Goal: Transaction & Acquisition: Book appointment/travel/reservation

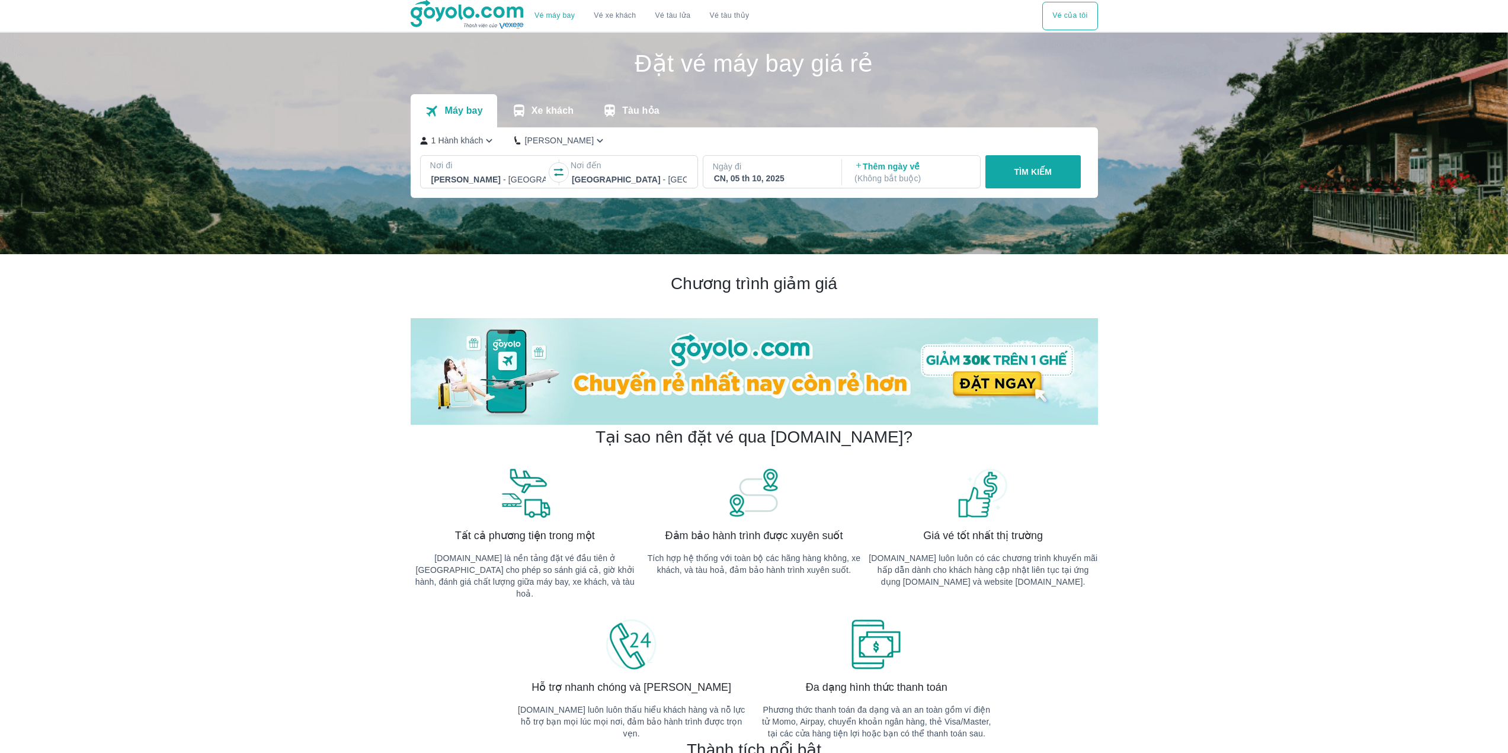
click at [607, 174] on div at bounding box center [629, 179] width 115 height 14
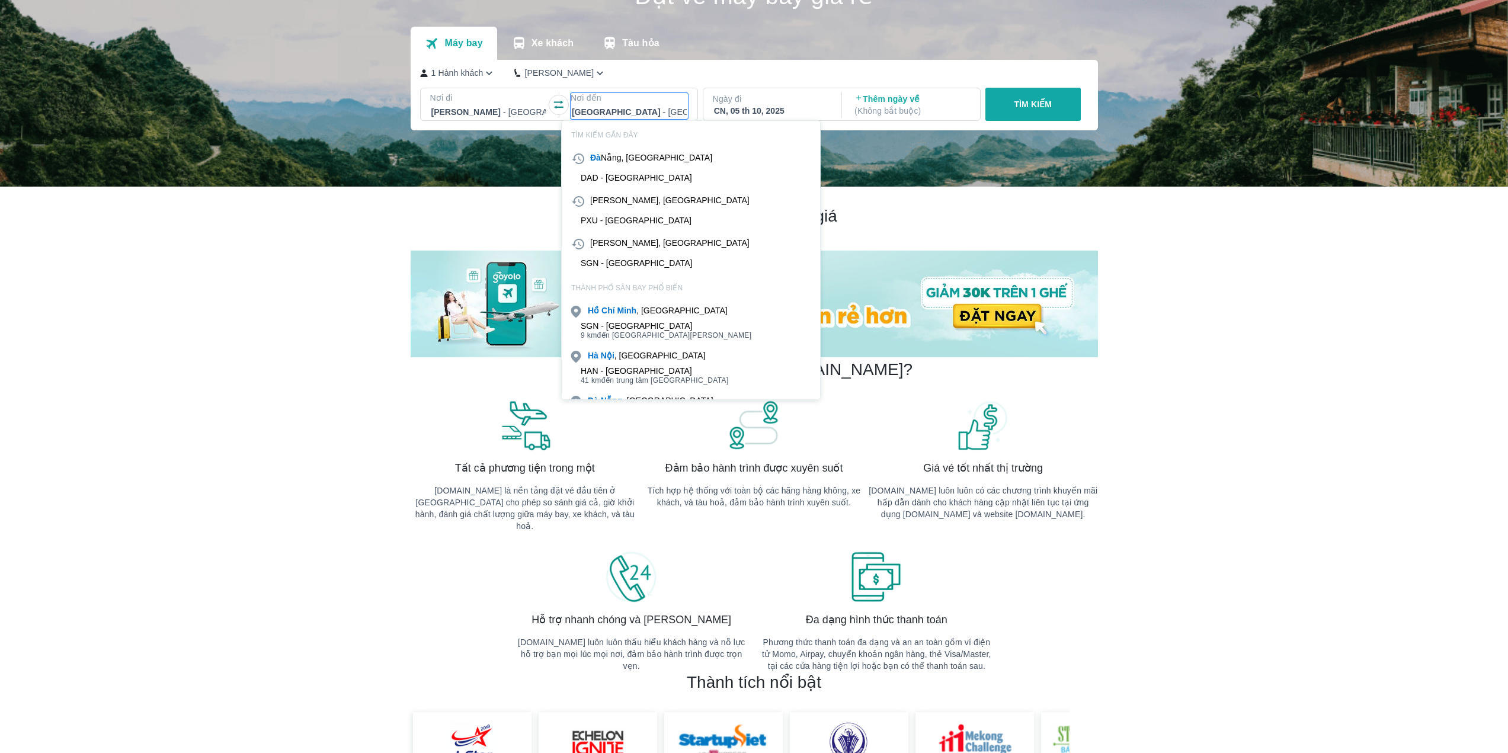
scroll to position [68, 0]
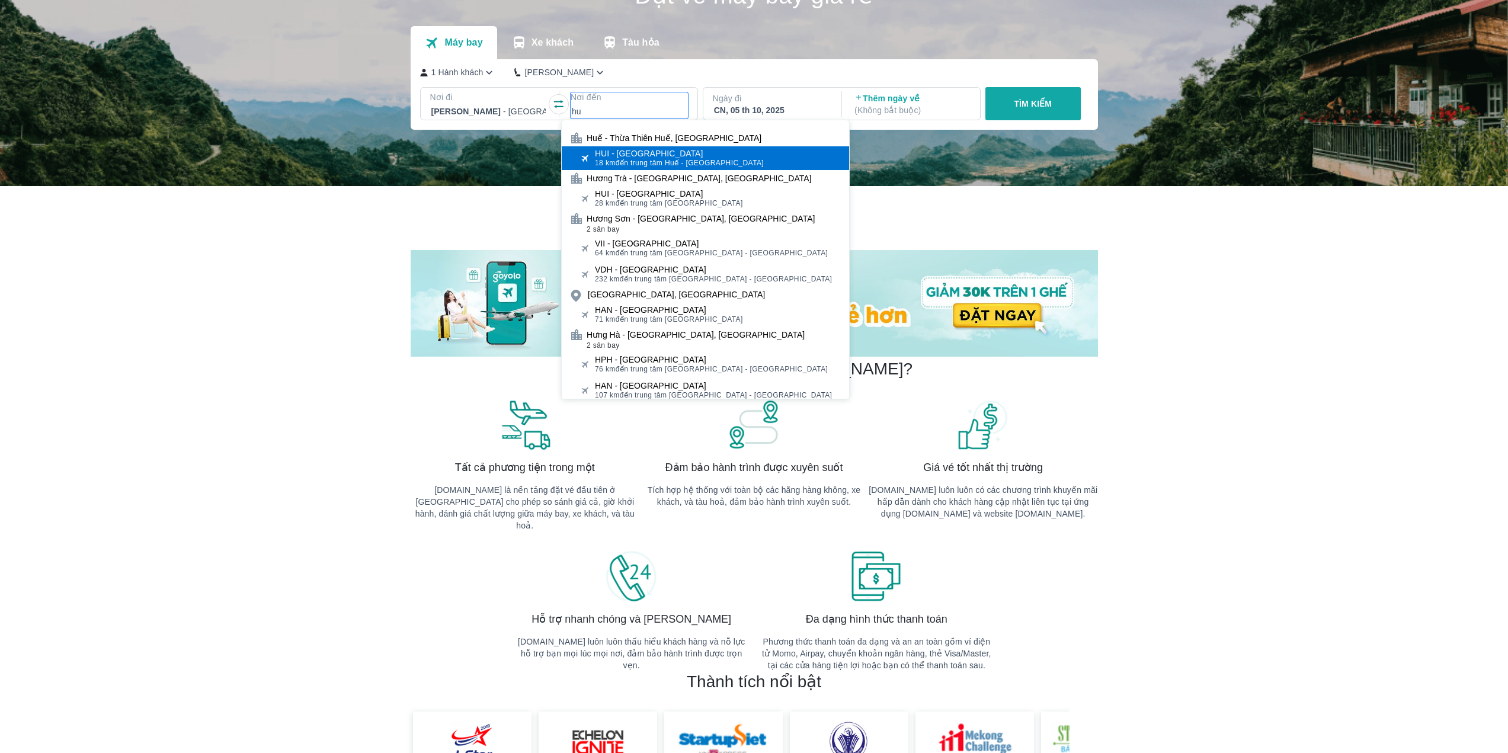
type input "hu"
click at [641, 151] on div "HUI - [GEOGRAPHIC_DATA]" at bounding box center [679, 153] width 169 height 9
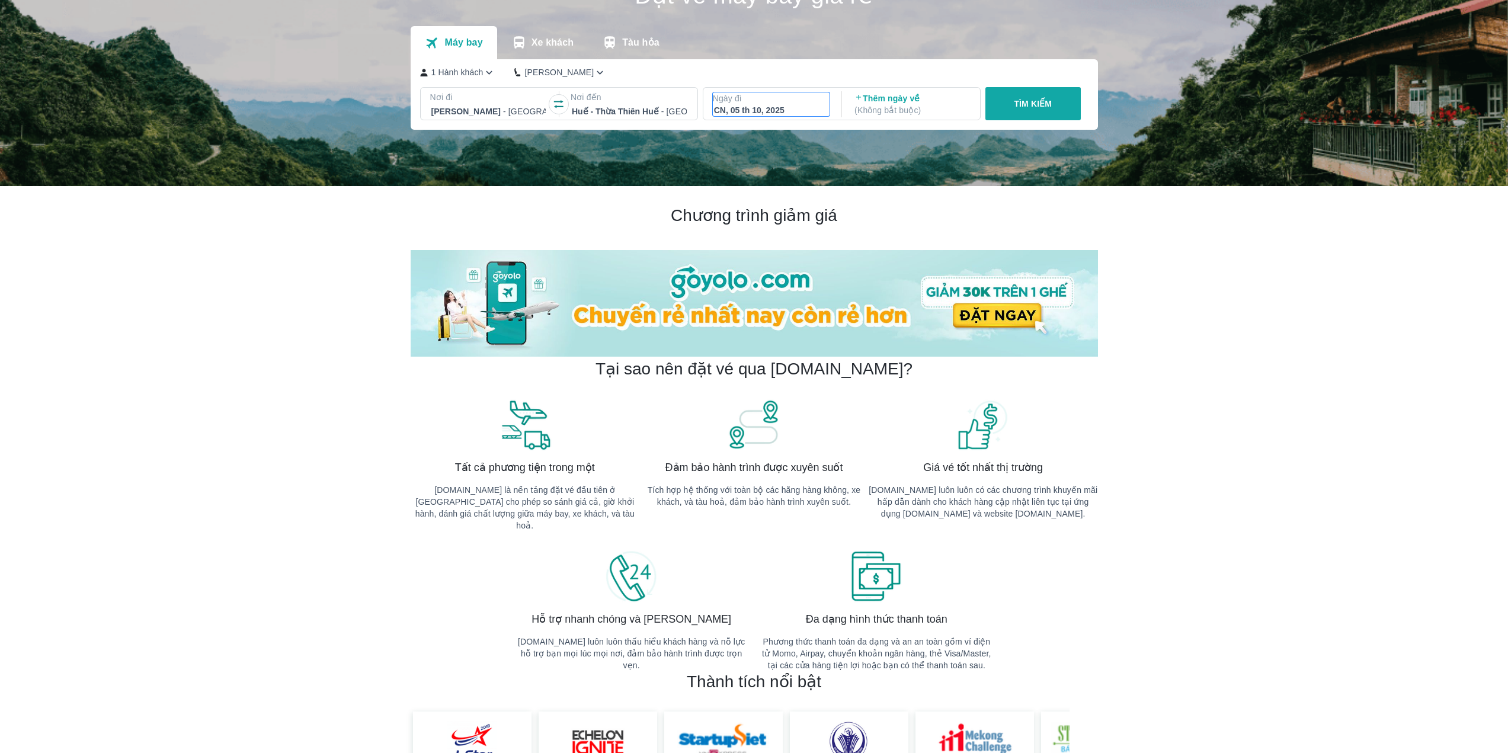
click at [742, 106] on div "CN, 05 th 10, 2025" at bounding box center [771, 110] width 115 height 12
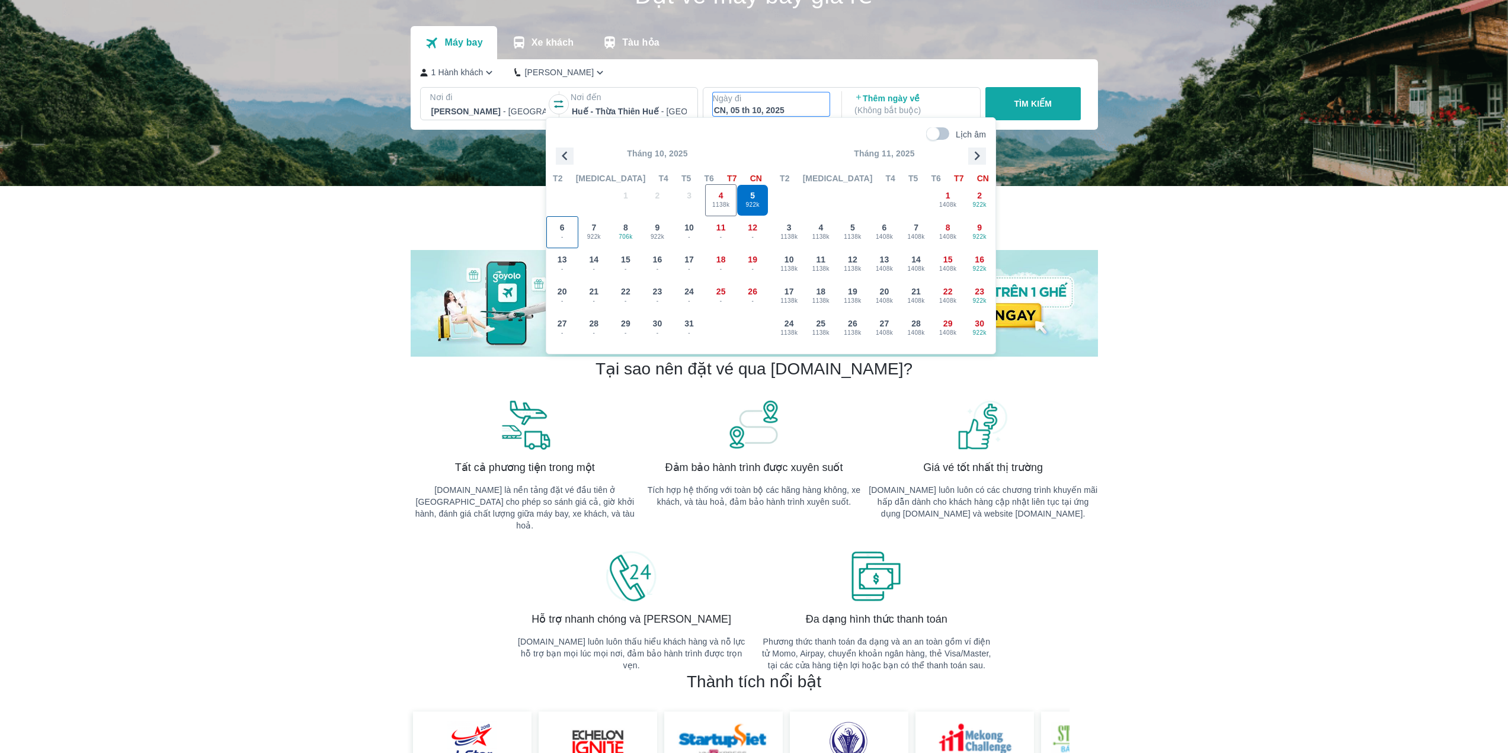
click at [571, 234] on span "-" at bounding box center [562, 236] width 31 height 9
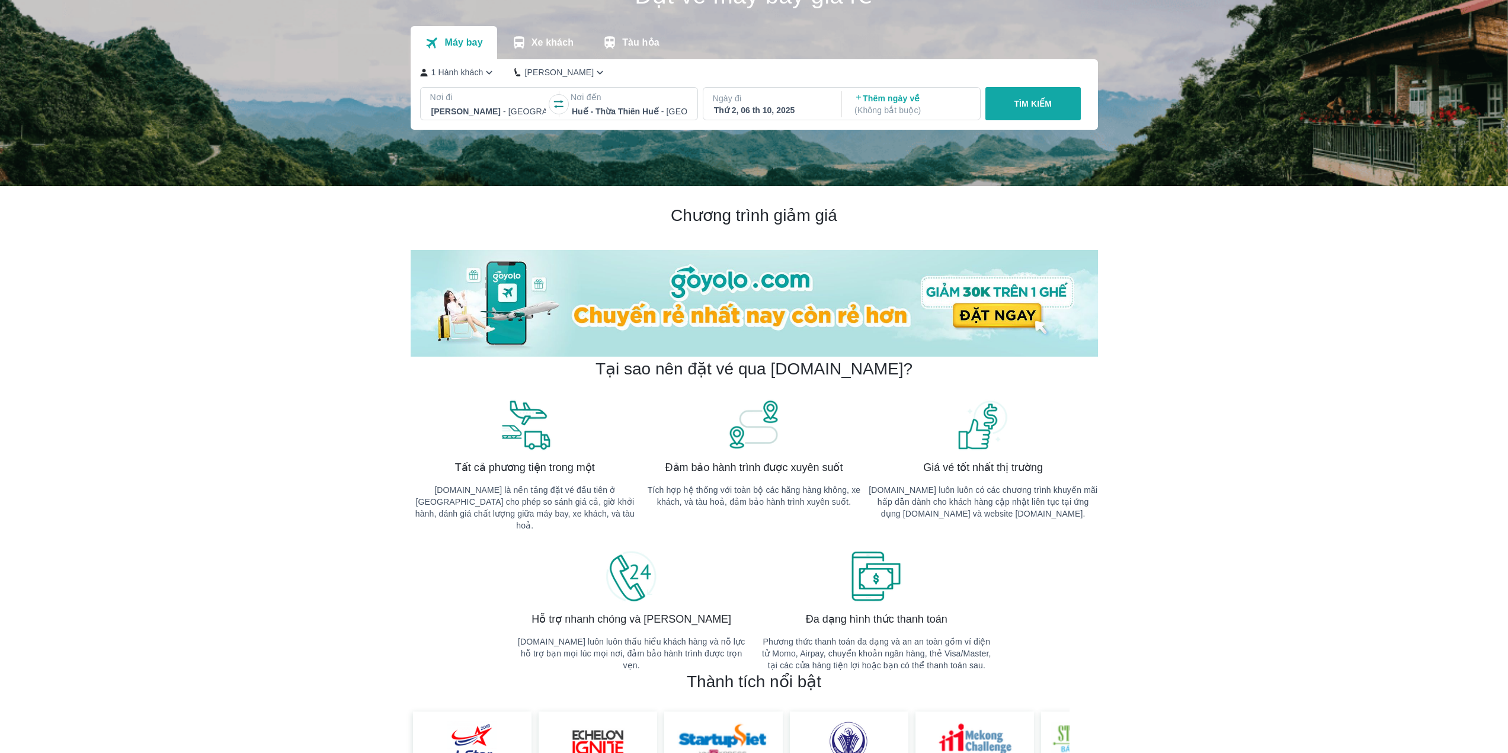
click at [1019, 108] on p "TÌM KIẾM" at bounding box center [1033, 104] width 38 height 12
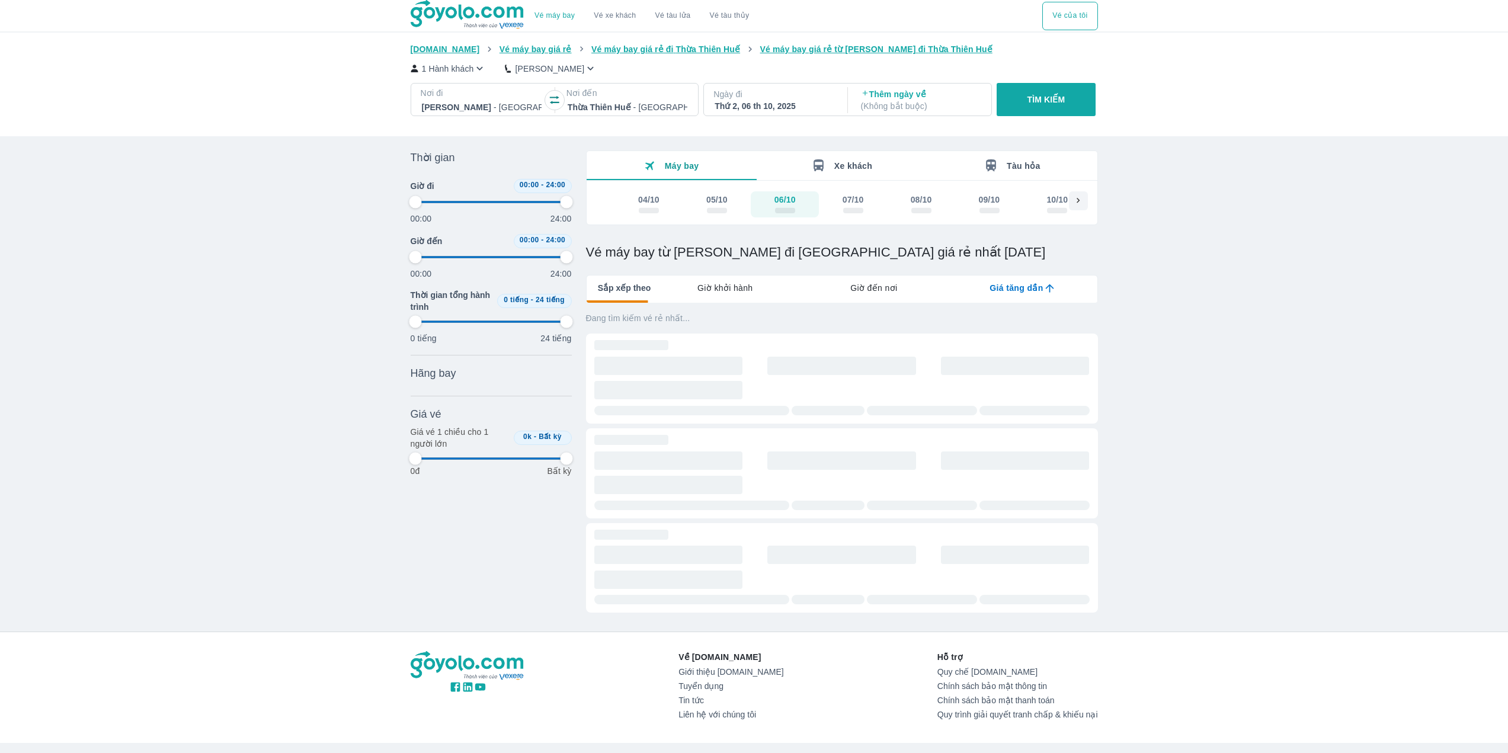
type input "97.9166666666667"
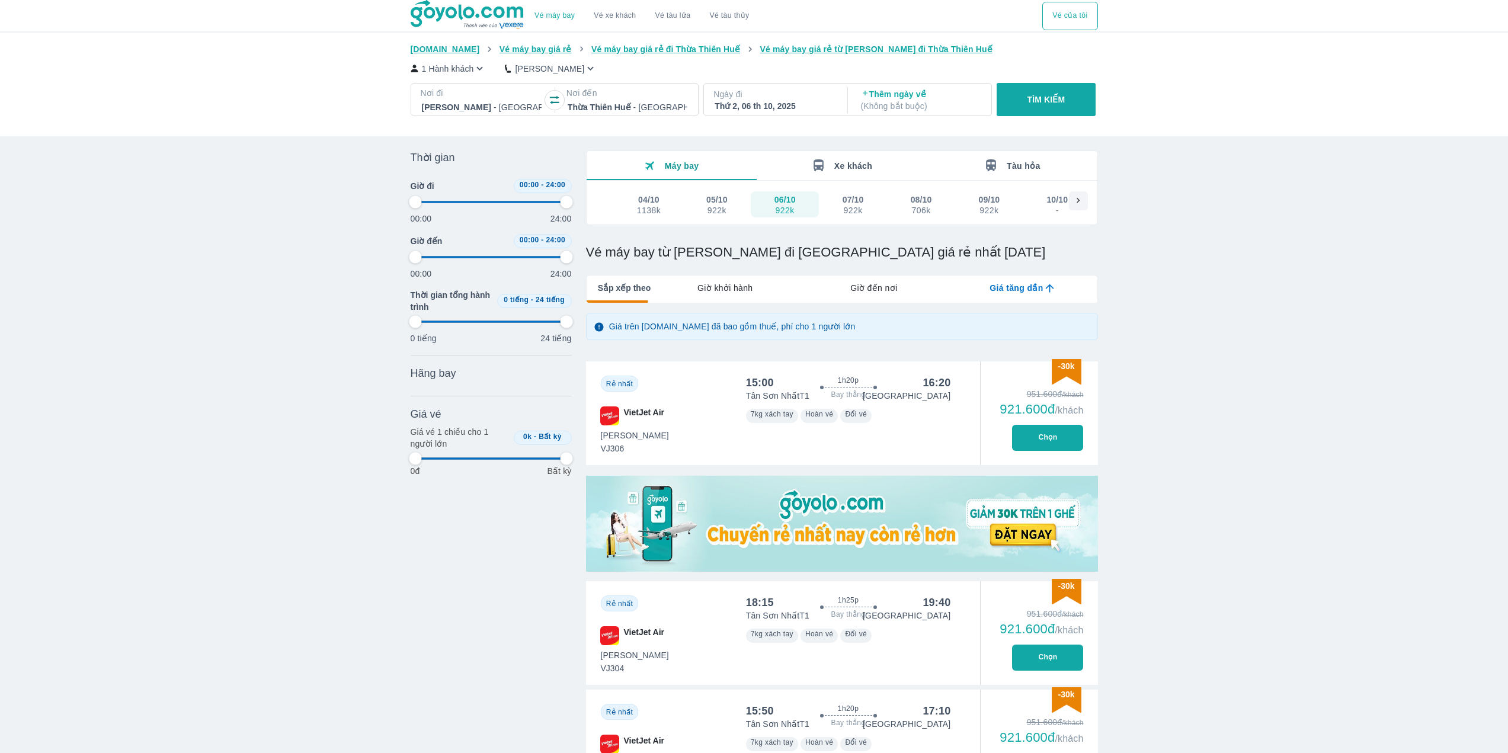
type input "97.9166666666667"
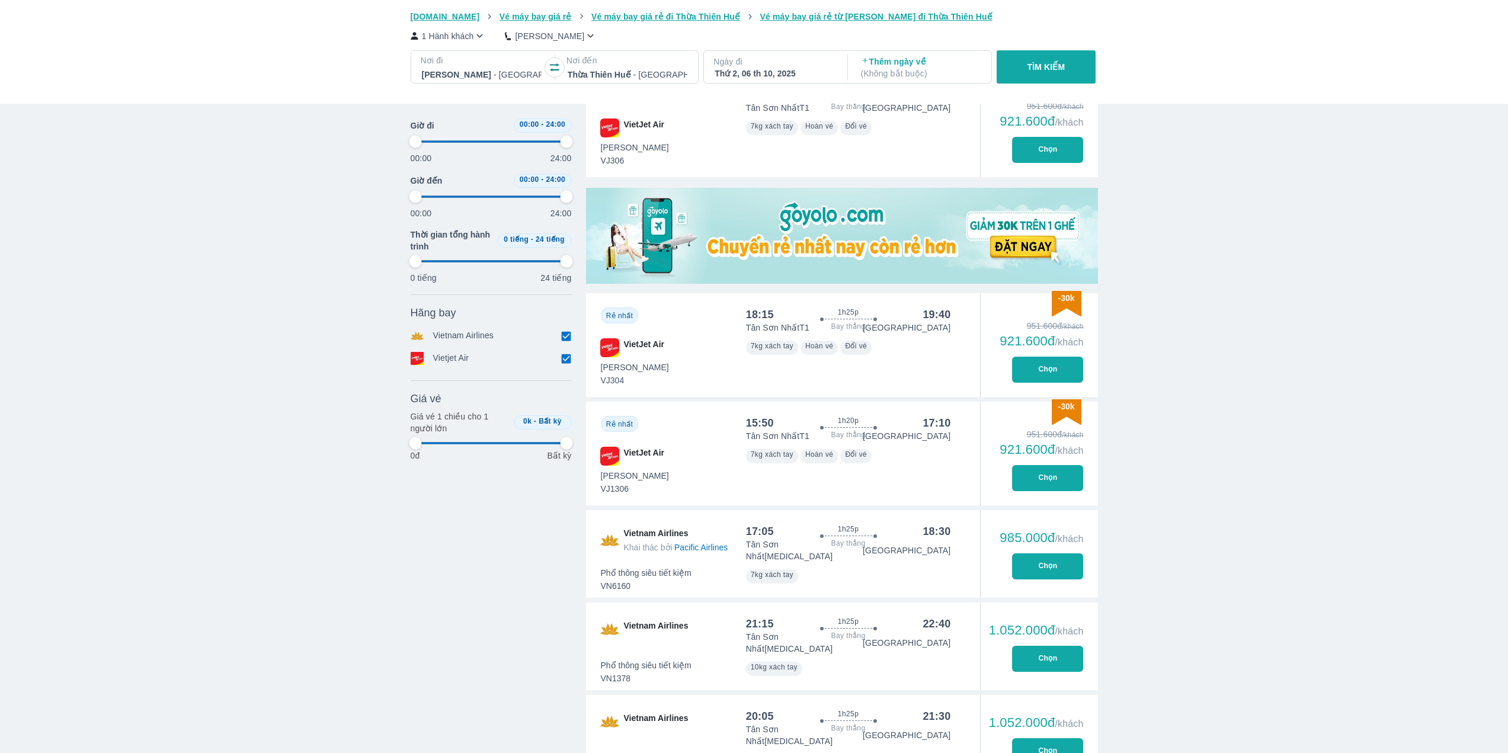
scroll to position [296, 0]
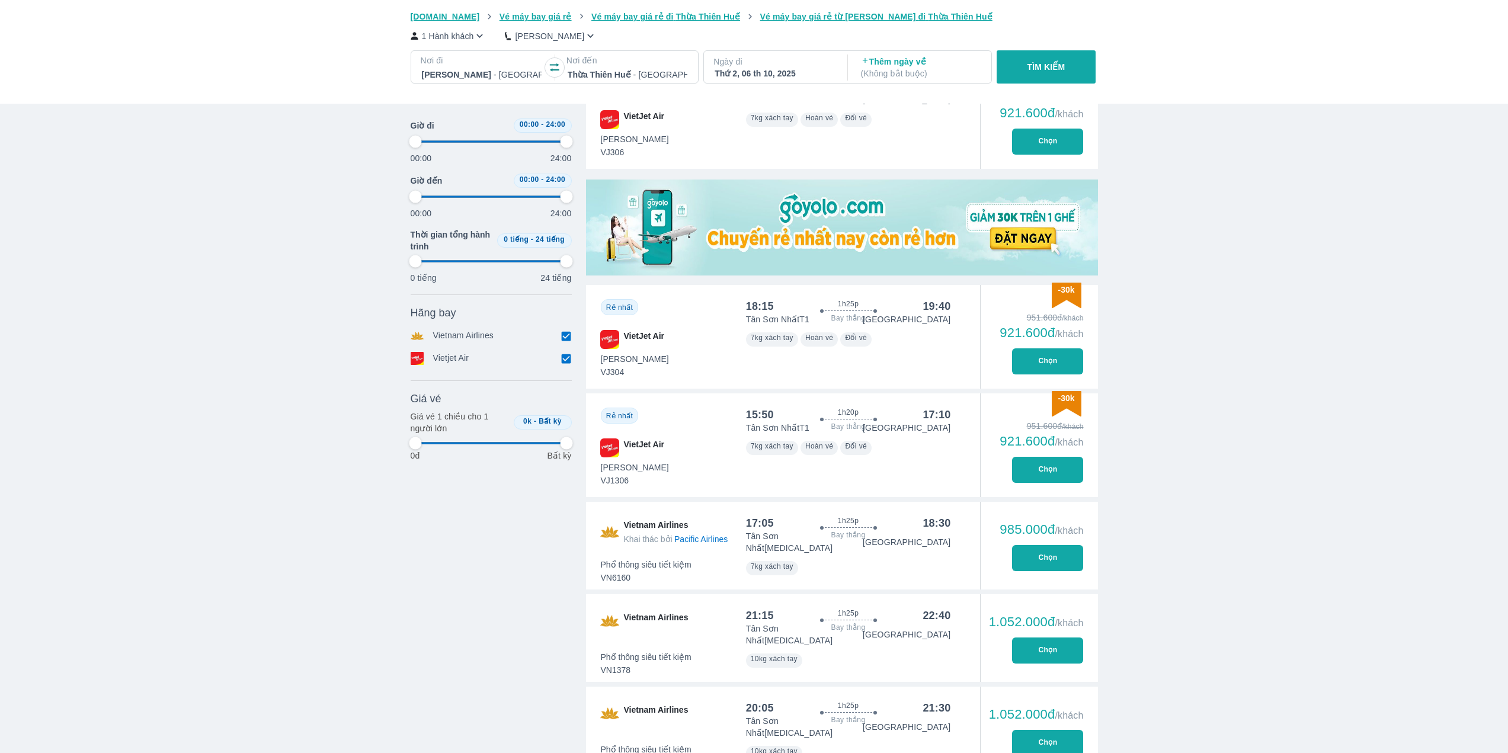
type input "97.9166666666667"
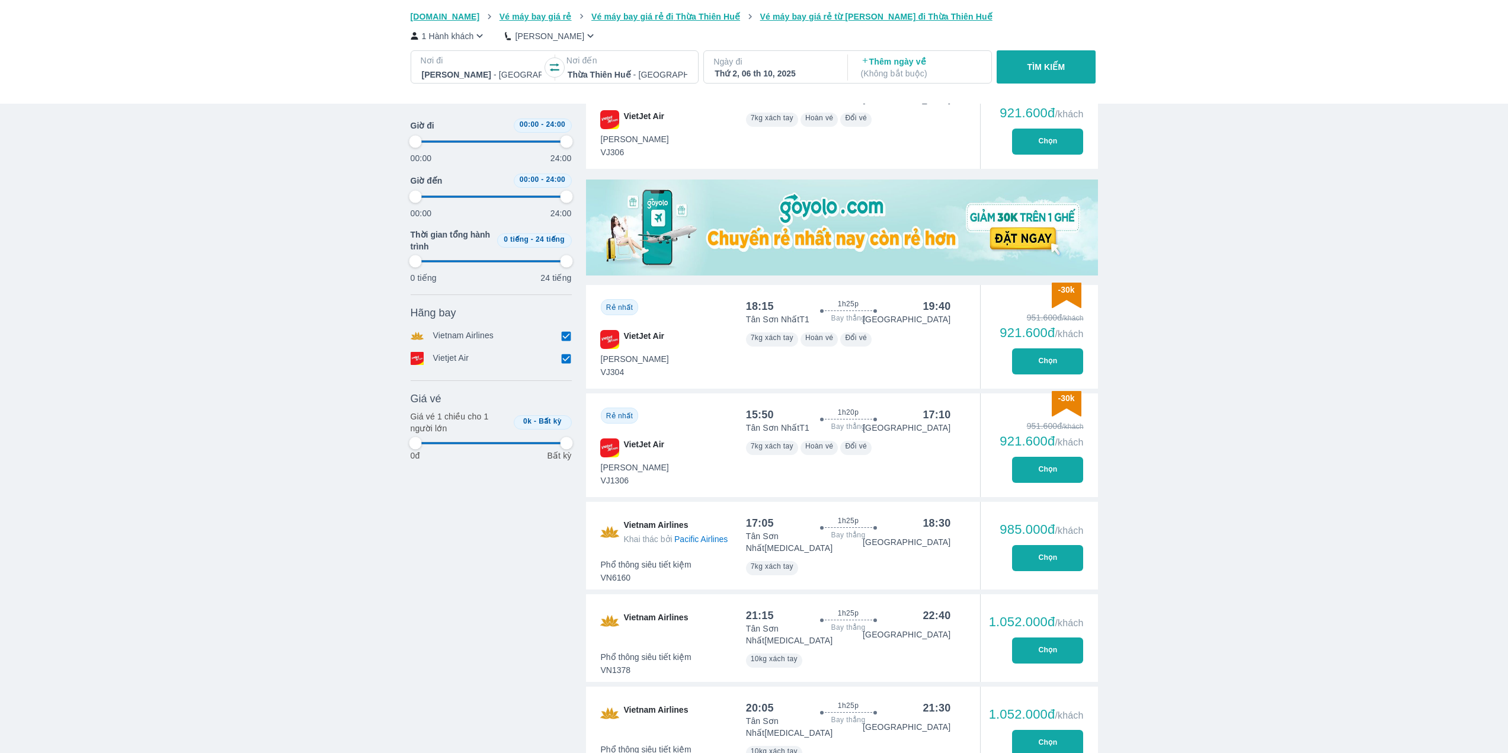
type input "97.9166666666667"
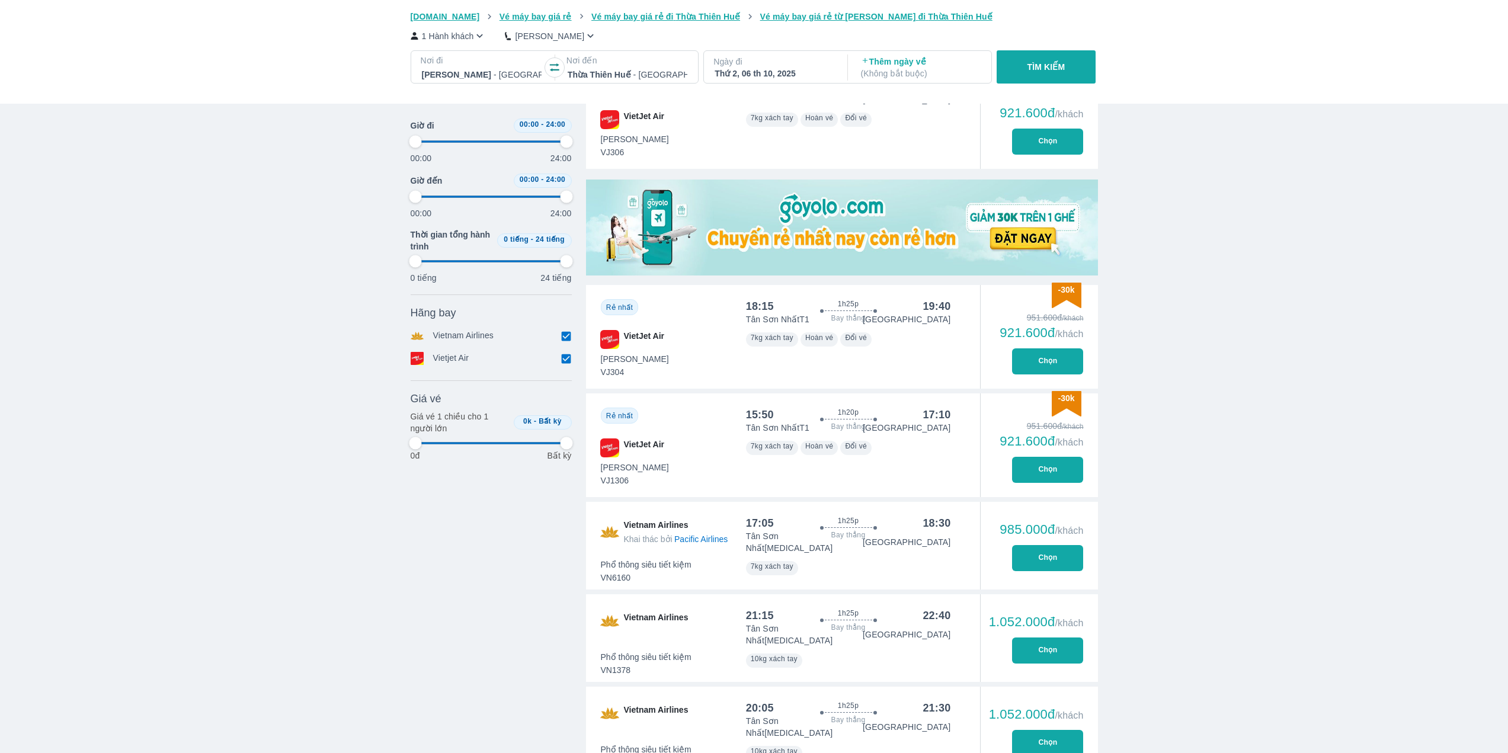
type input "97.9166666666667"
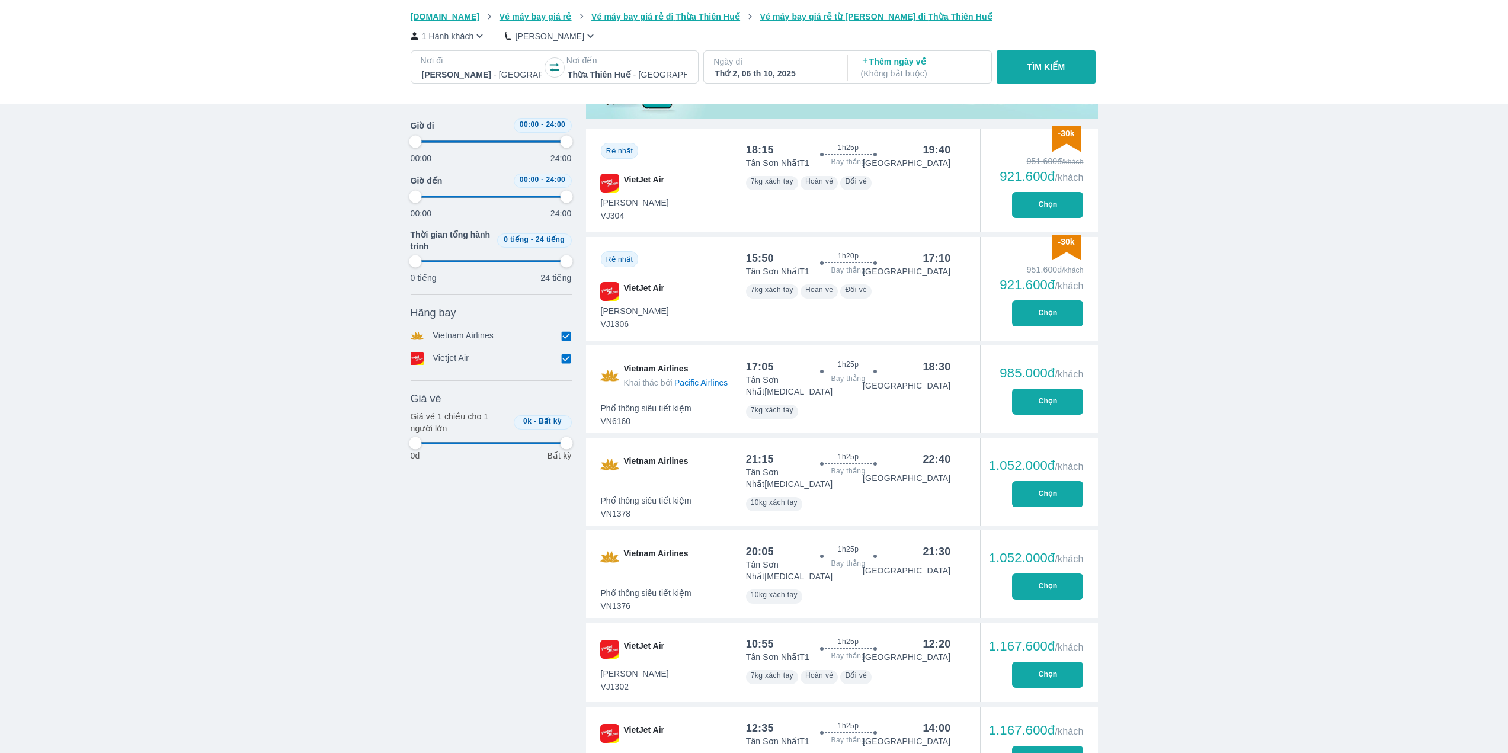
scroll to position [474, 0]
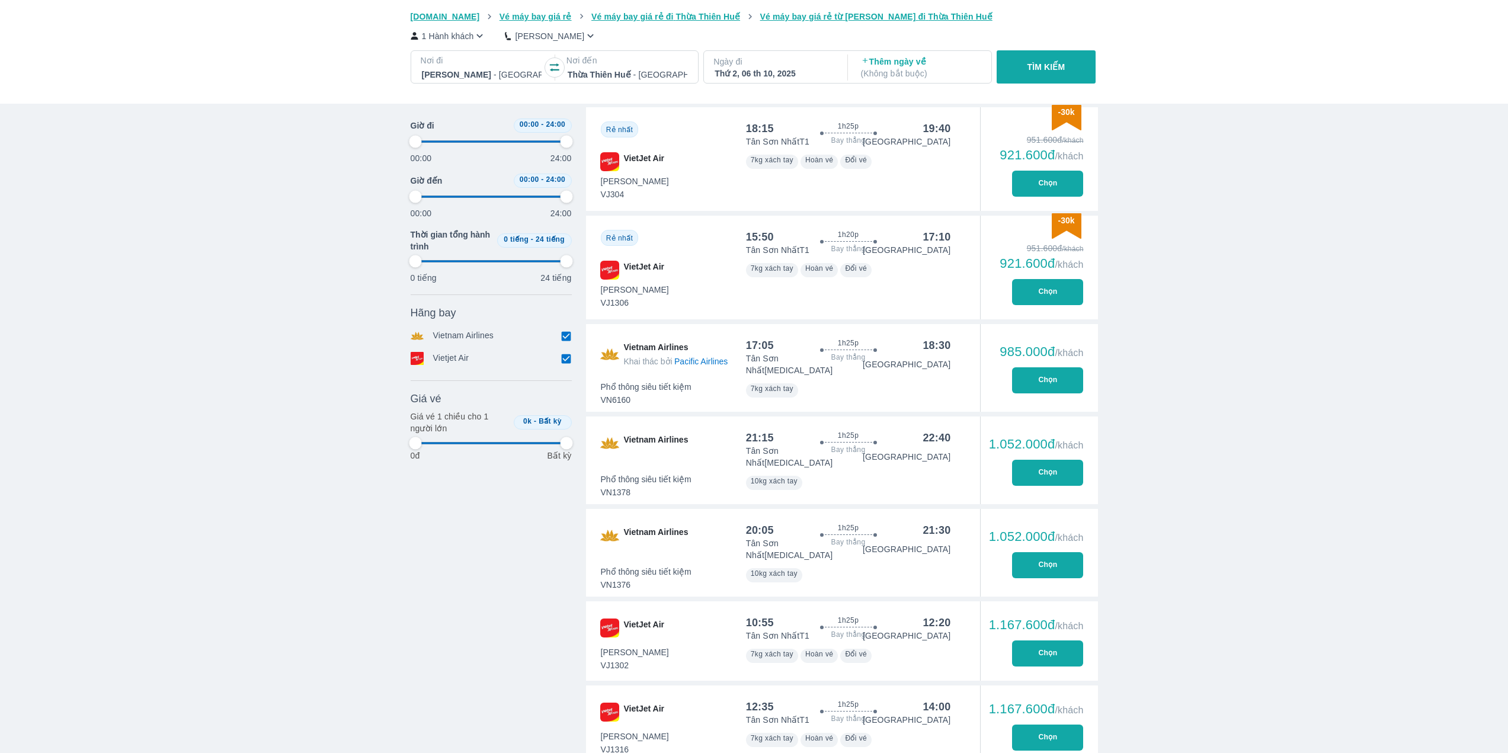
type input "97.9166666666667"
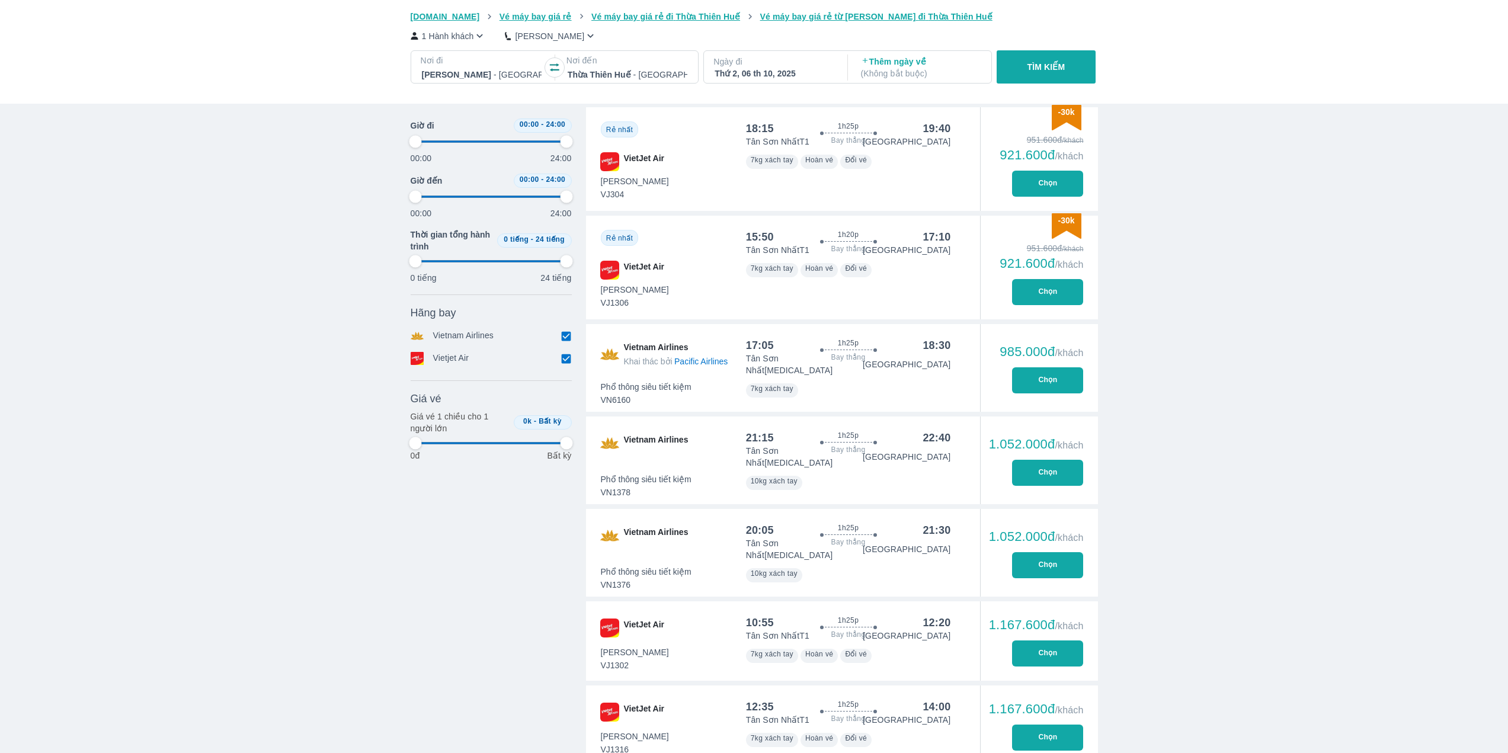
type input "97.9166666666667"
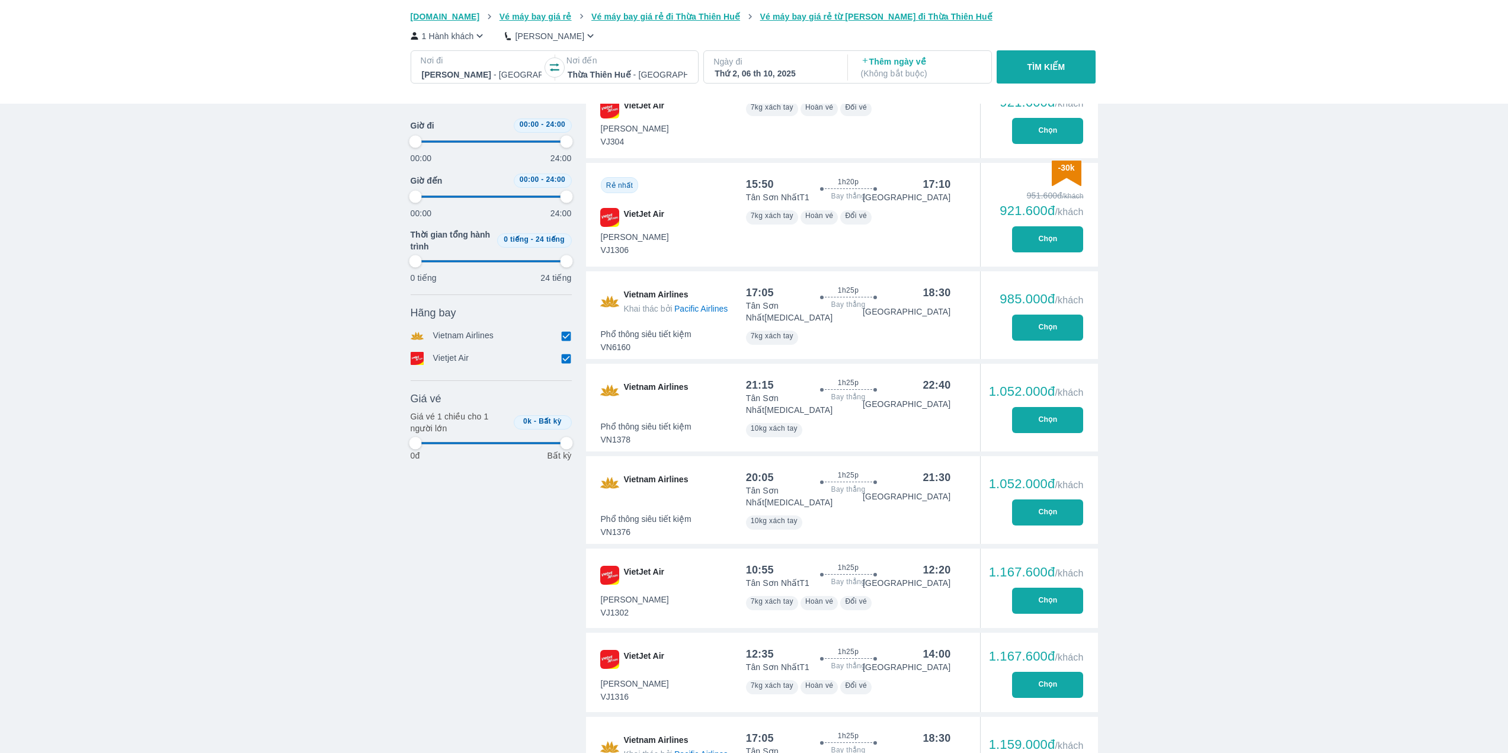
scroll to position [533, 0]
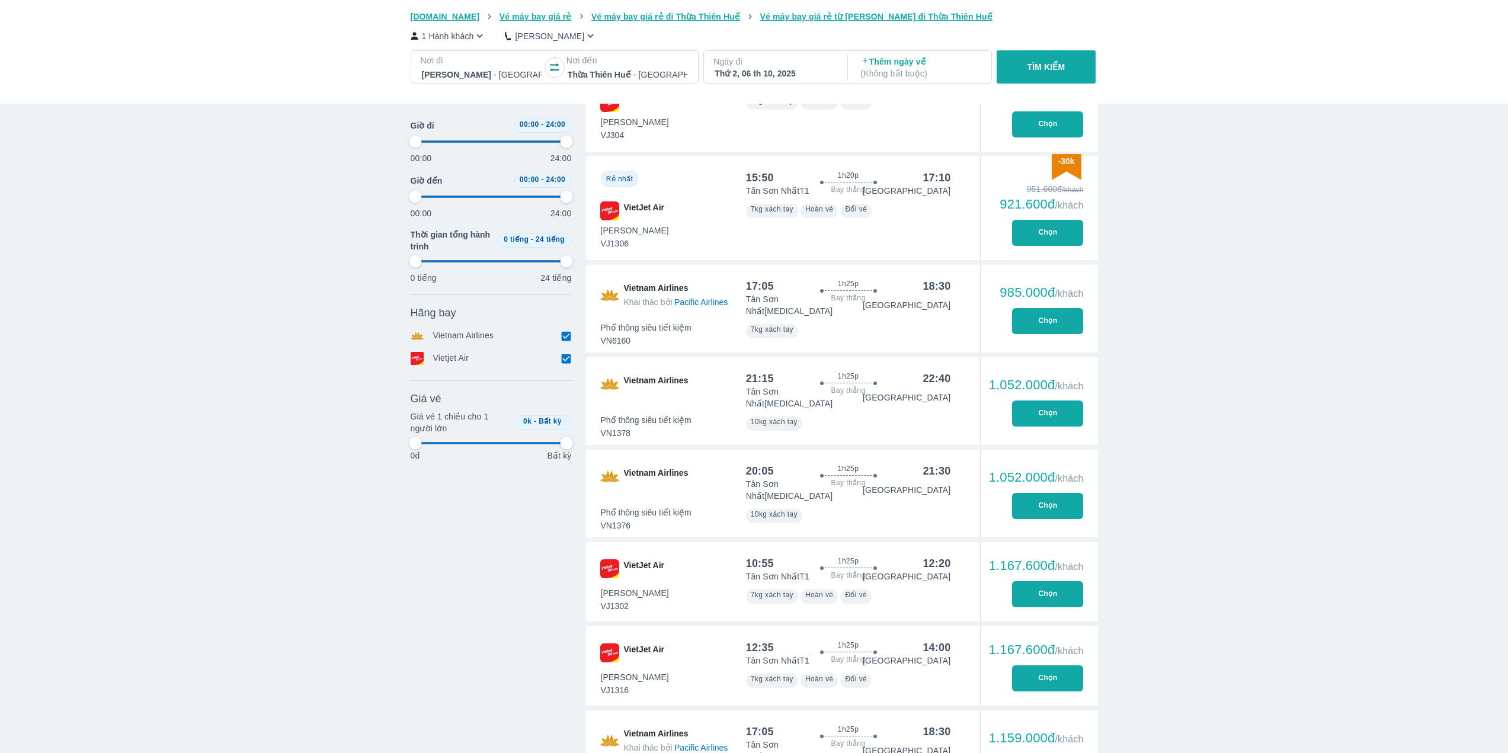
type input "97.9166666666667"
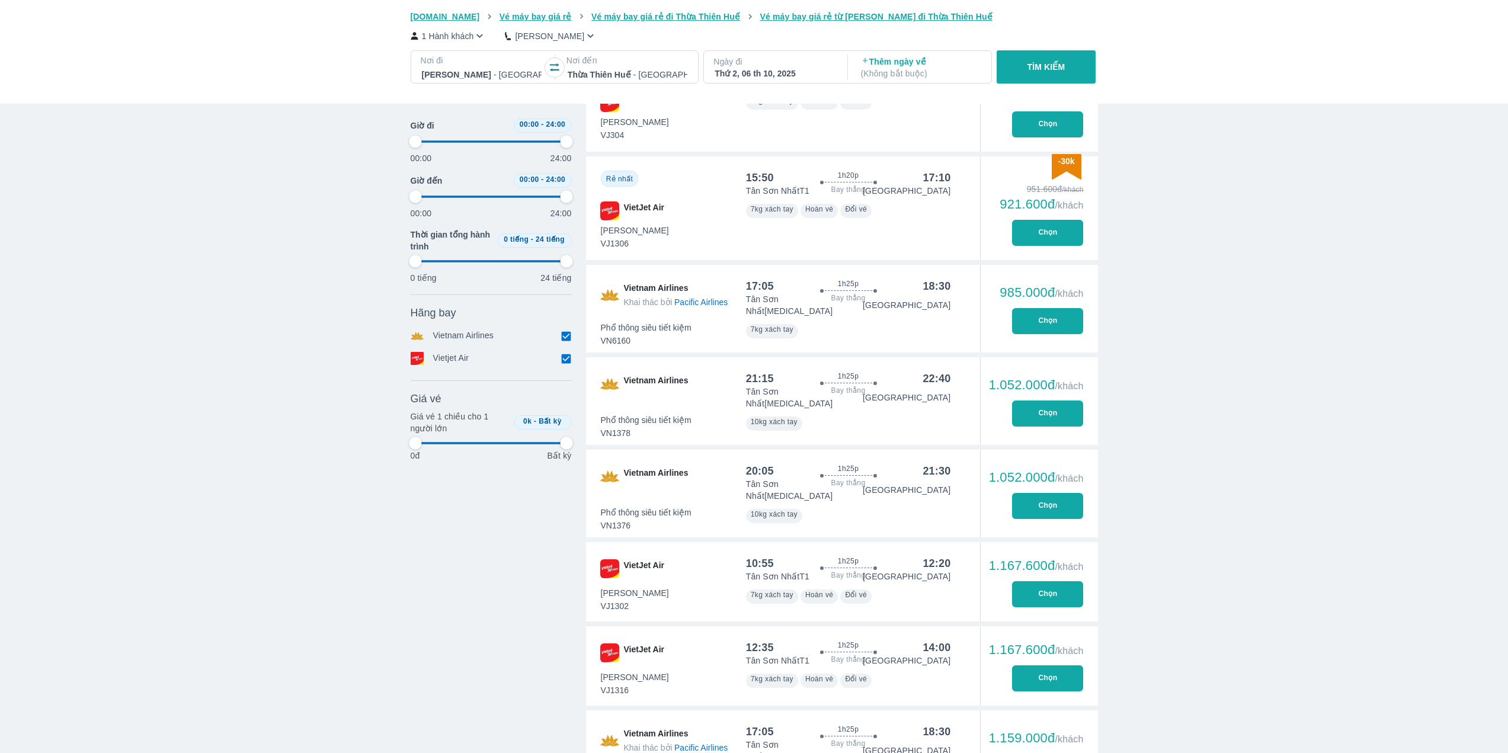
type input "97.9166666666667"
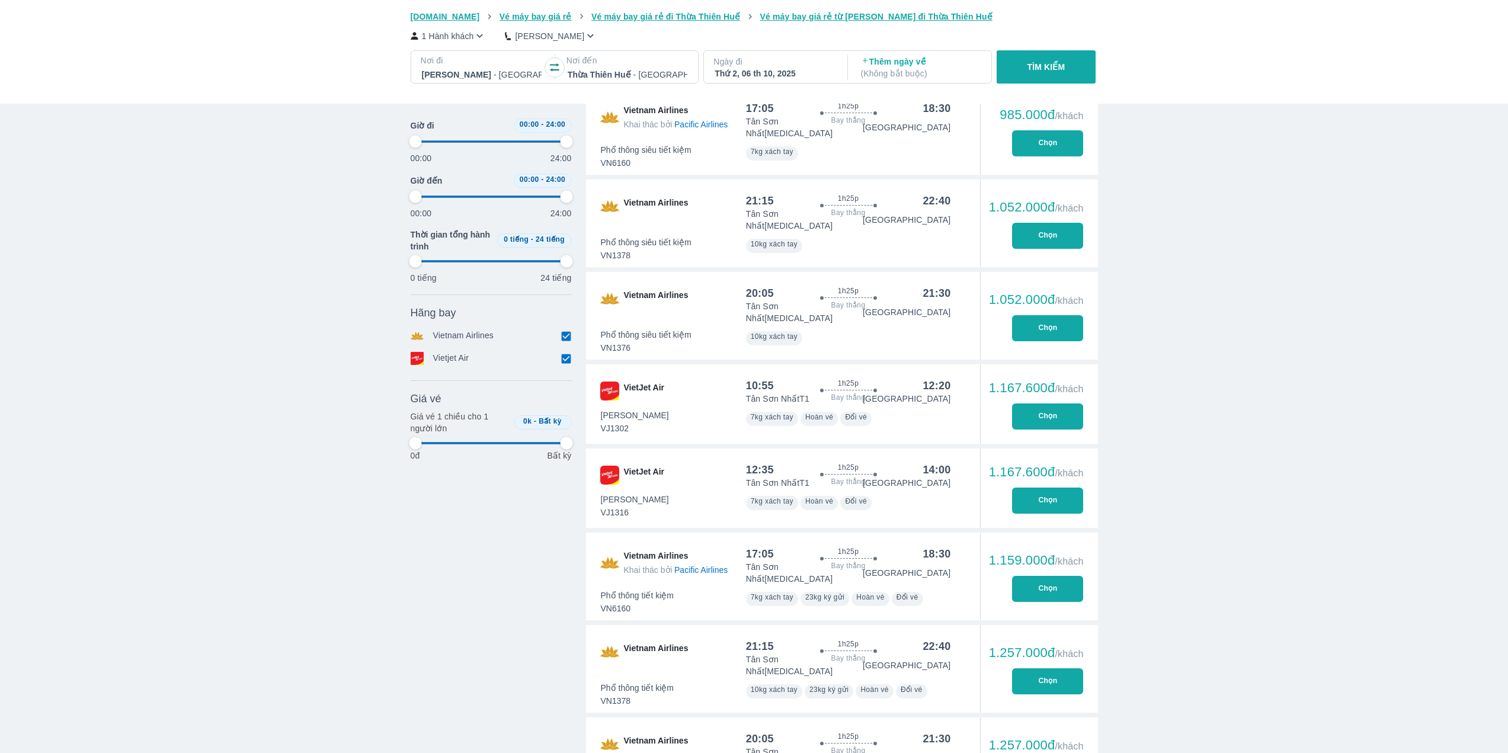
type input "97.9166666666667"
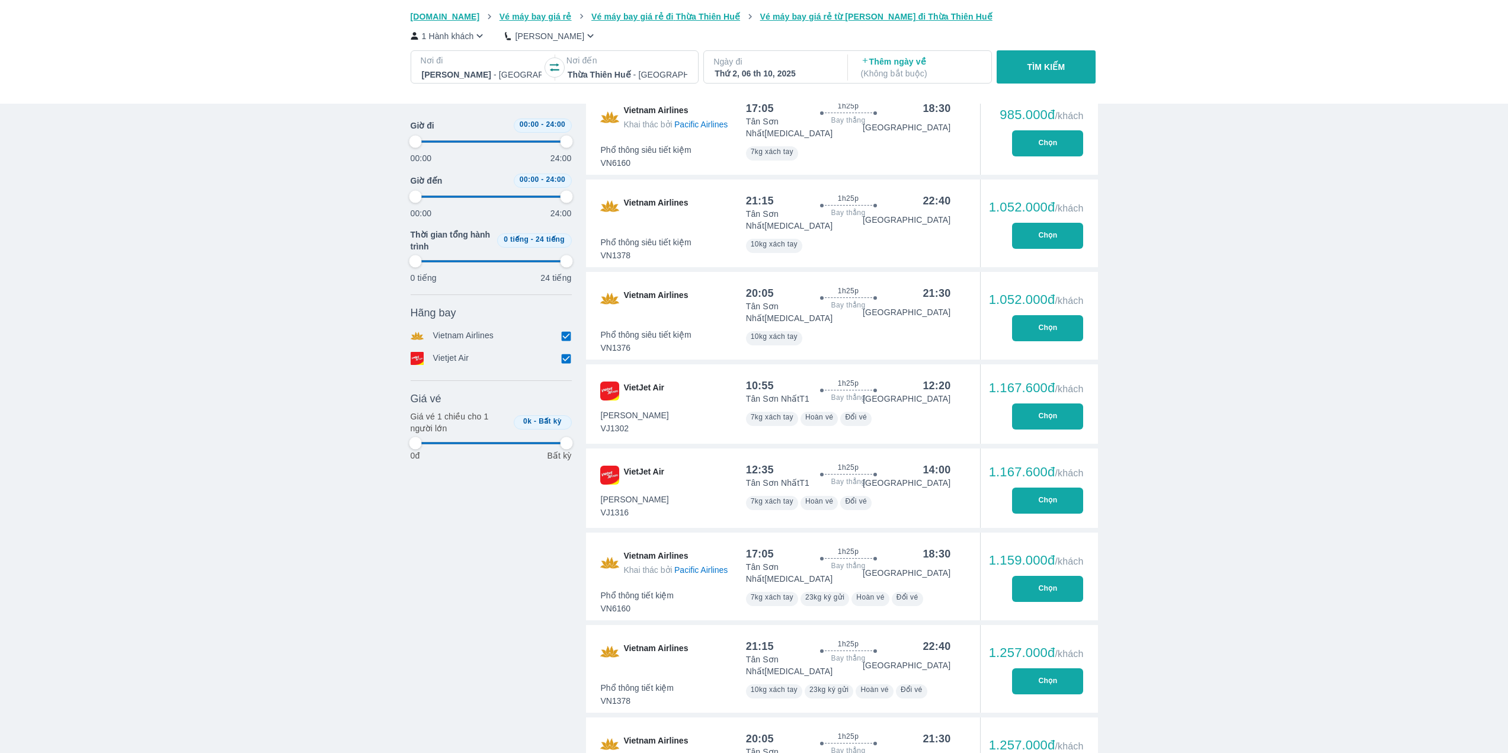
type input "97.9166666666667"
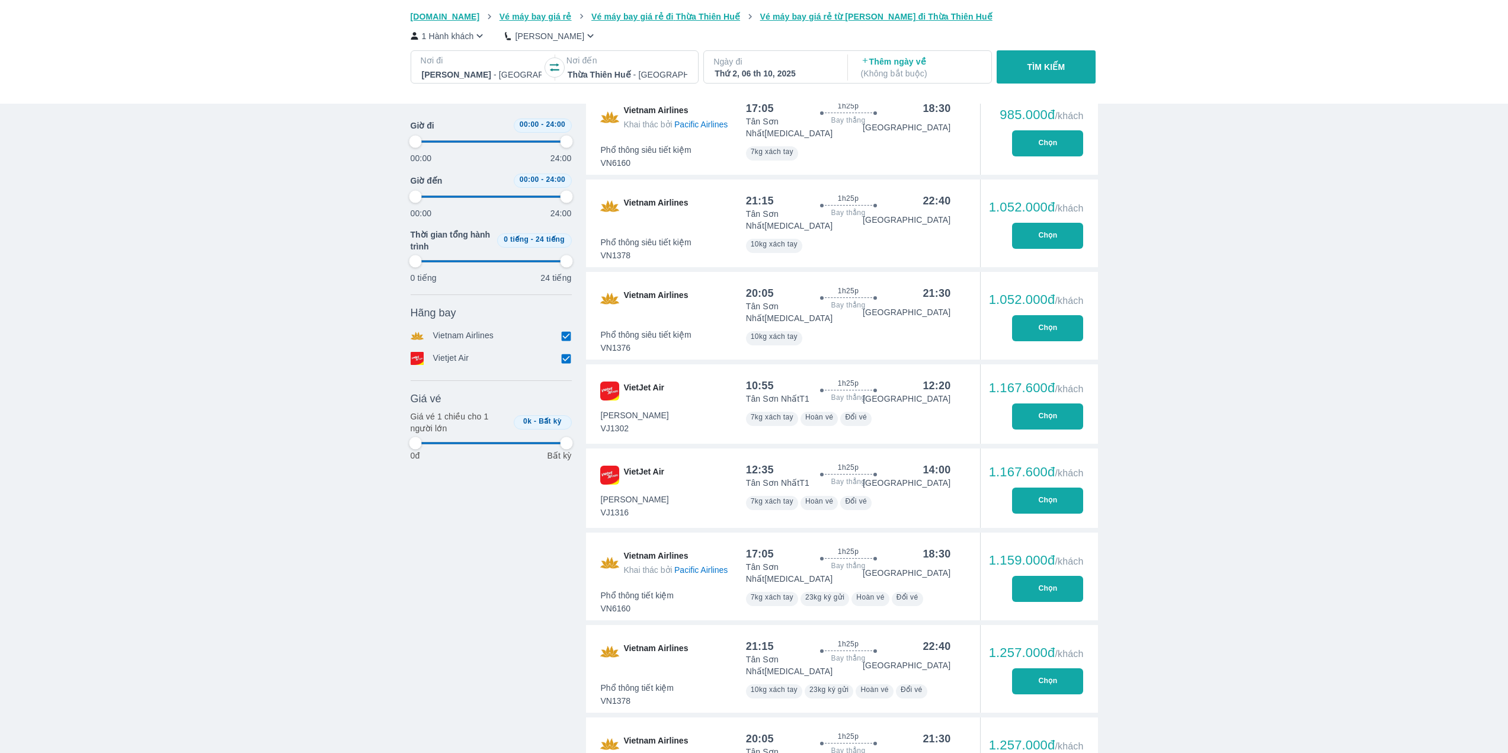
type input "97.9166666666667"
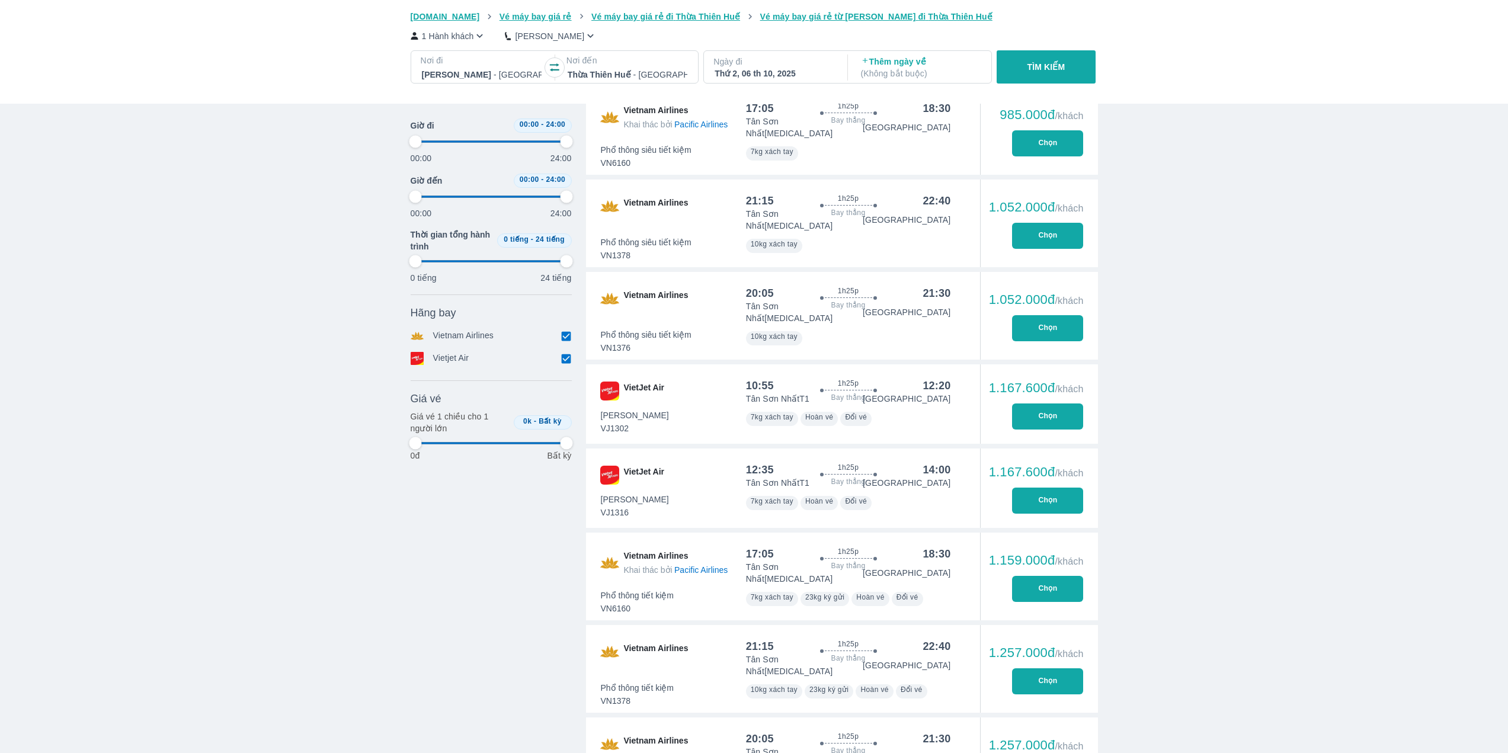
type input "97.9166666666667"
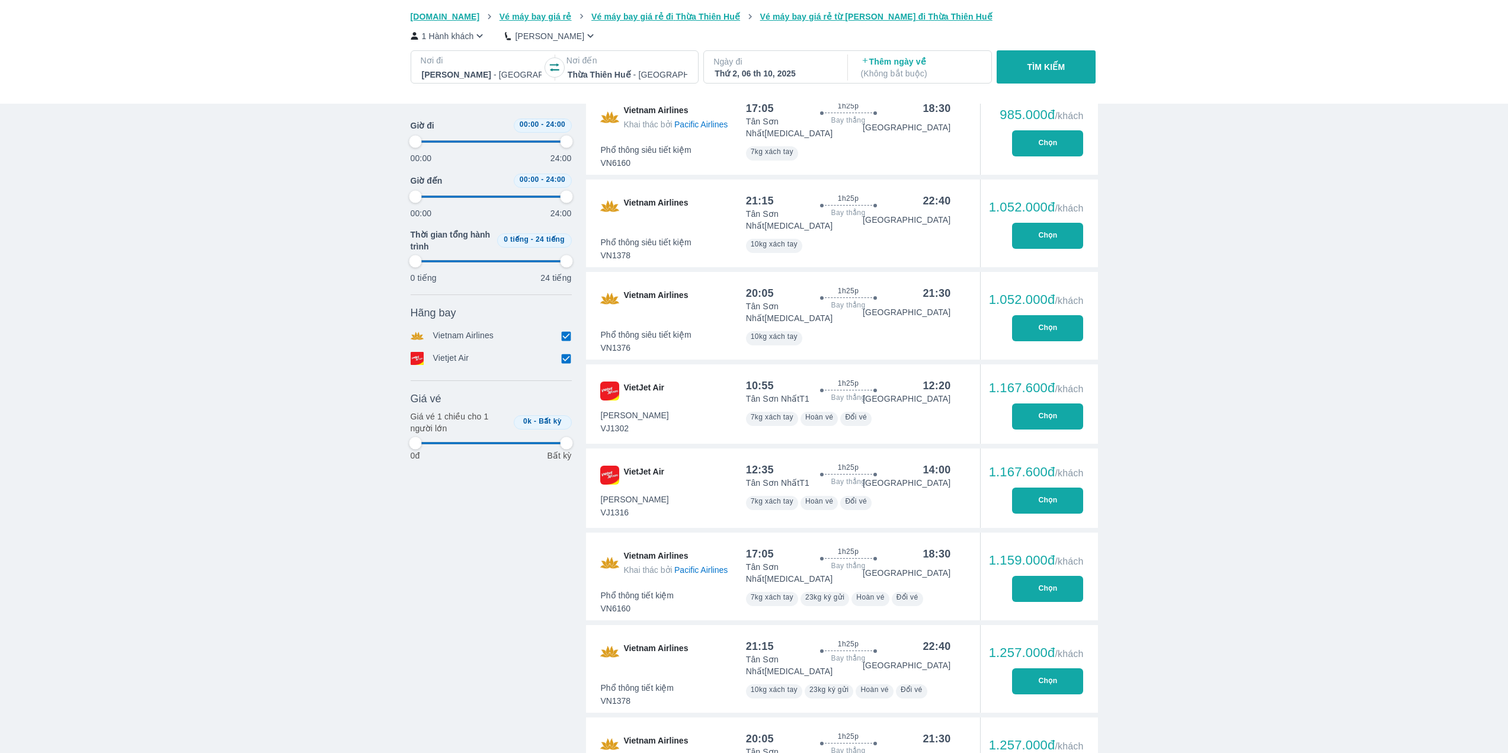
type input "97.9166666666667"
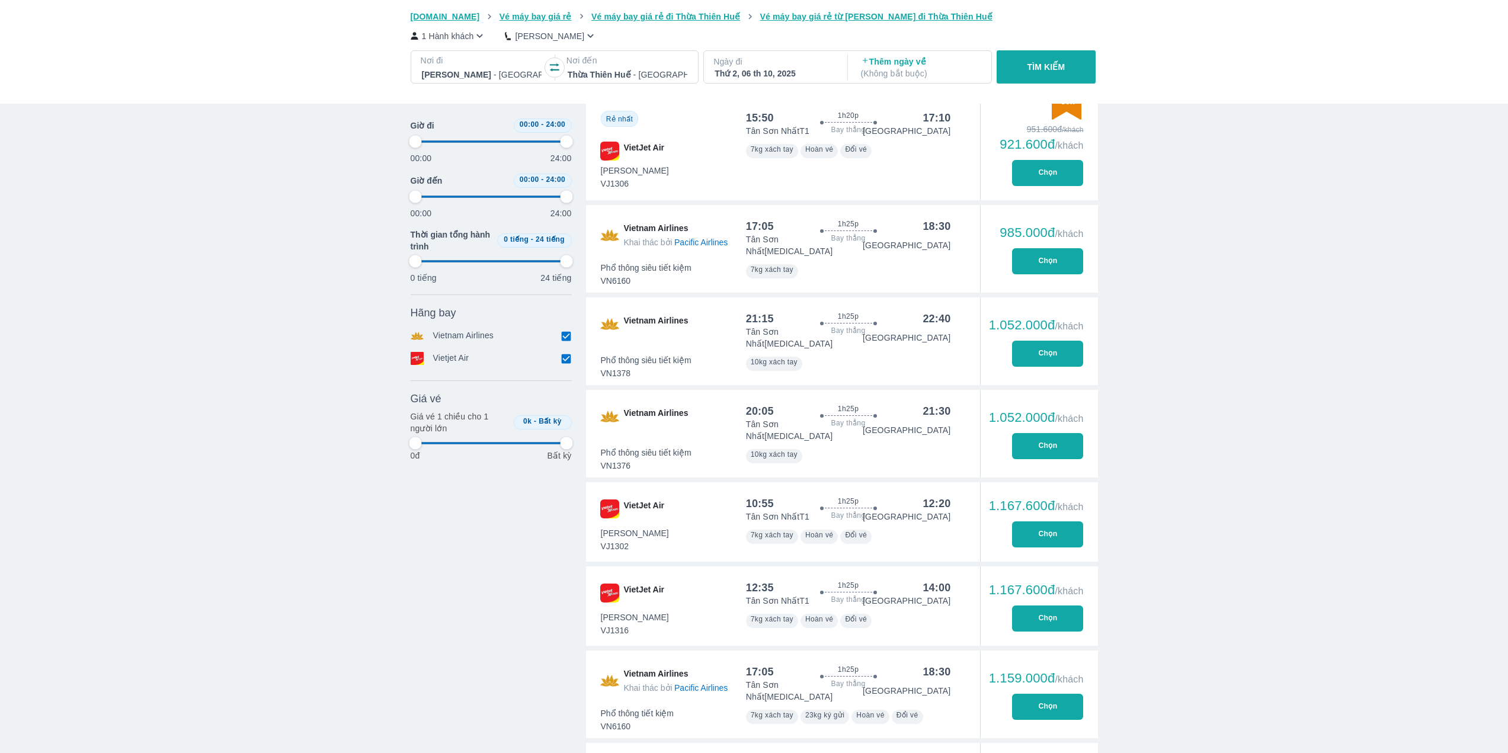
scroll to position [356, 0]
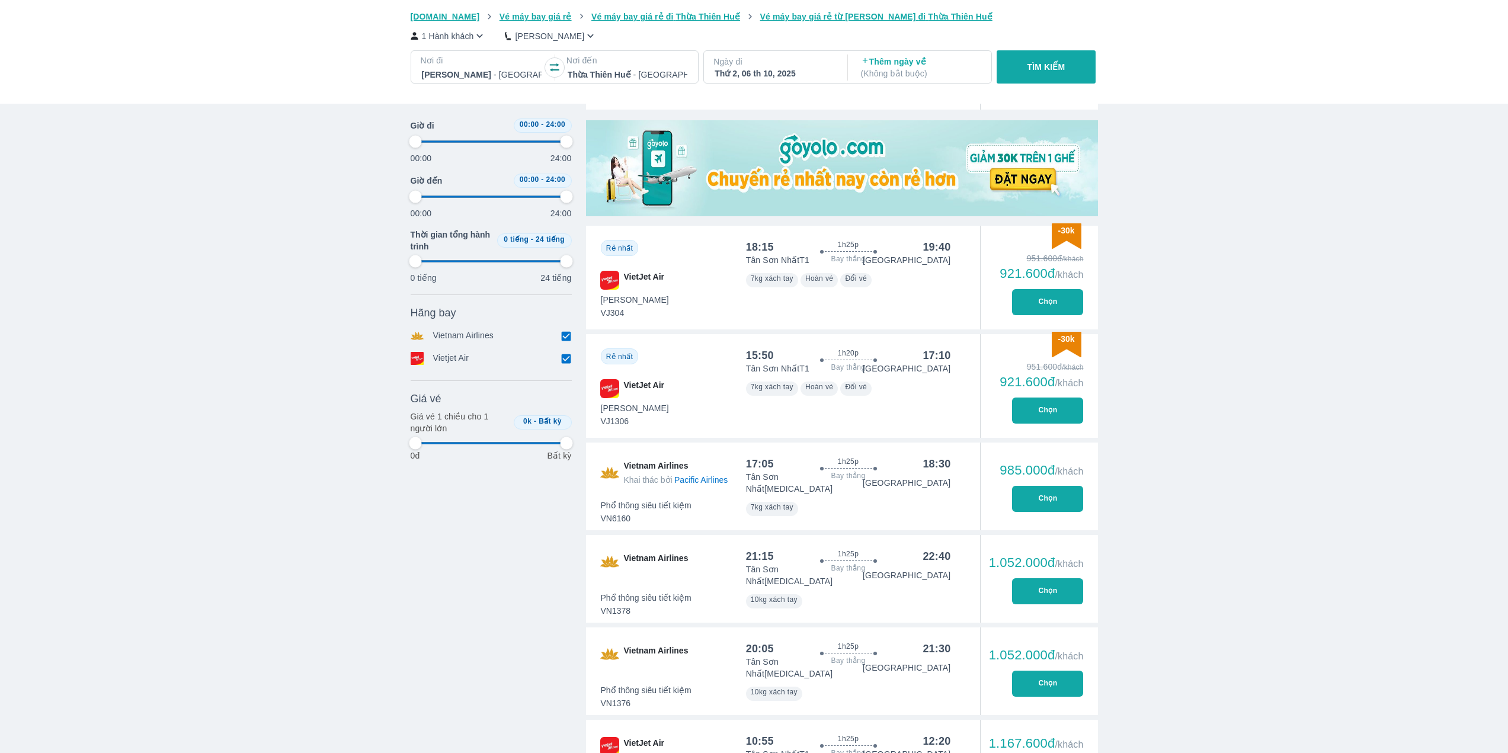
type input "97.9166666666667"
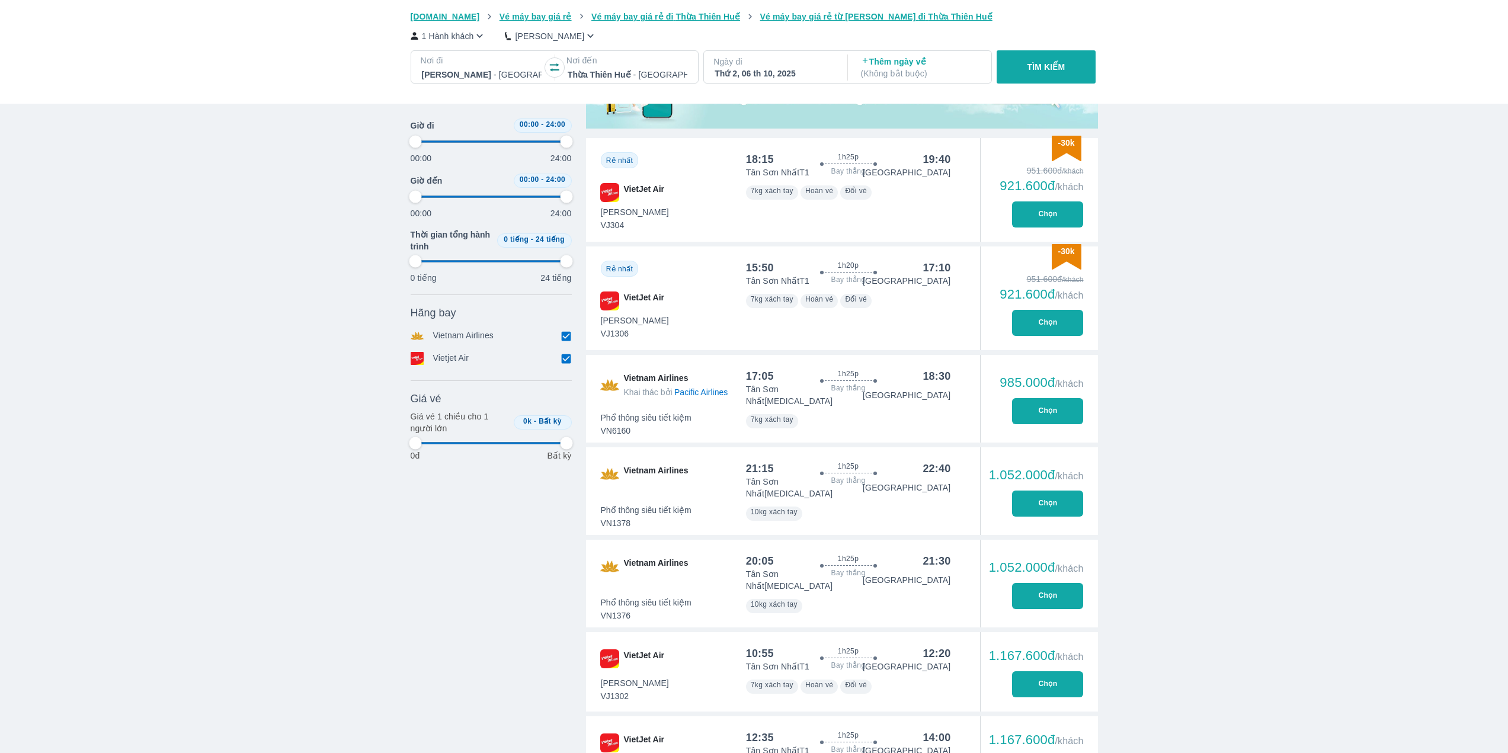
type input "97.9166666666667"
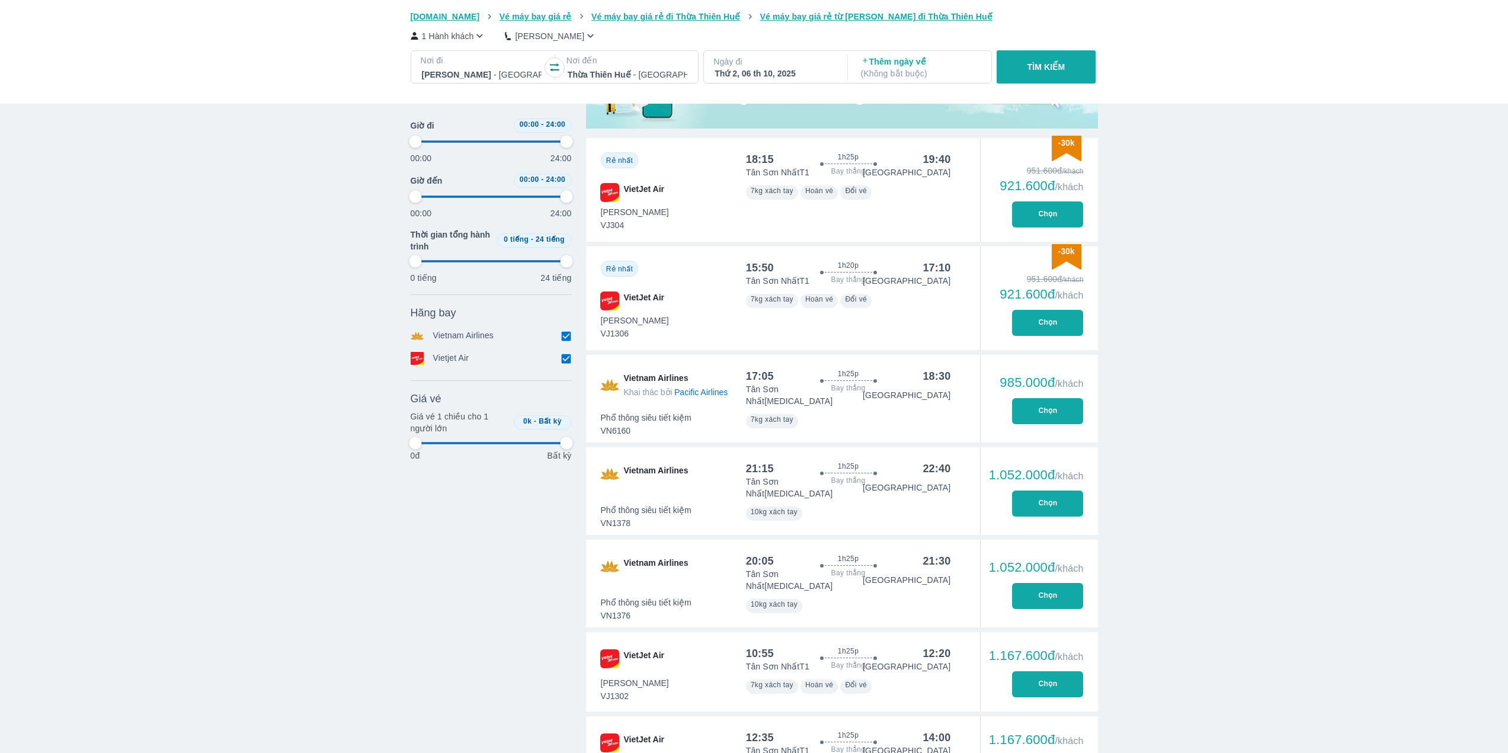
type input "97.9166666666667"
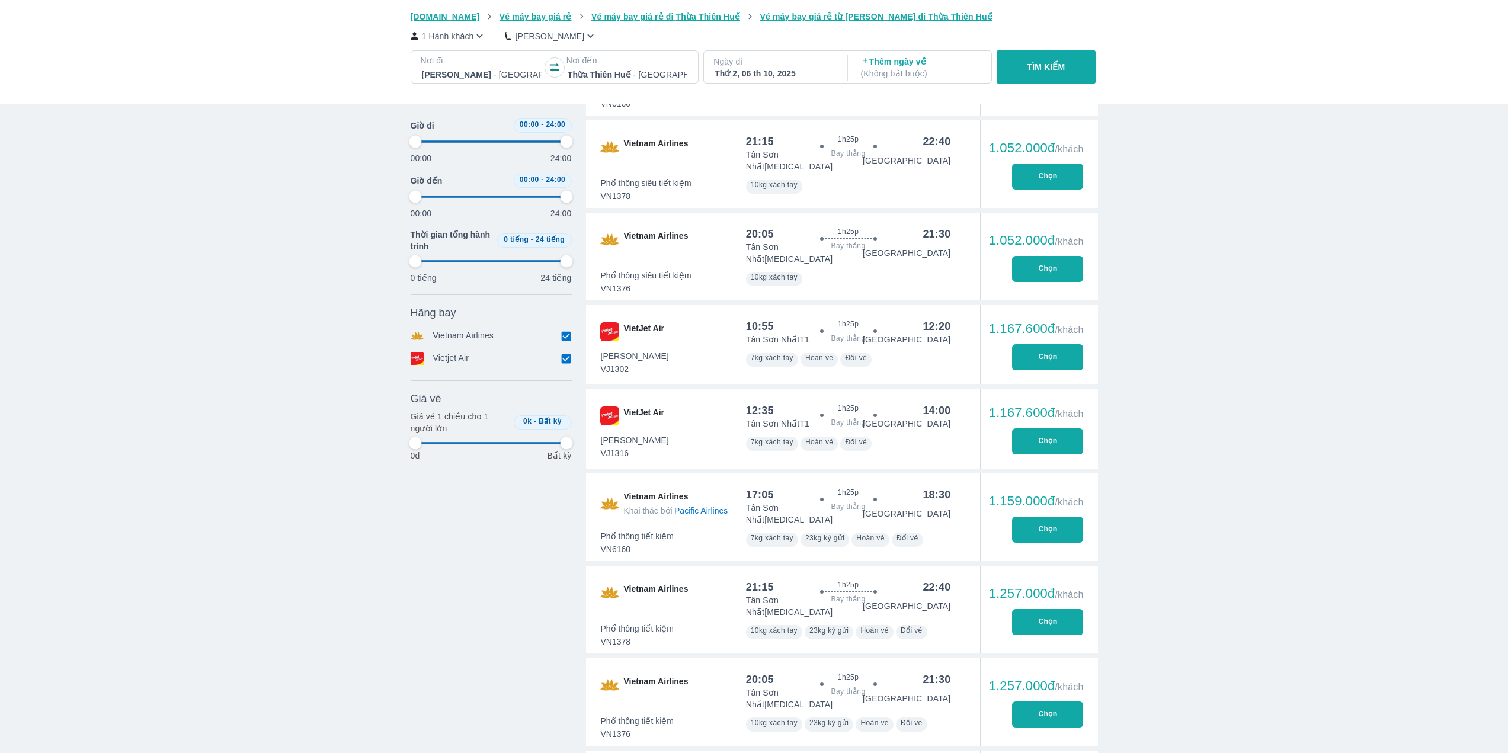
type input "97.9166666666667"
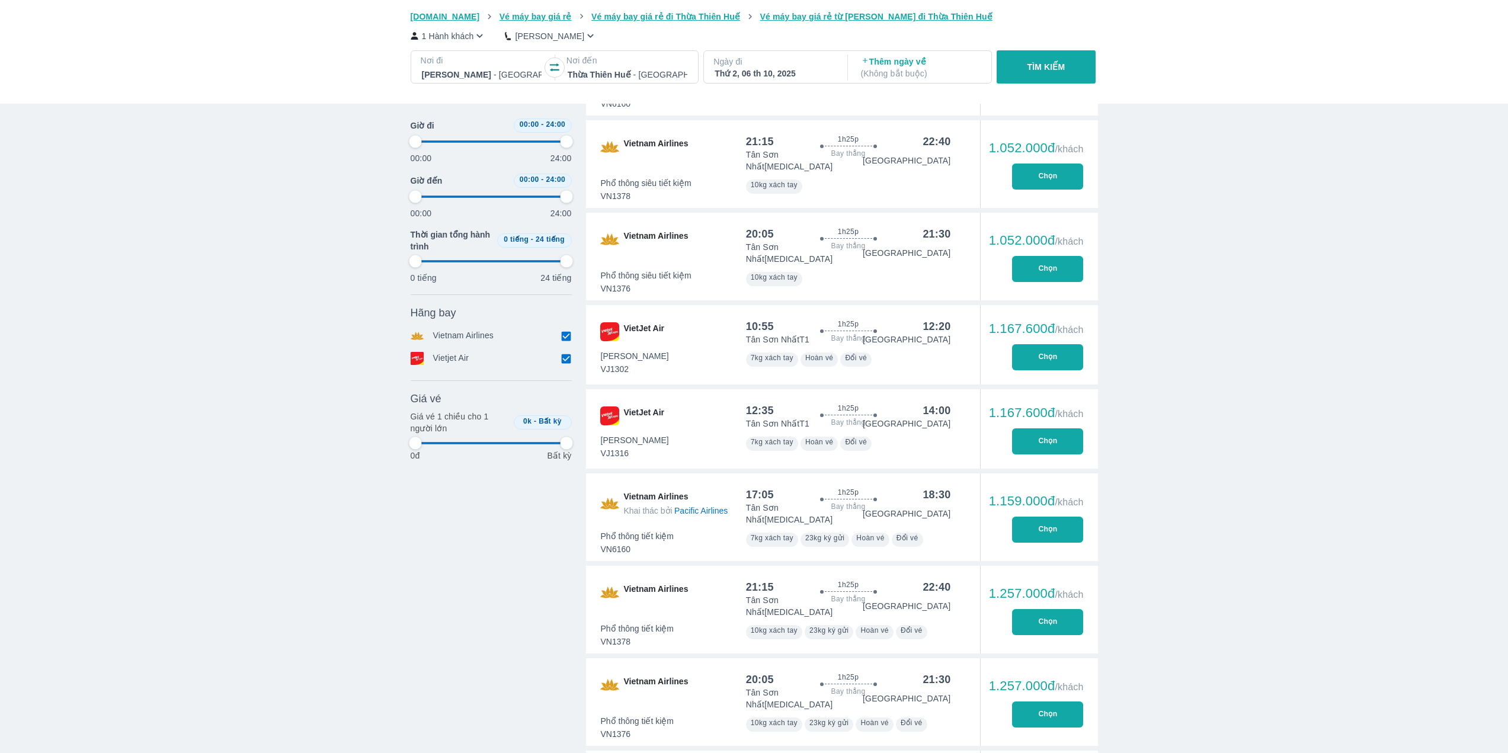
type input "97.9166666666667"
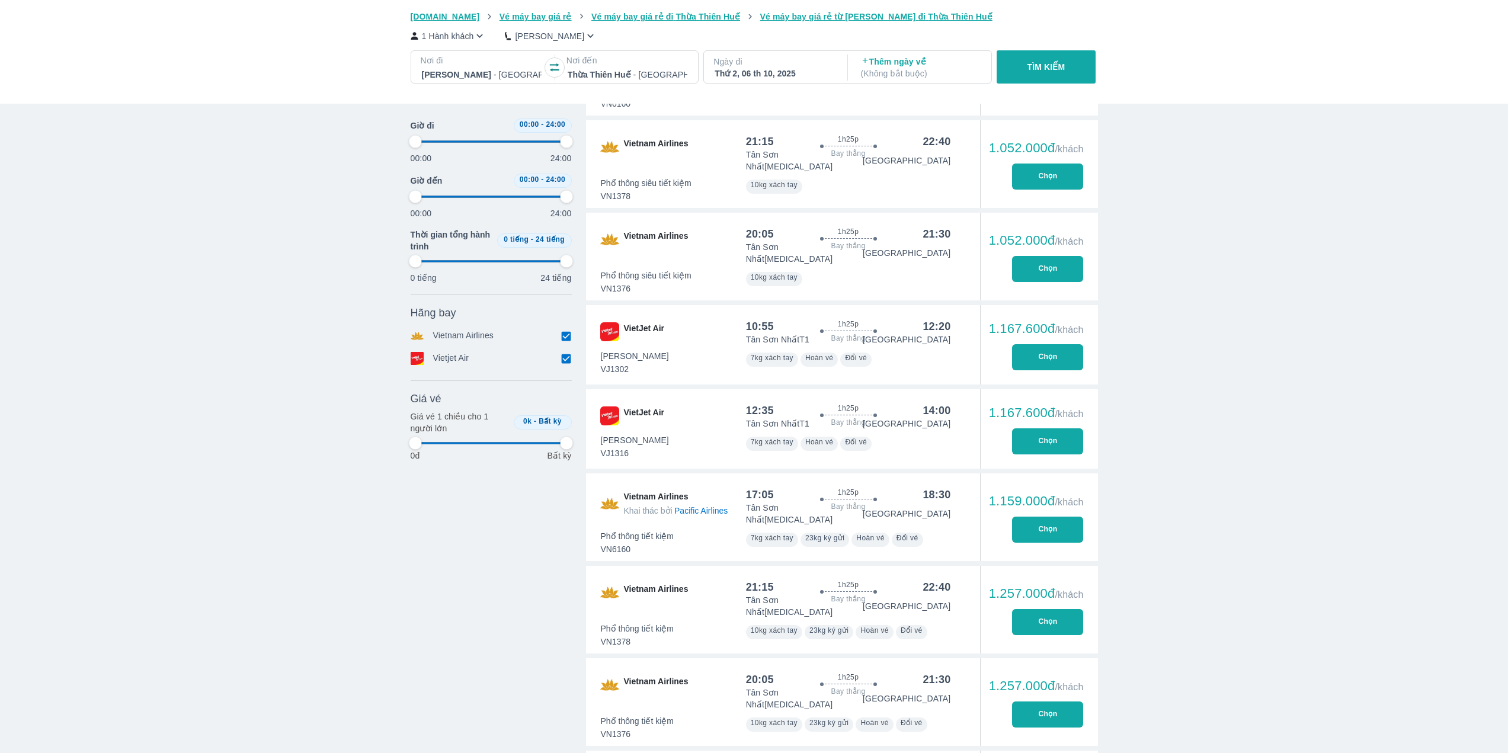
type input "97.9166666666667"
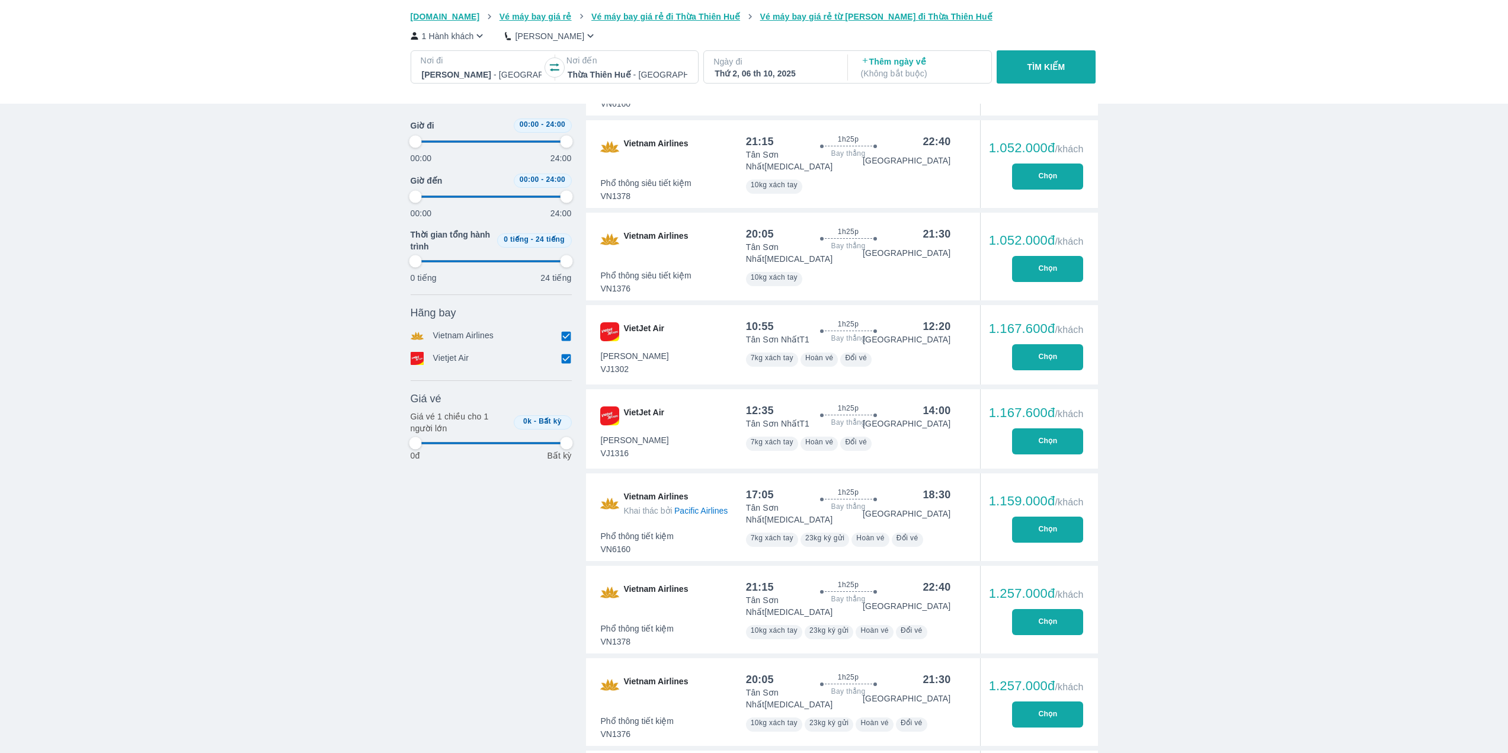
type input "97.9166666666667"
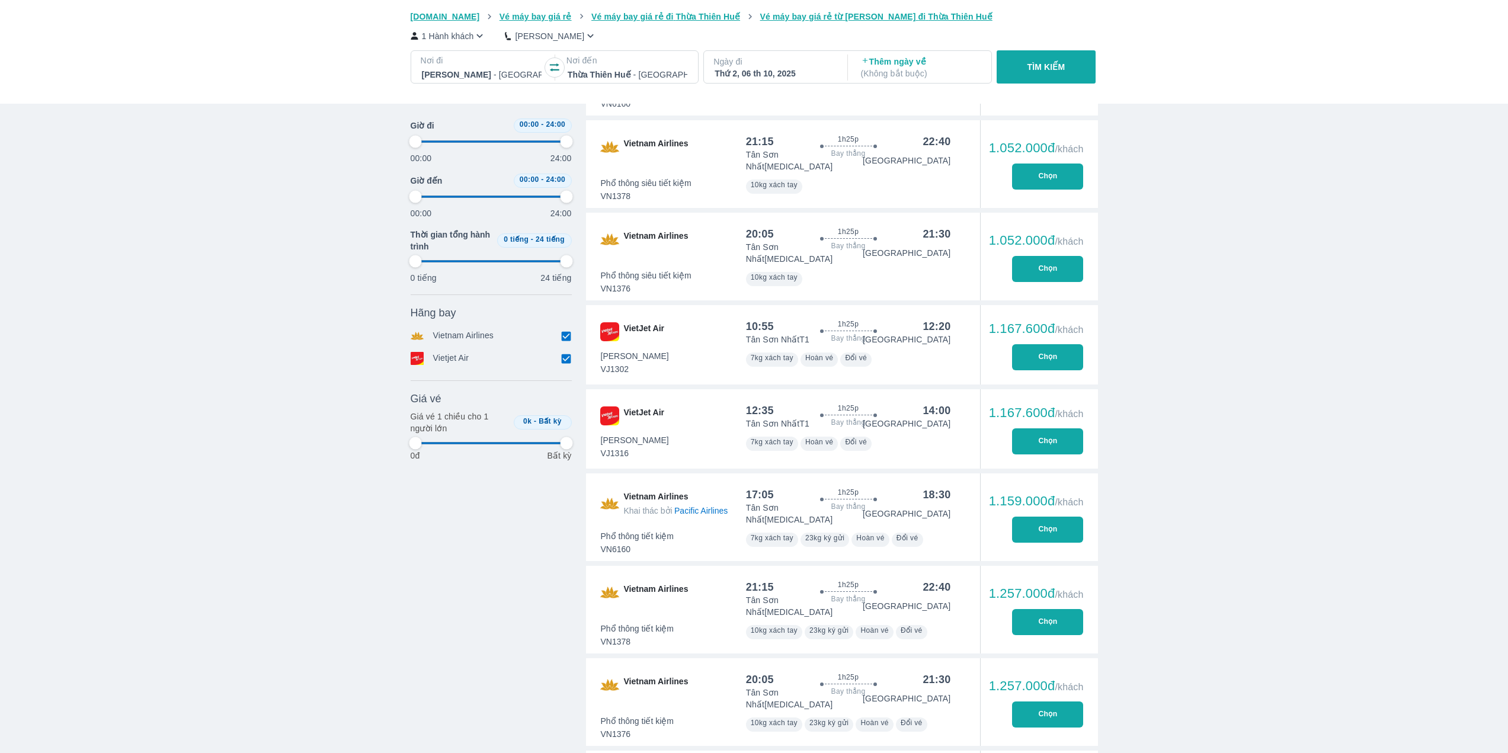
type input "97.9166666666667"
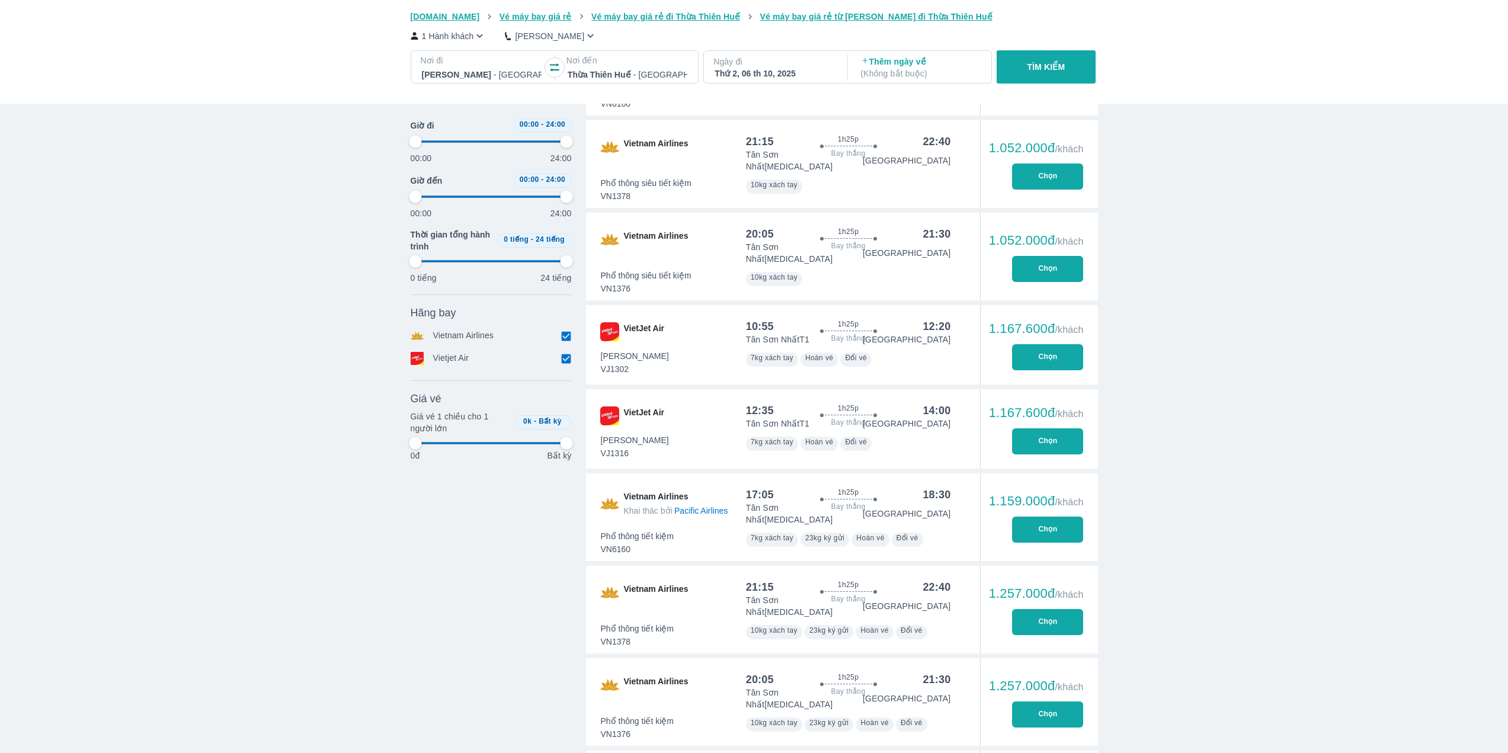
type input "97.9166666666667"
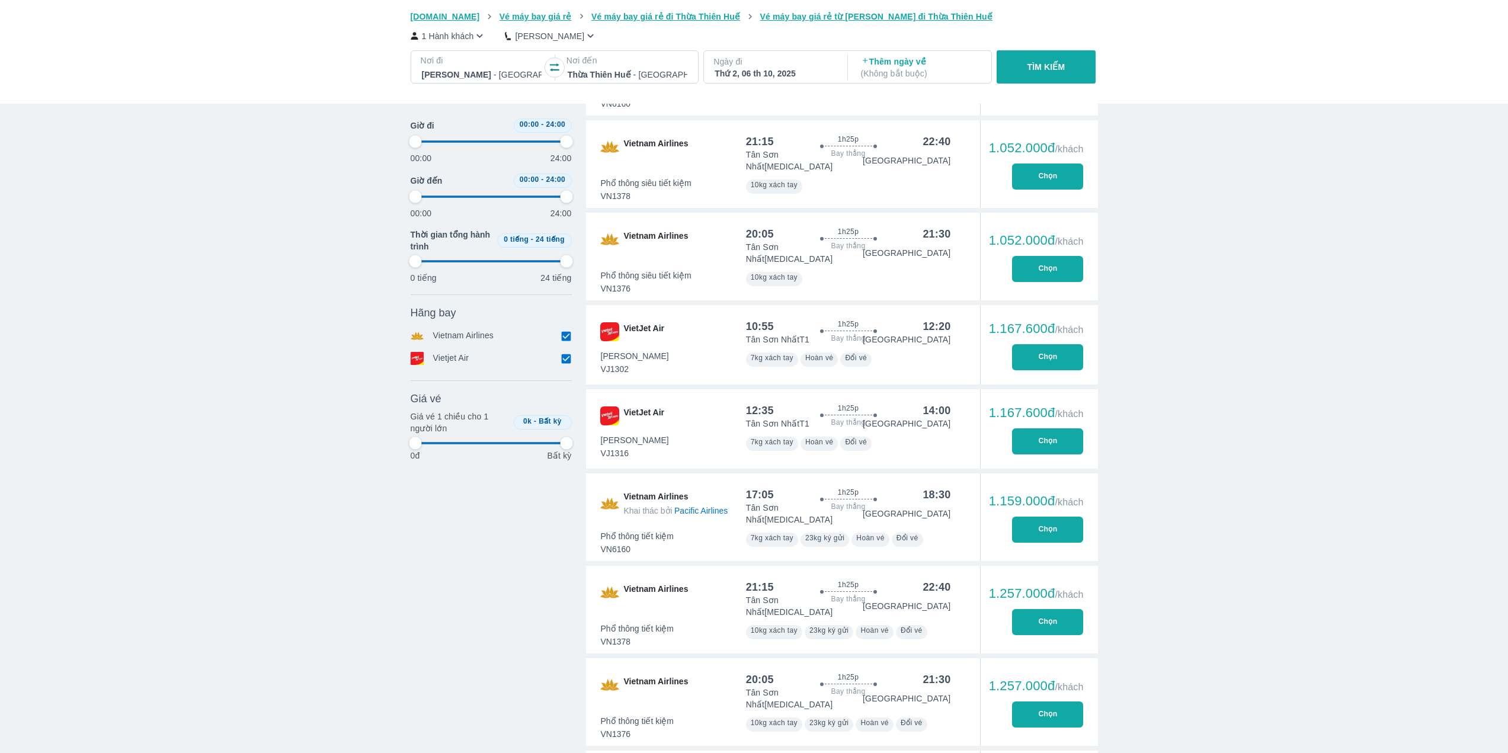
type input "97.9166666666667"
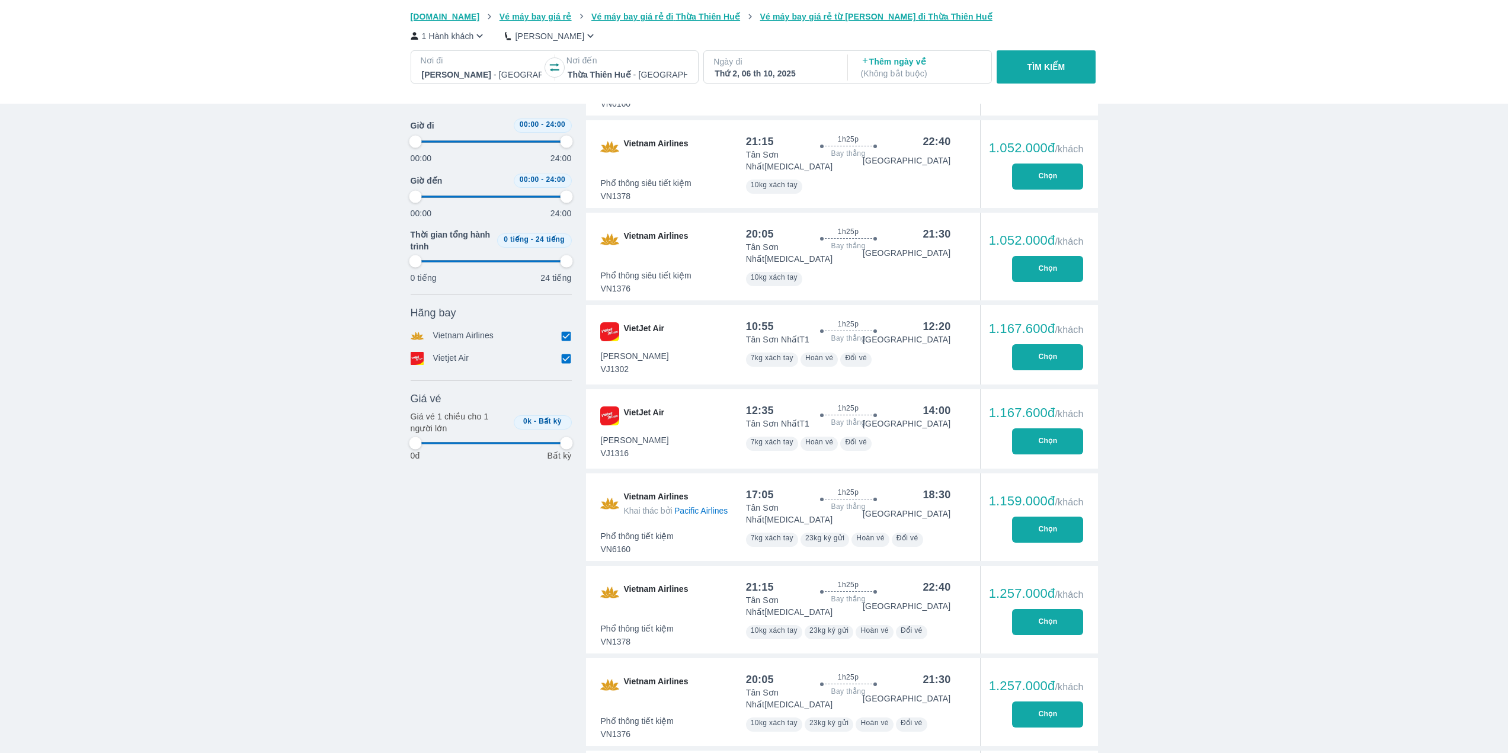
type input "97.9166666666667"
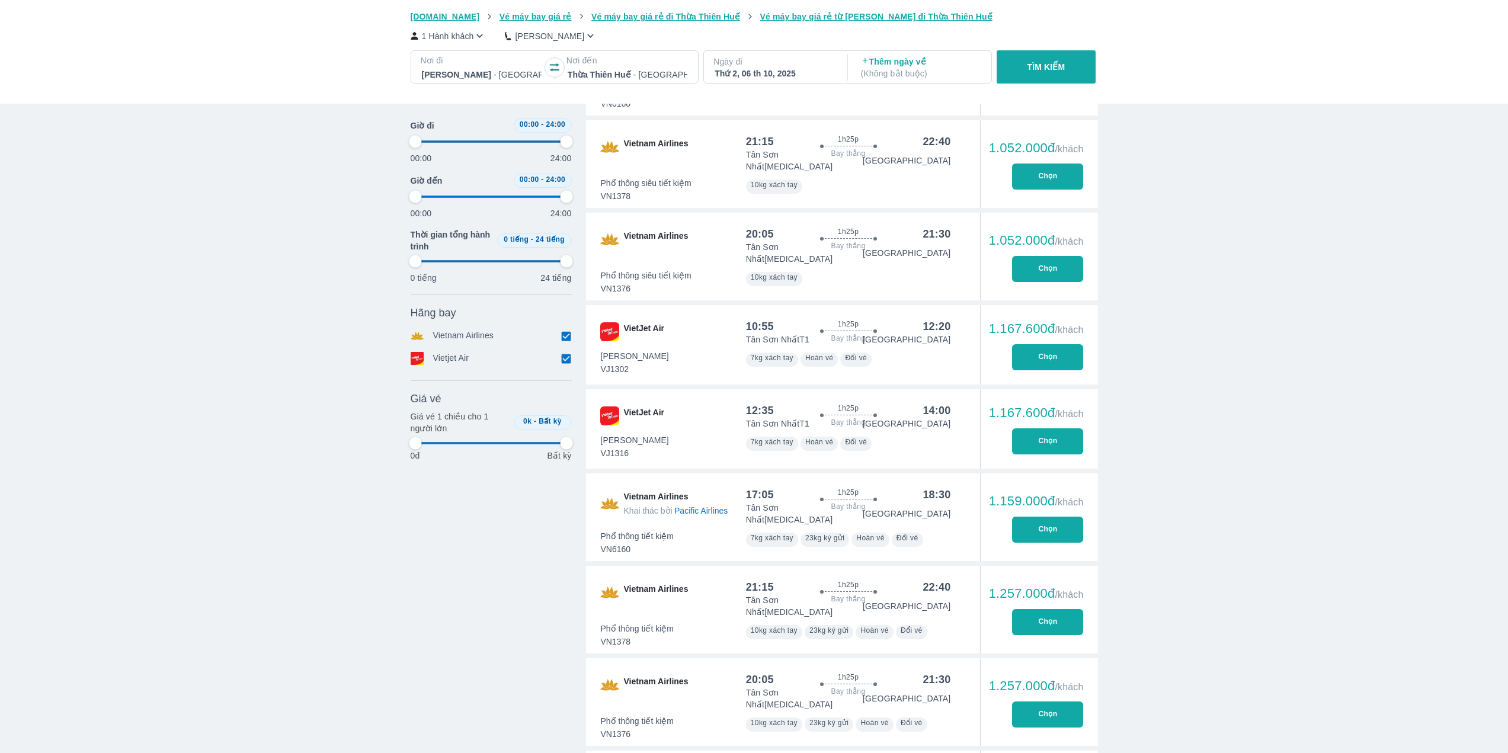
type input "97.9166666666667"
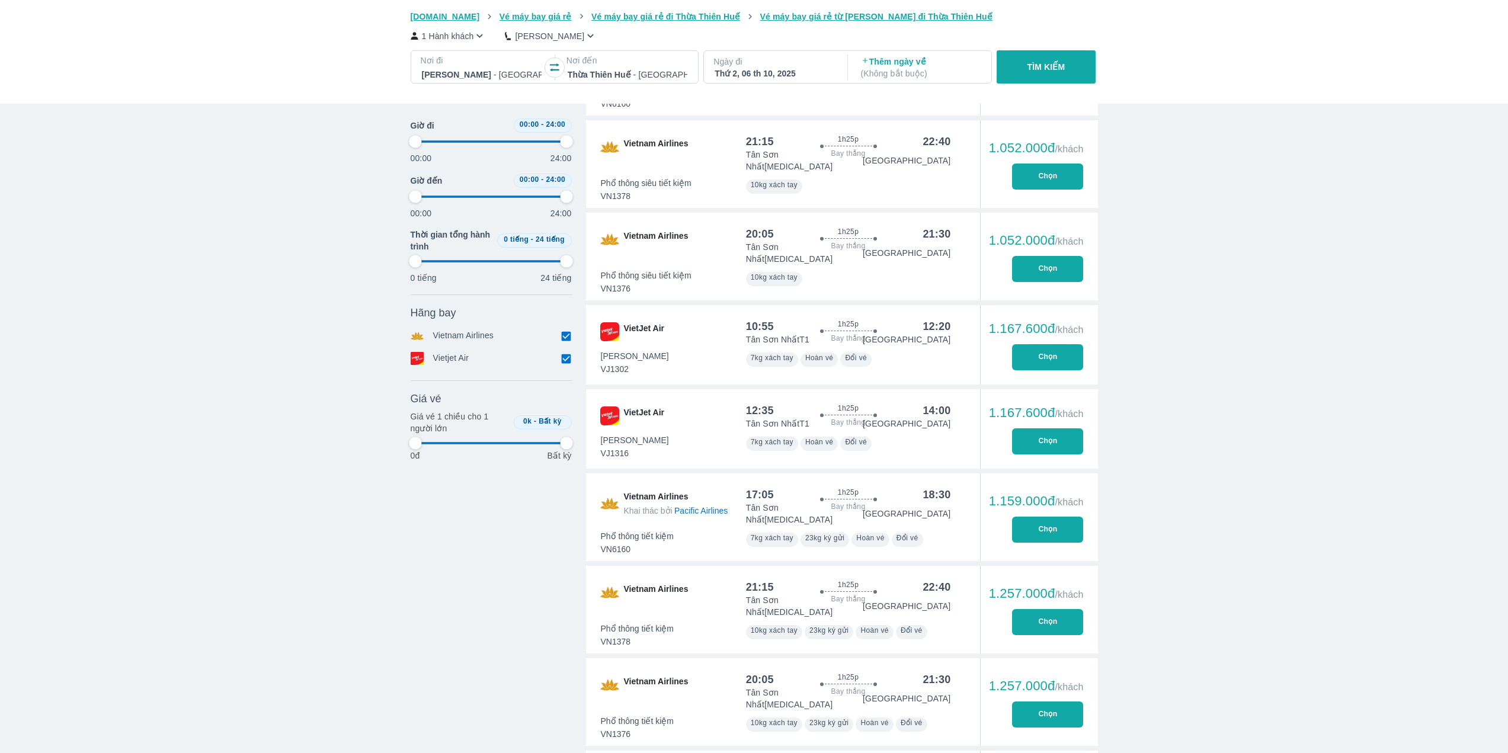
type input "97.9166666666667"
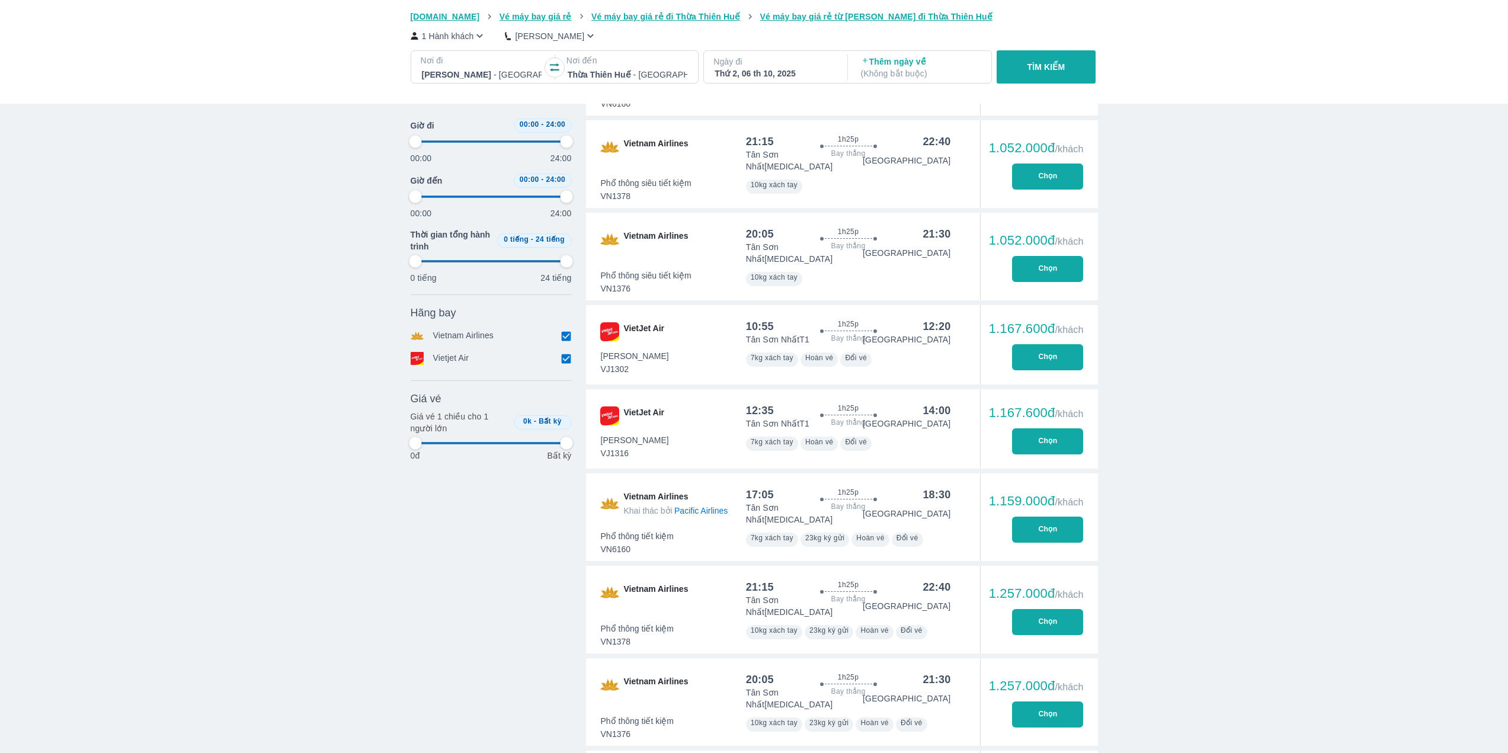
type input "97.9166666666667"
click at [417, 523] on div "Thời gian Bỏ lọc Giờ đi 00:00 - 24:00 00:00 24:00 Giờ đến 00:00 - 24:00 00:00 2…" at bounding box center [491, 475] width 161 height 2190
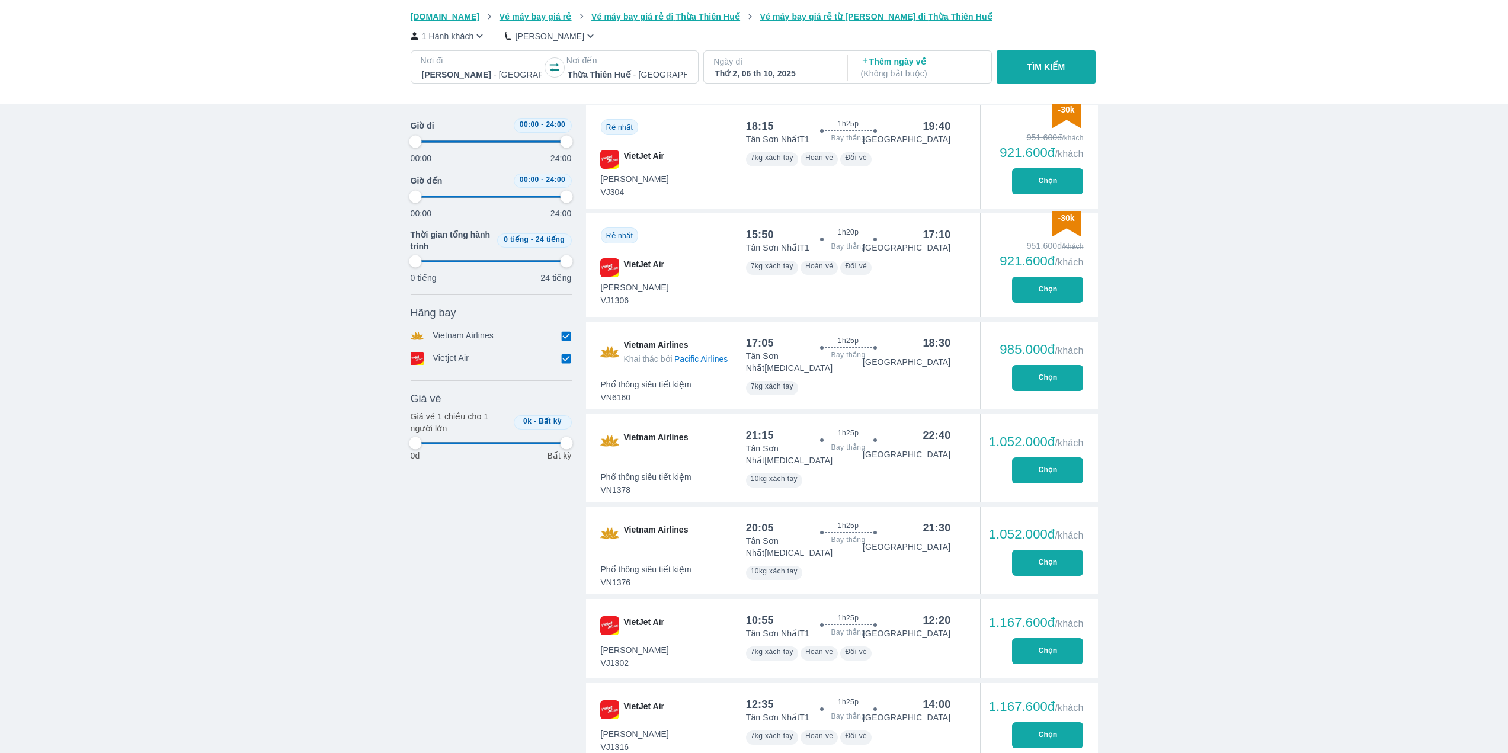
scroll to position [474, 0]
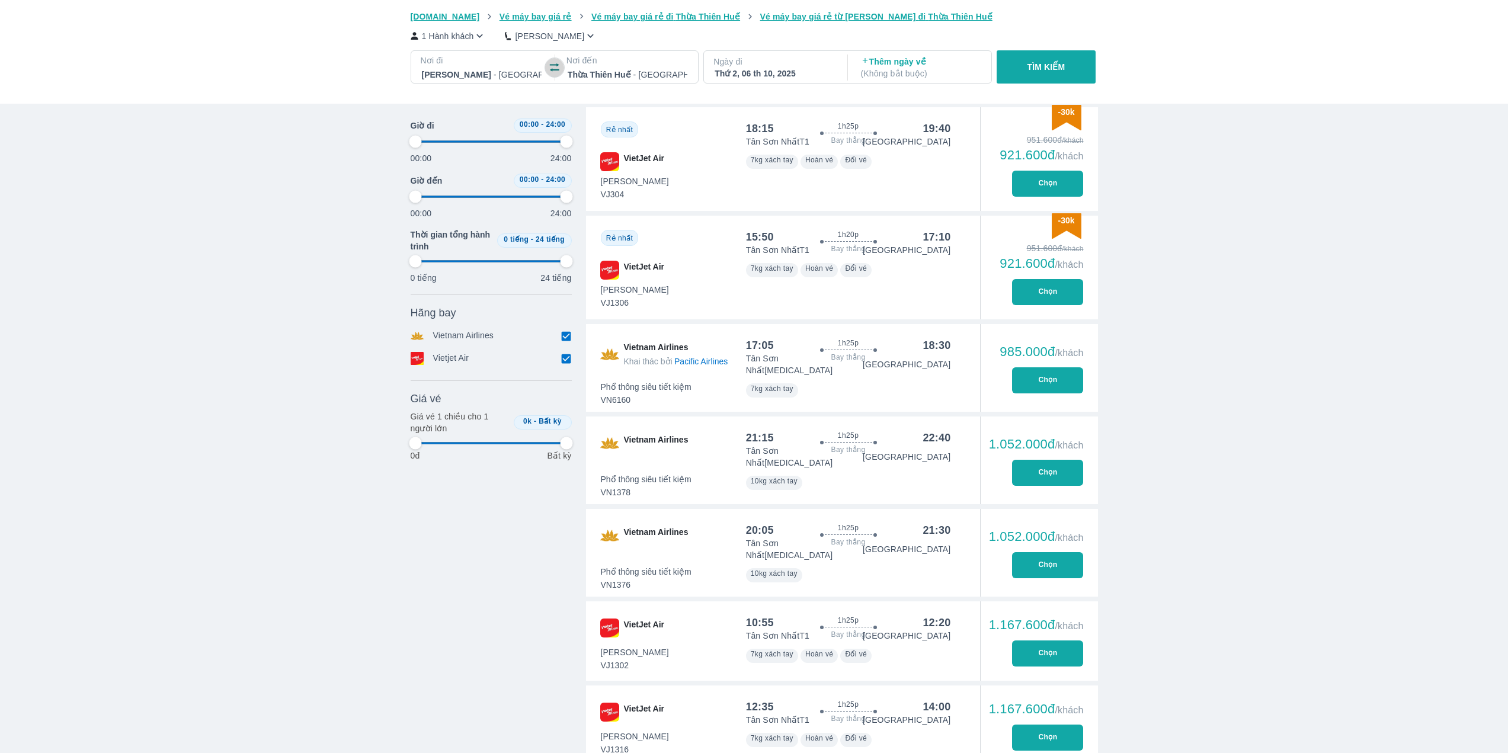
click at [554, 66] on icon "button" at bounding box center [554, 67] width 9 height 8
type input "97.9166666666667"
click at [506, 84] on div "Nơi đi [GEOGRAPHIC_DATA] - [GEOGRAPHIC_DATA]" at bounding box center [481, 69] width 141 height 36
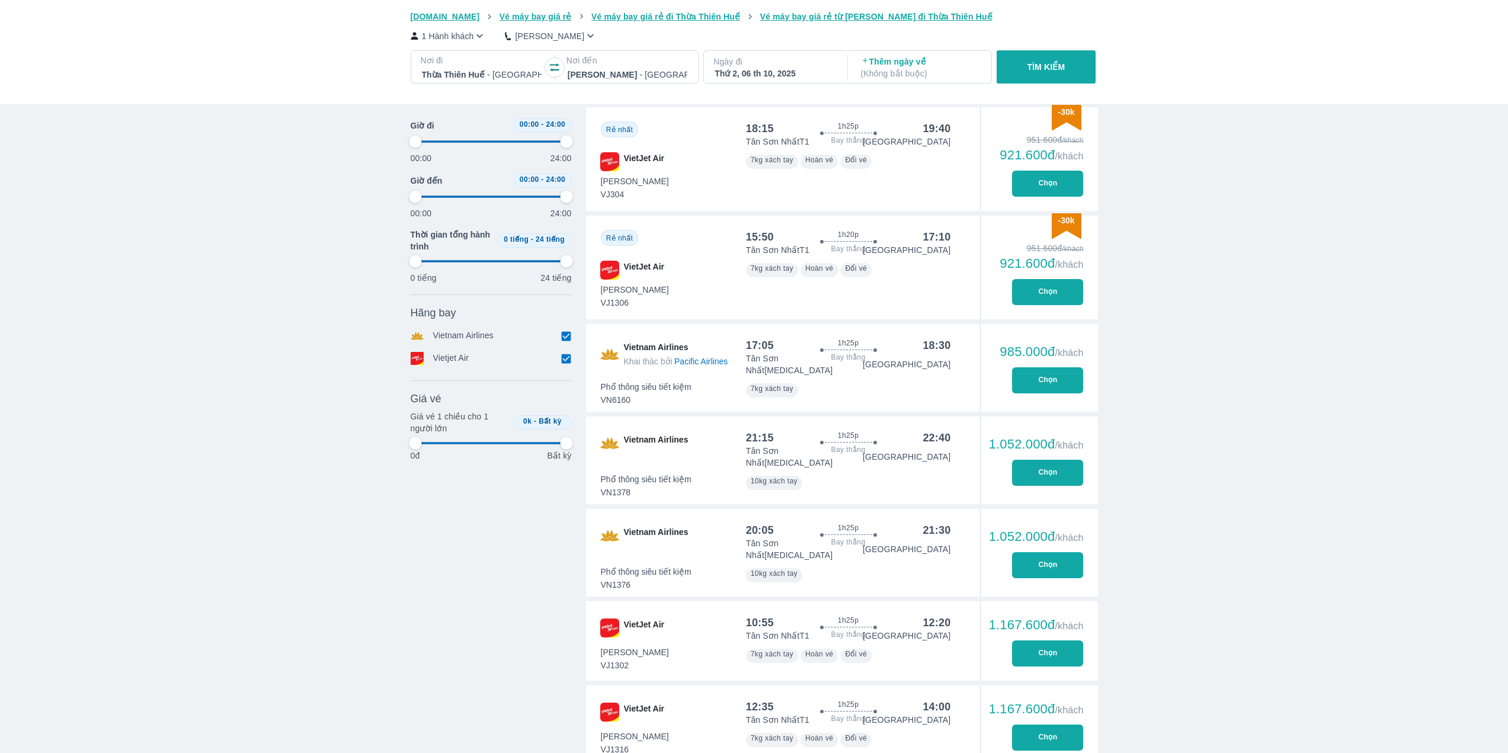
click at [508, 84] on div "Nơi đi [GEOGRAPHIC_DATA] - [GEOGRAPHIC_DATA]" at bounding box center [481, 69] width 141 height 36
click at [524, 74] on div at bounding box center [482, 75] width 120 height 14
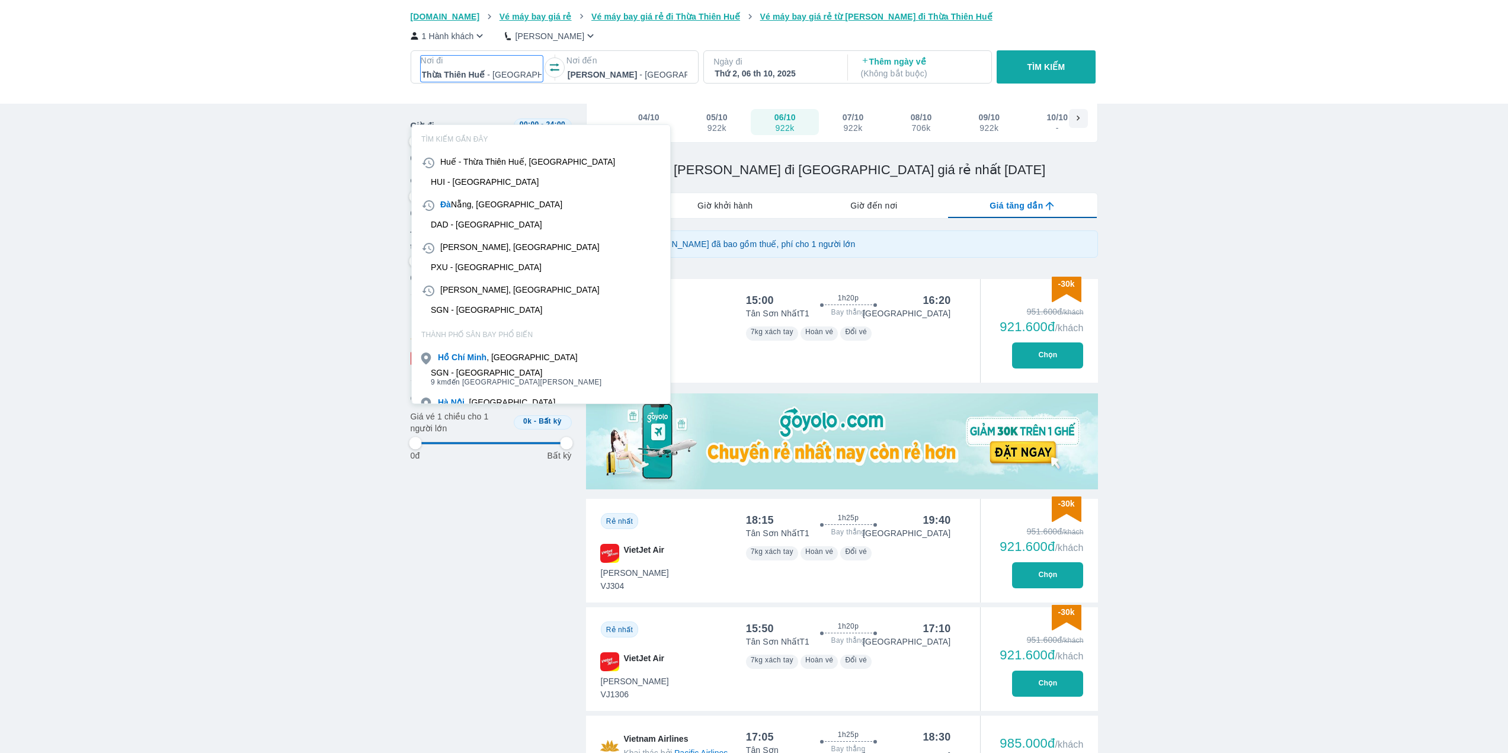
scroll to position [68, 0]
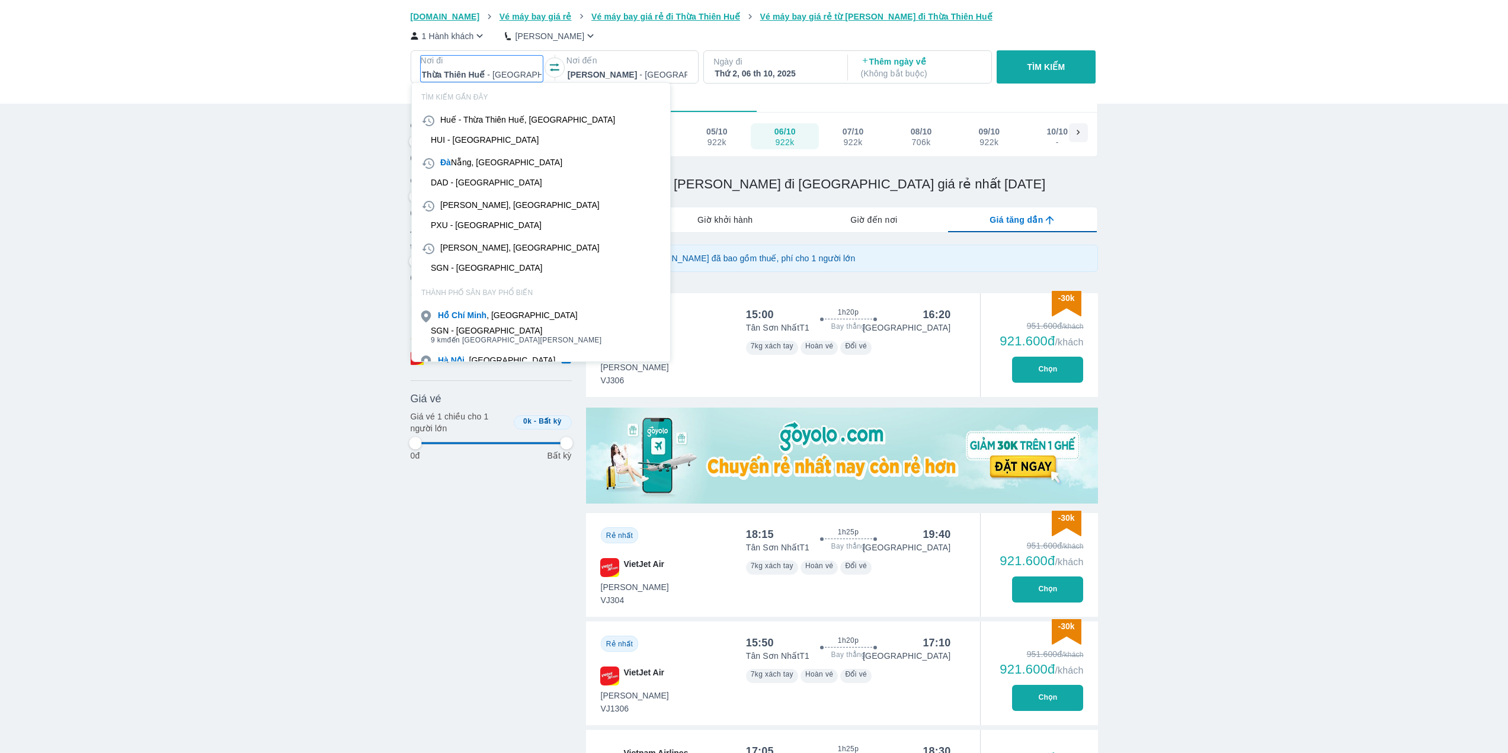
click at [510, 183] on div "DAD - [GEOGRAPHIC_DATA]" at bounding box center [486, 182] width 111 height 9
type input "97.9166666666667"
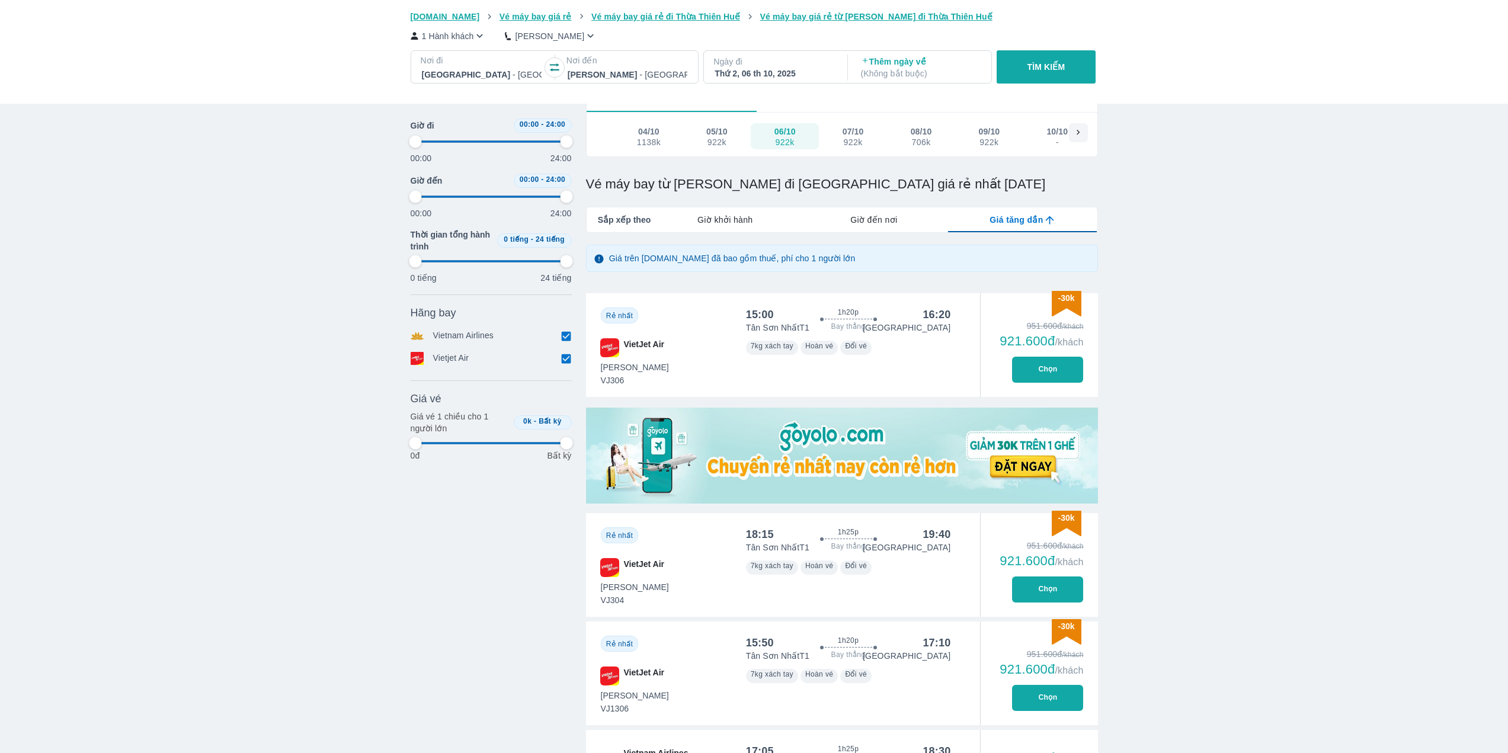
click at [720, 69] on div "Thứ 2, 06 th 10, 2025" at bounding box center [775, 74] width 120 height 12
type input "97.9166666666667"
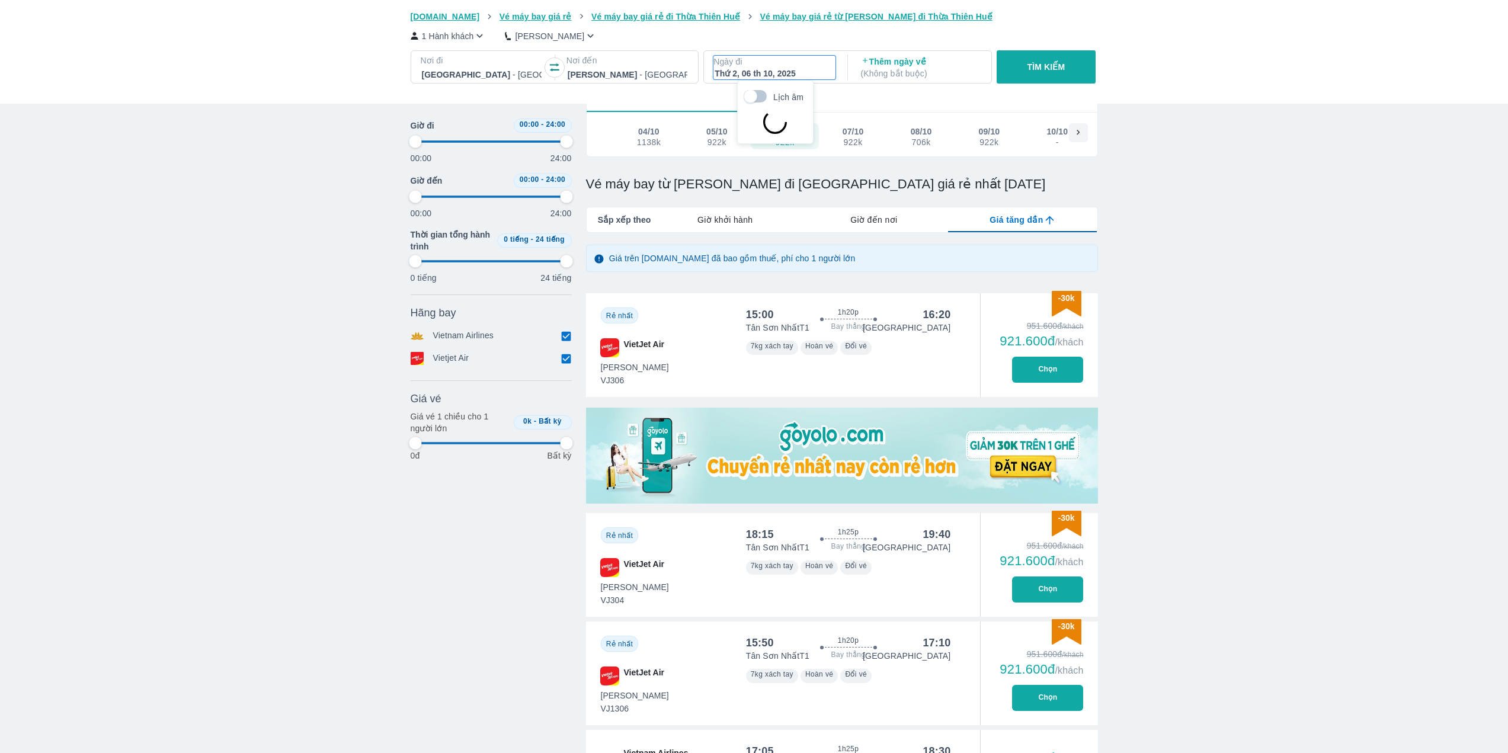
type input "97.9166666666667"
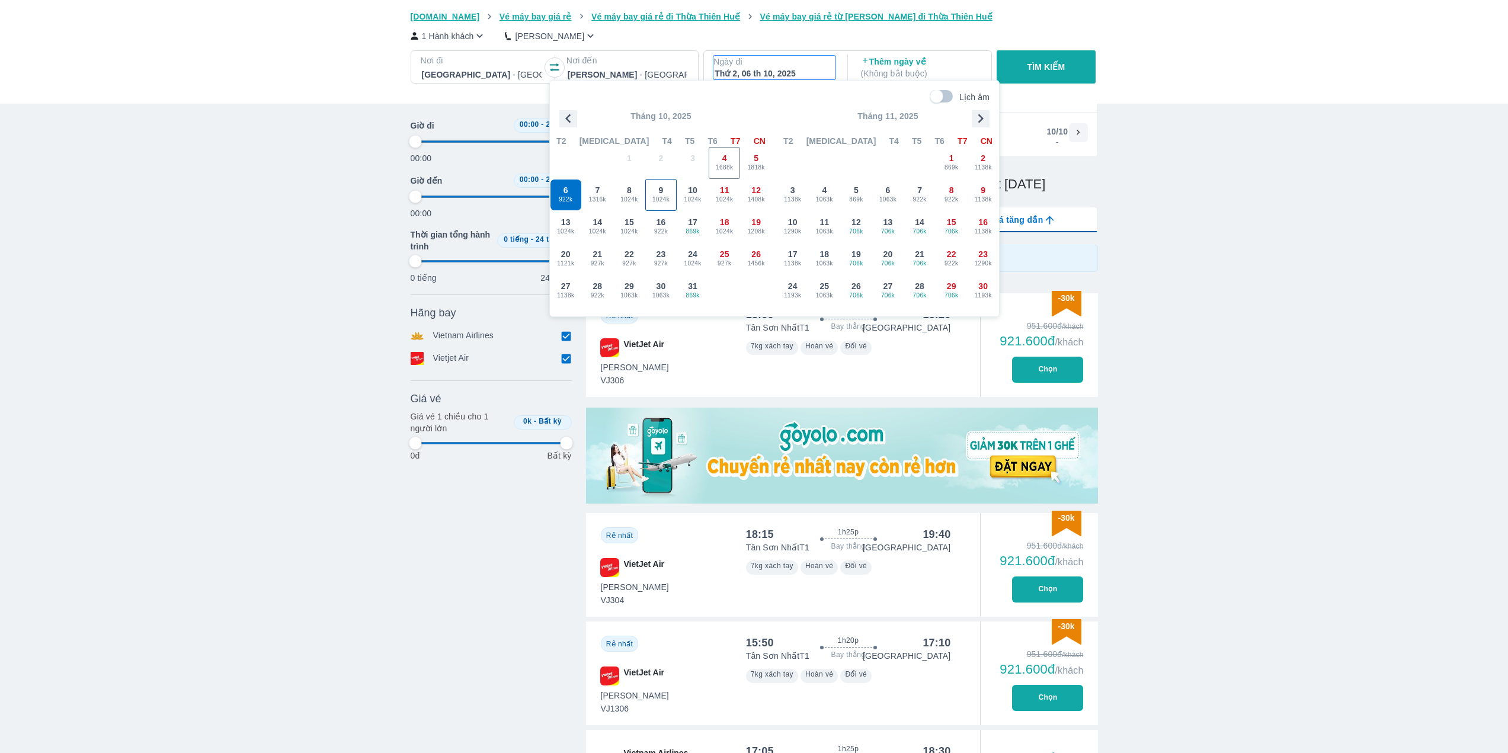
click at [656, 190] on div "9 1024k" at bounding box center [661, 195] width 31 height 31
type input "97.9166666666667"
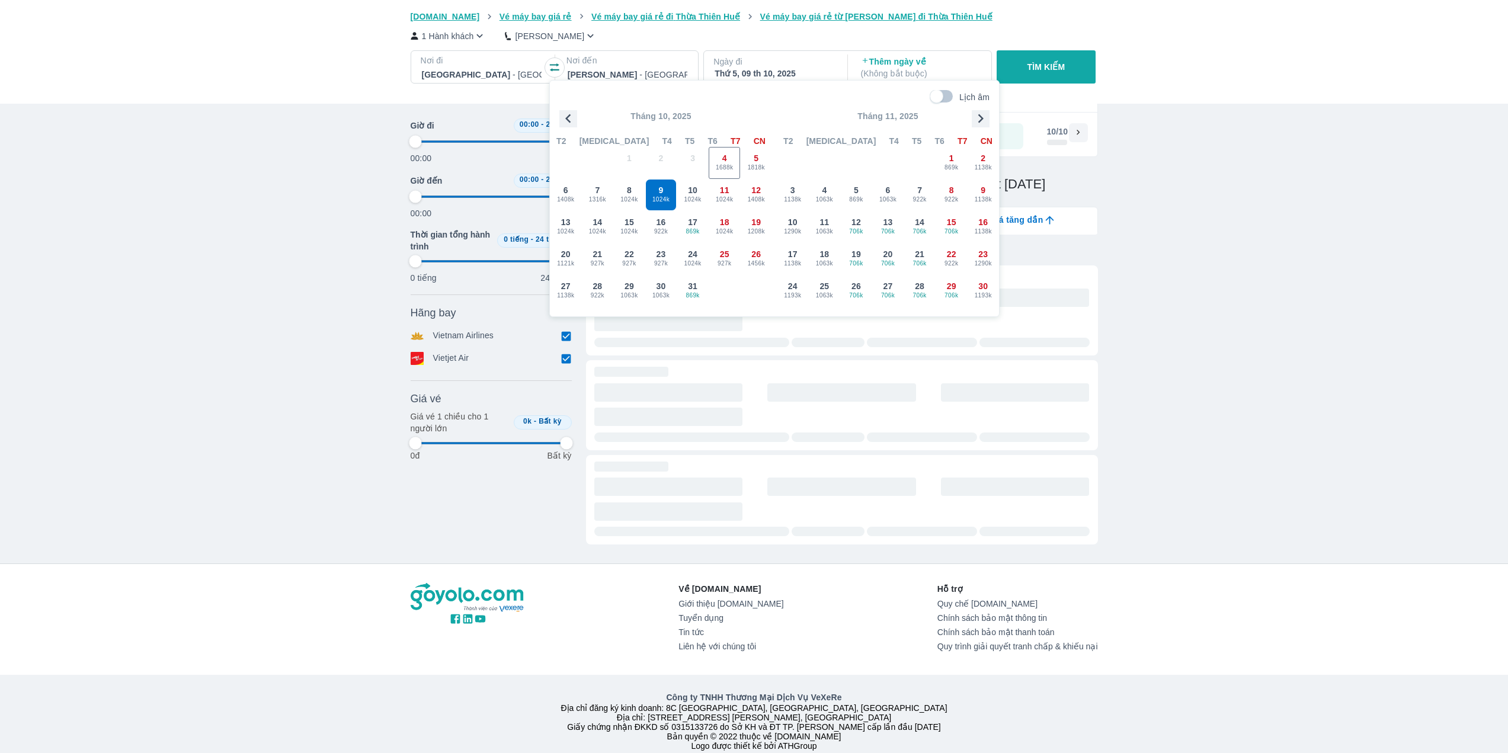
type input "97.9166666666667"
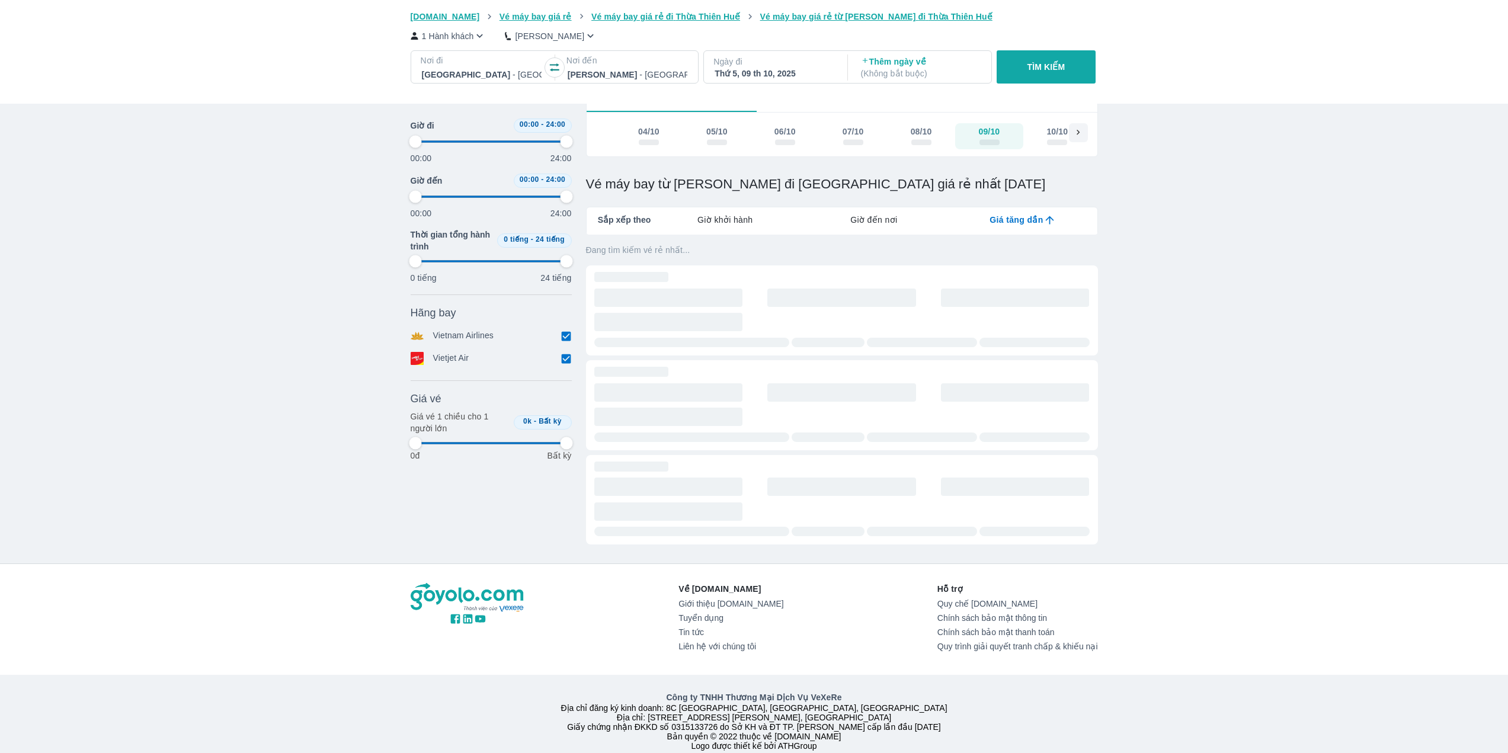
type input "97.9166666666667"
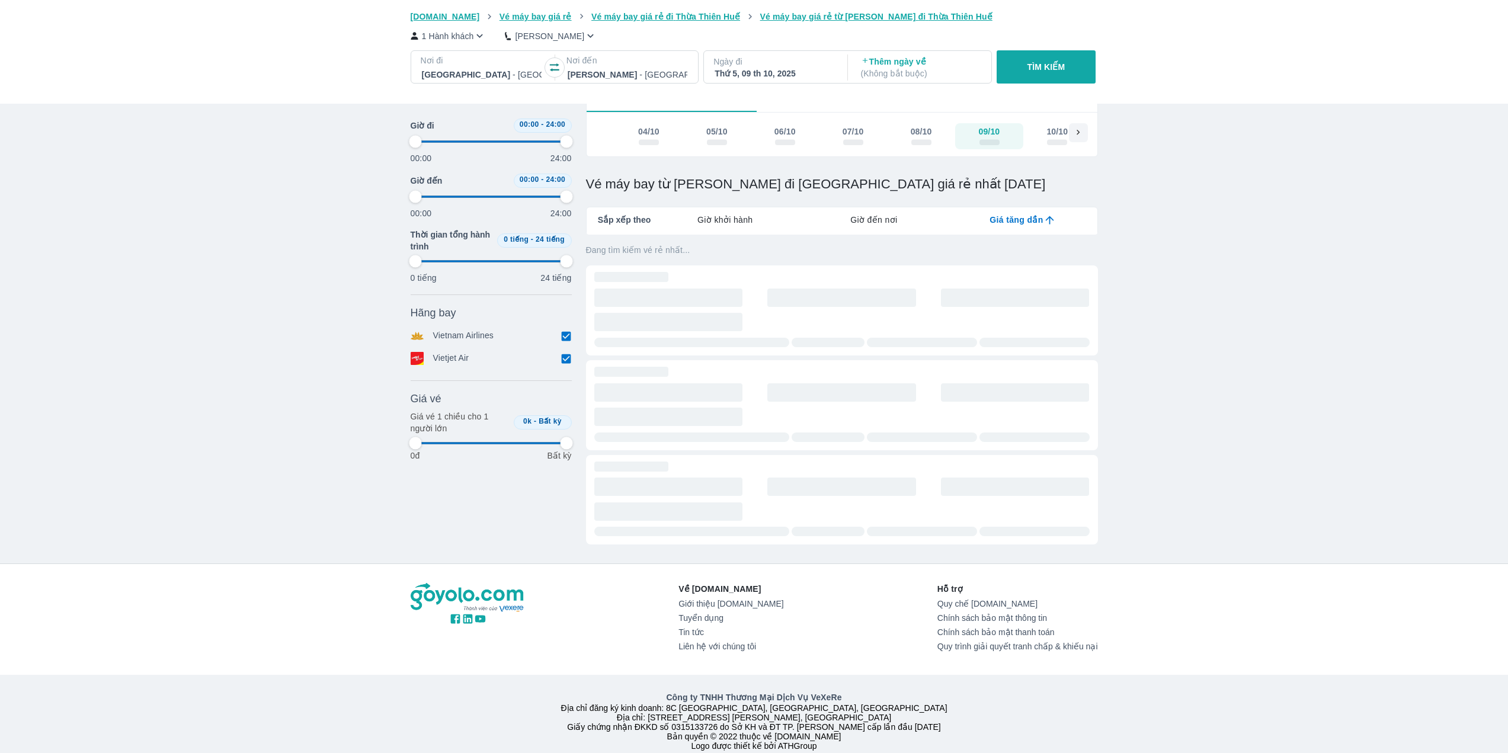
type input "97.9166666666667"
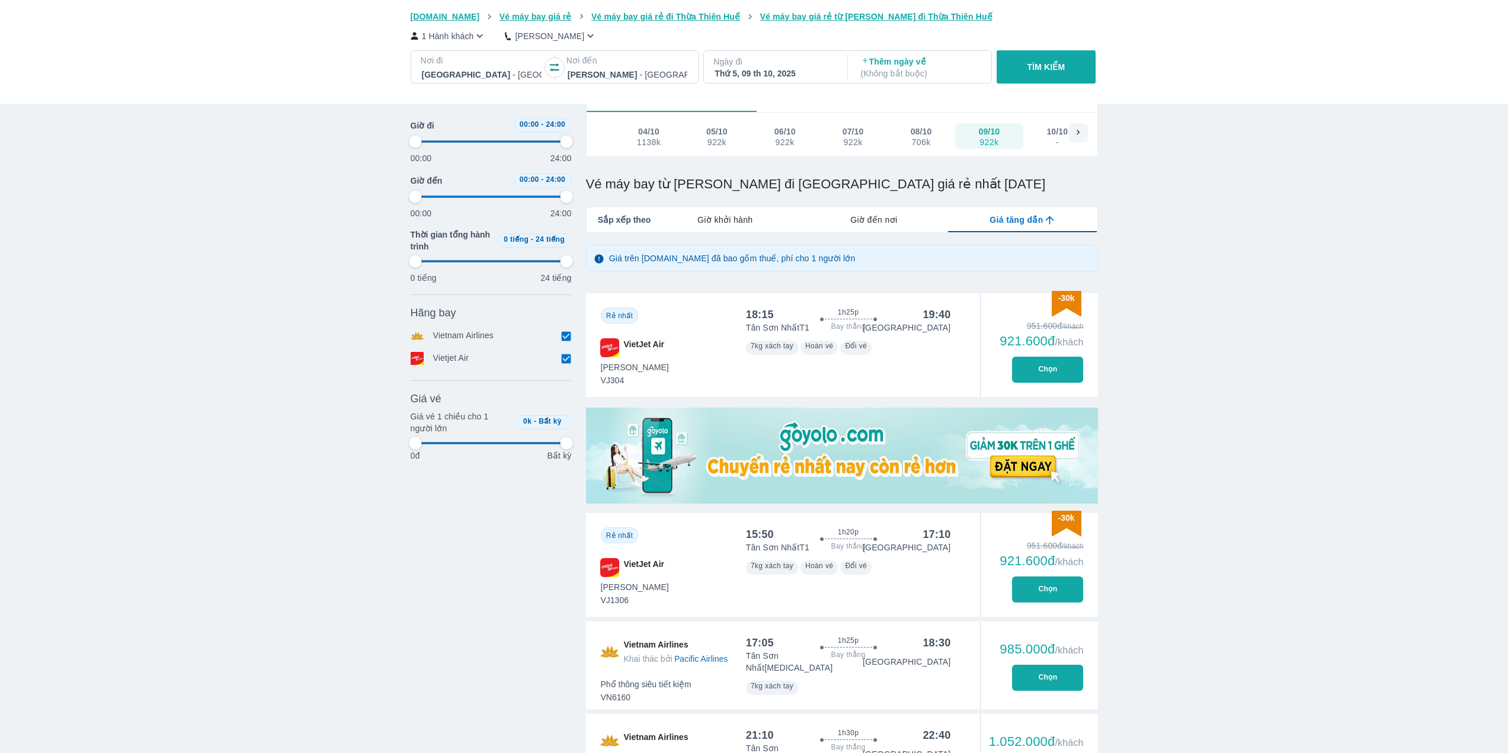
type input "97.9166666666667"
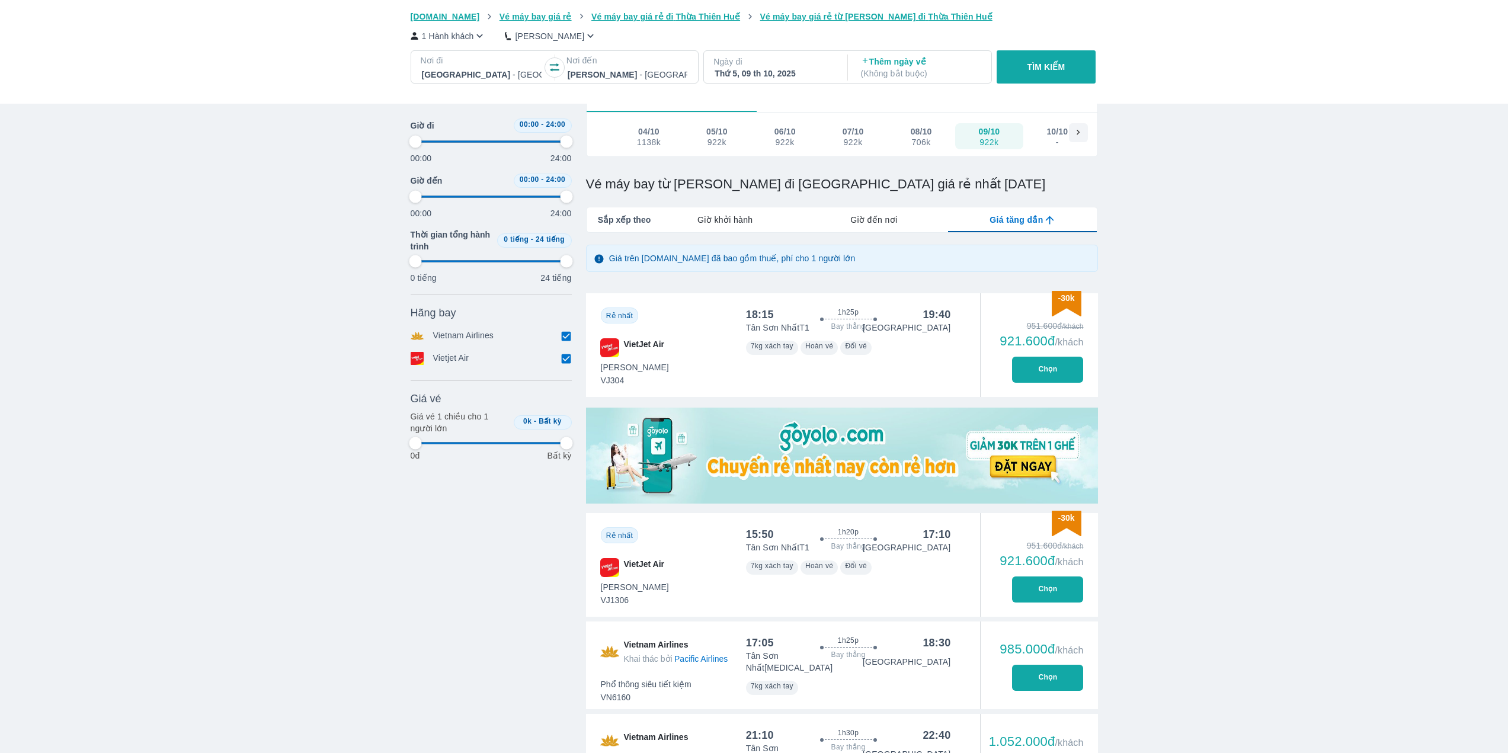
type input "97.9166666666667"
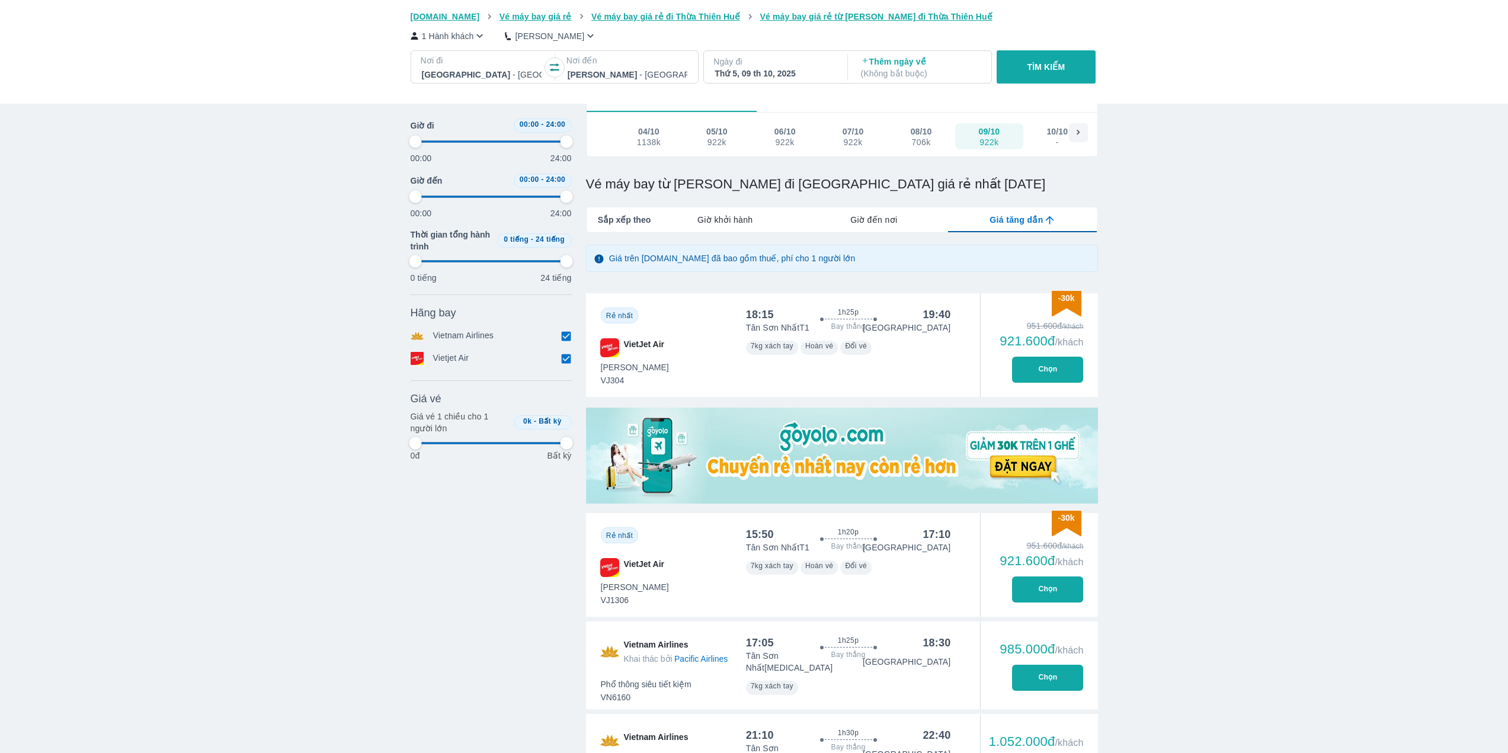
type input "97.9166666666667"
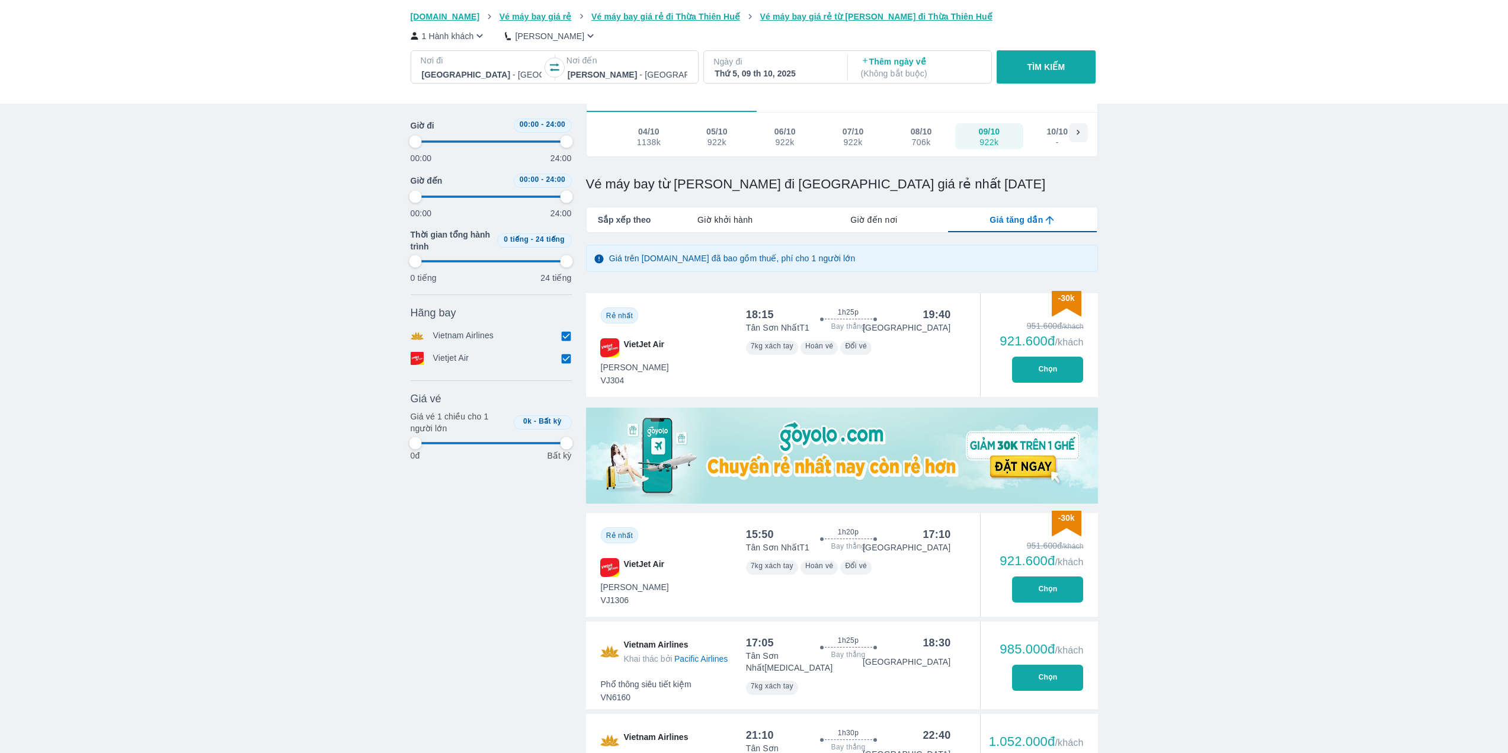
type input "97.9166666666667"
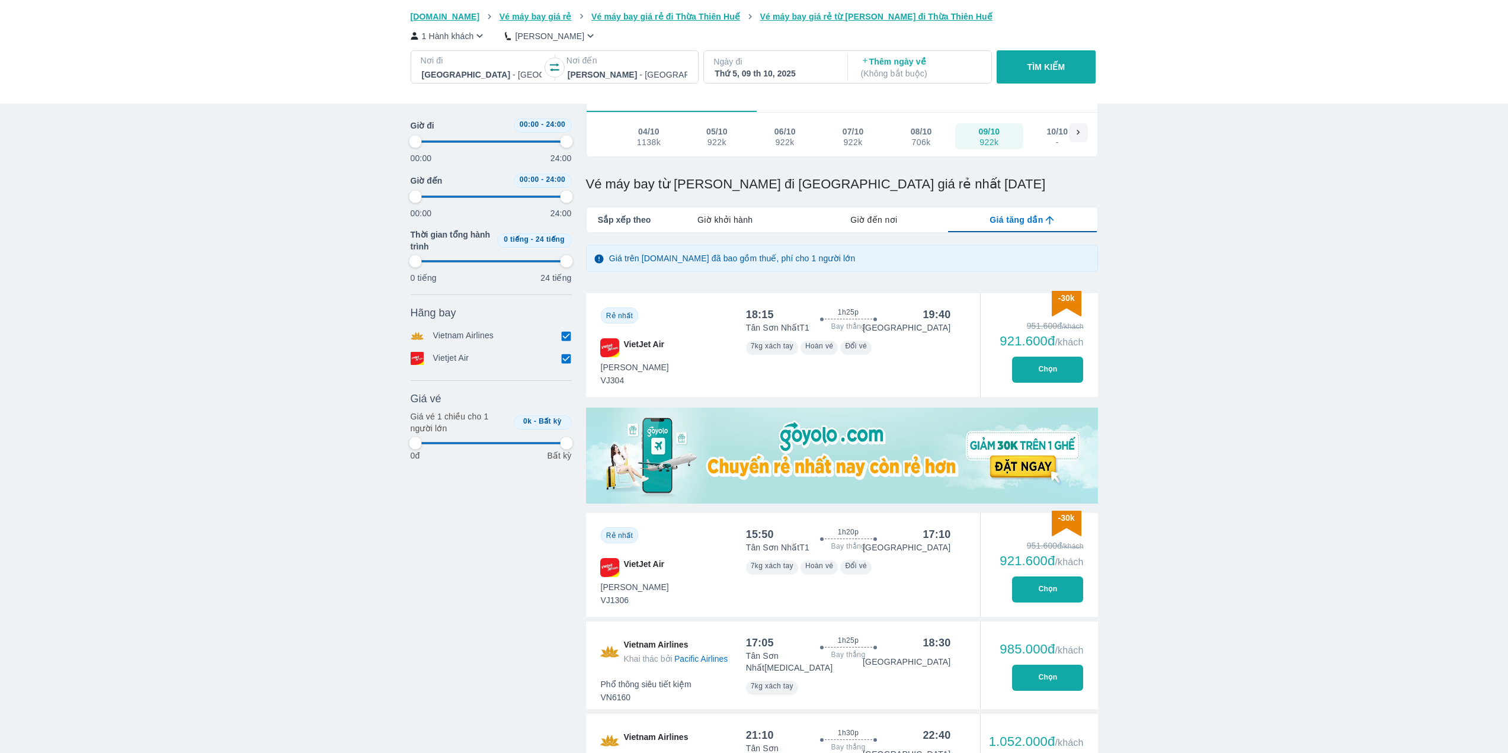
type input "97.9166666666667"
click at [1051, 73] on p "TÌM KIẾM" at bounding box center [1047, 67] width 38 height 12
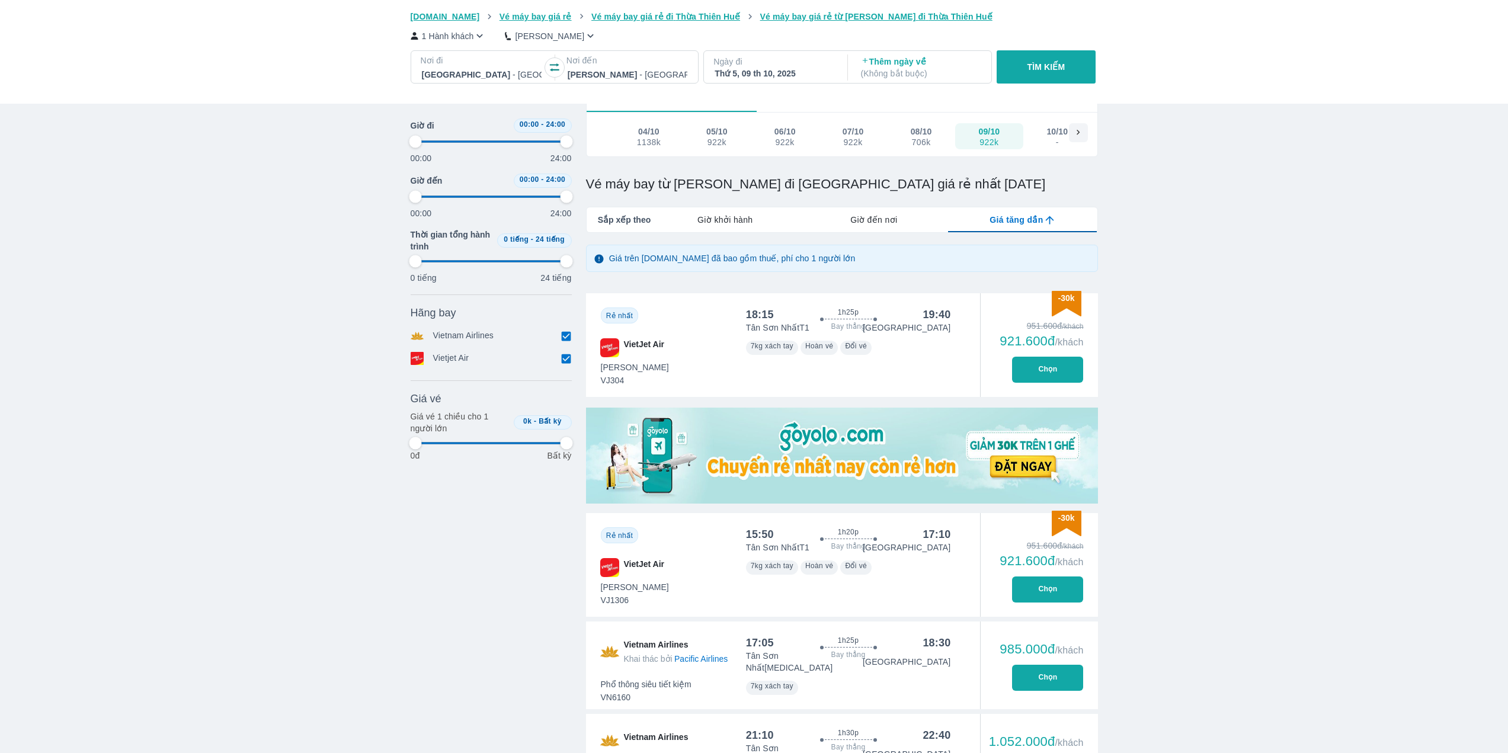
type input "97.9166666666667"
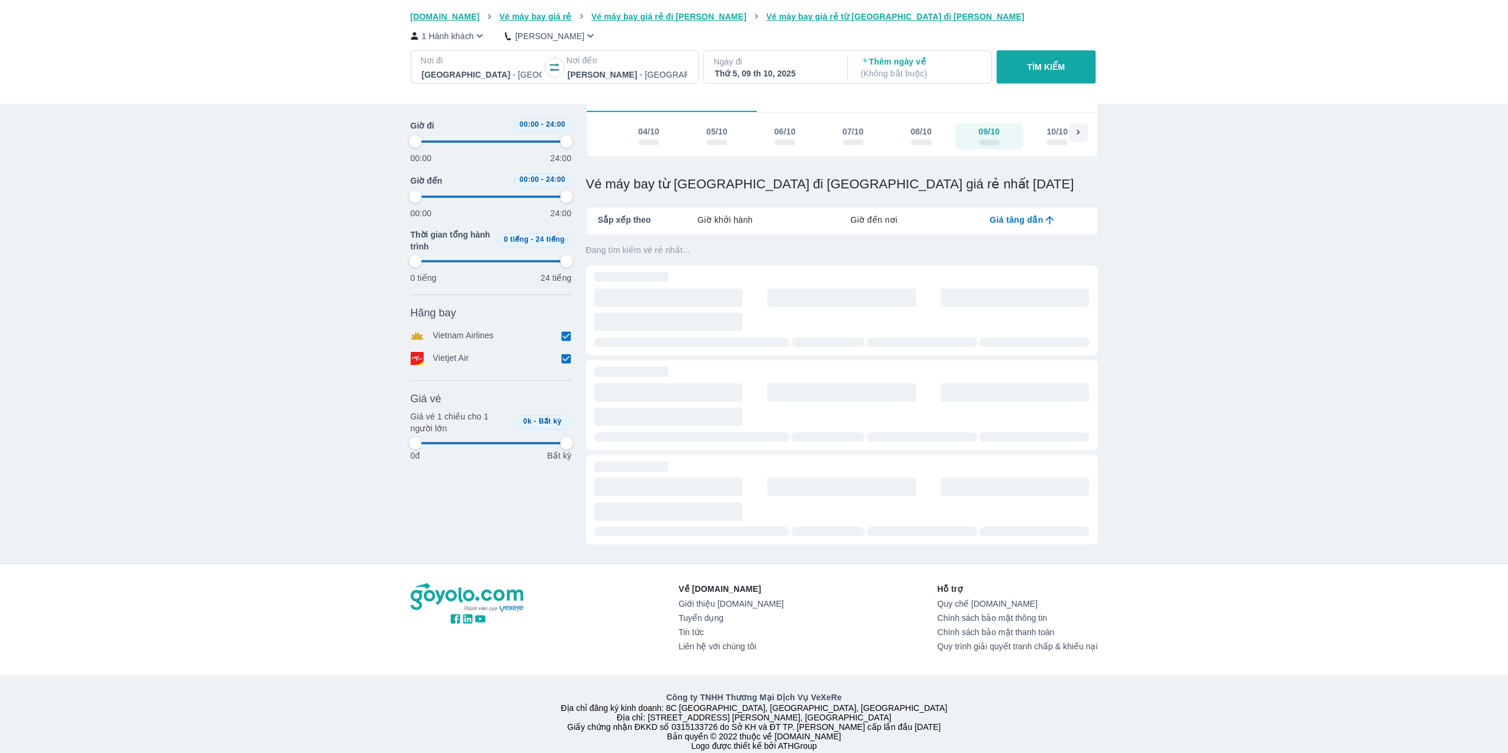
type input "97.9166666666667"
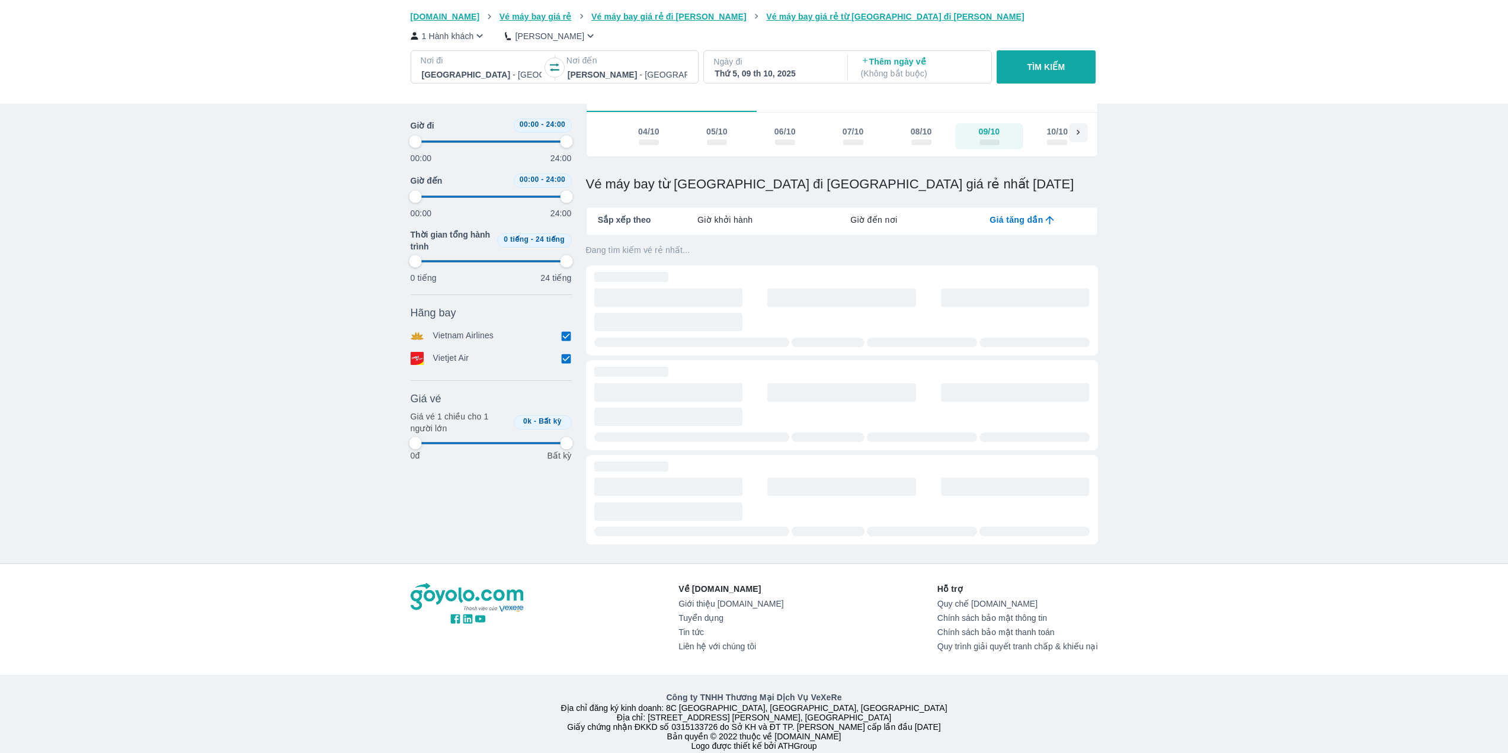
type input "97.9166666666667"
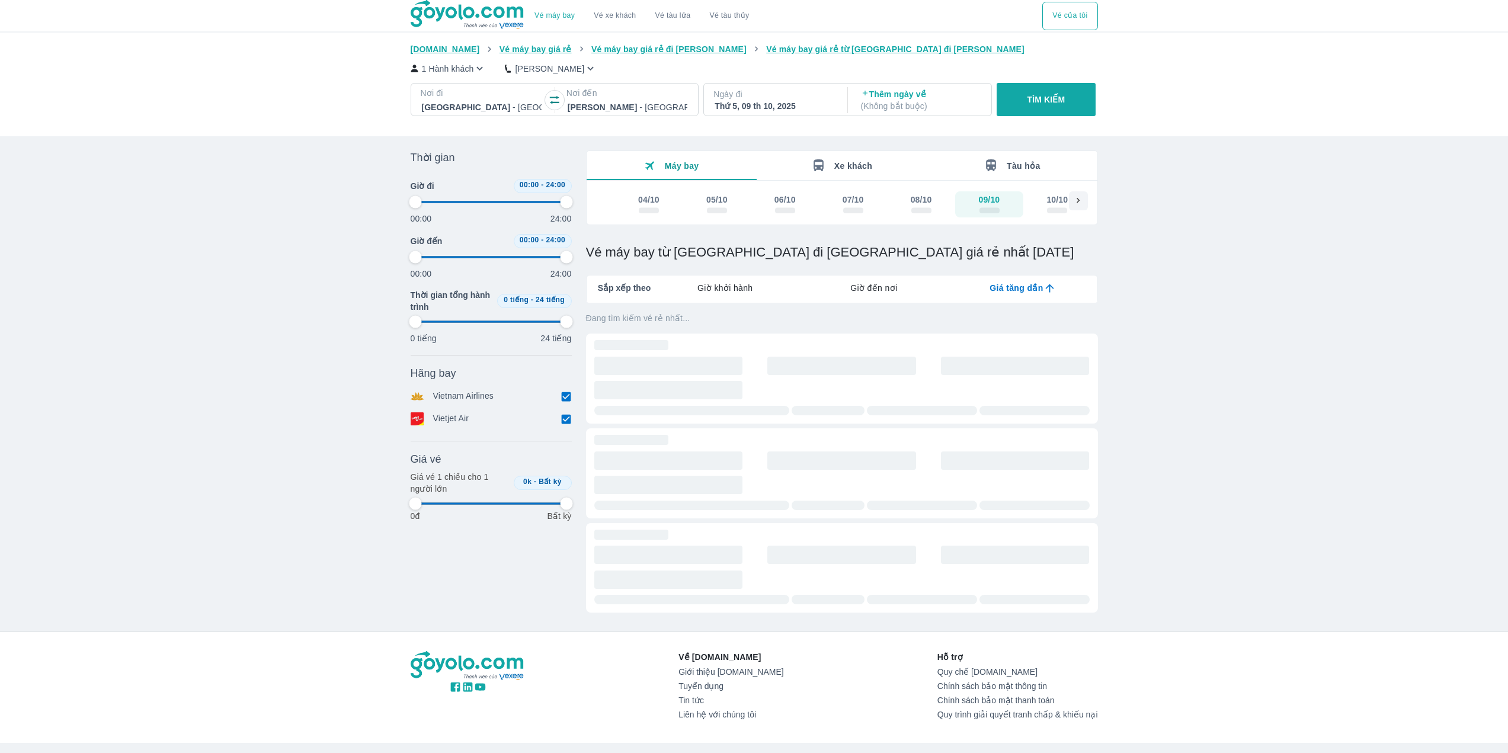
type input "97.9166666666667"
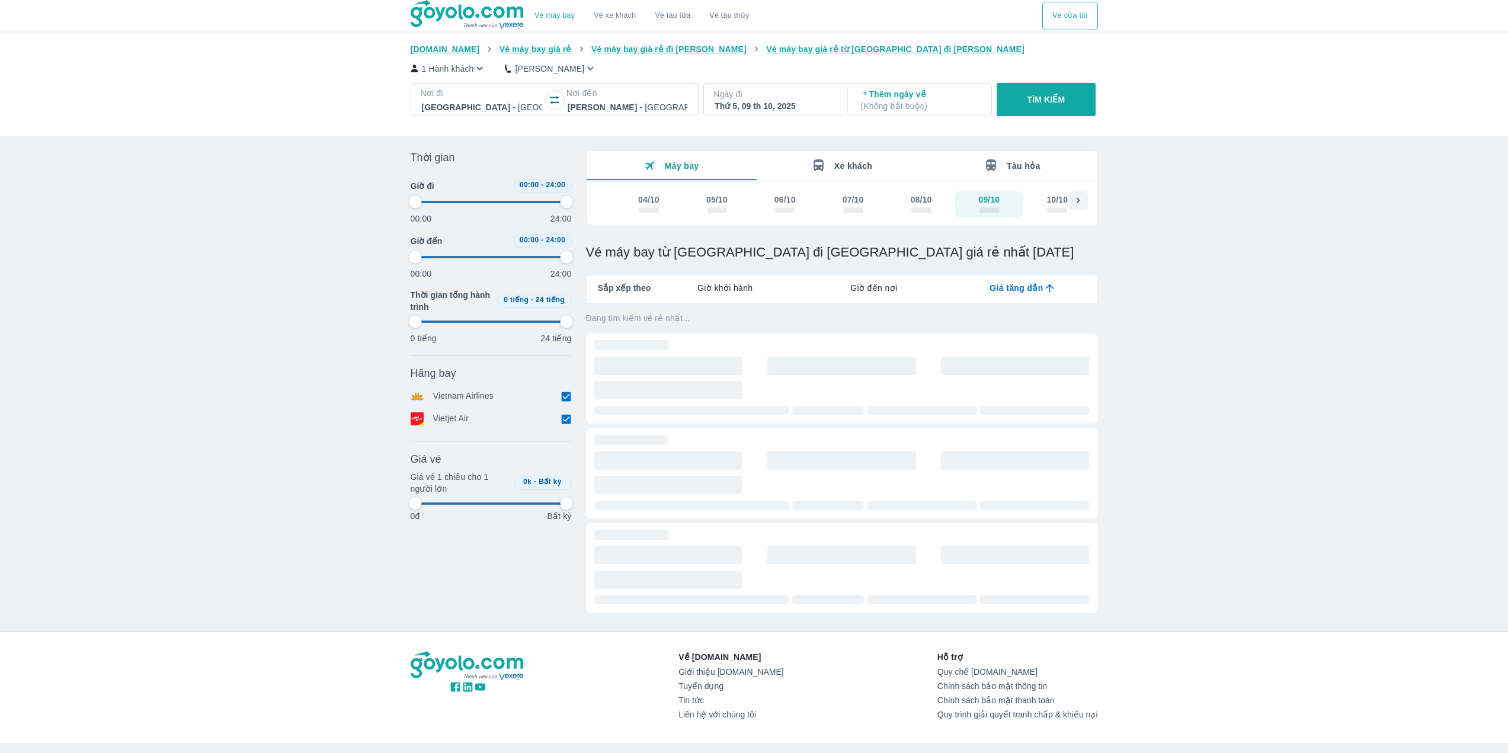
type input "97.9166666666667"
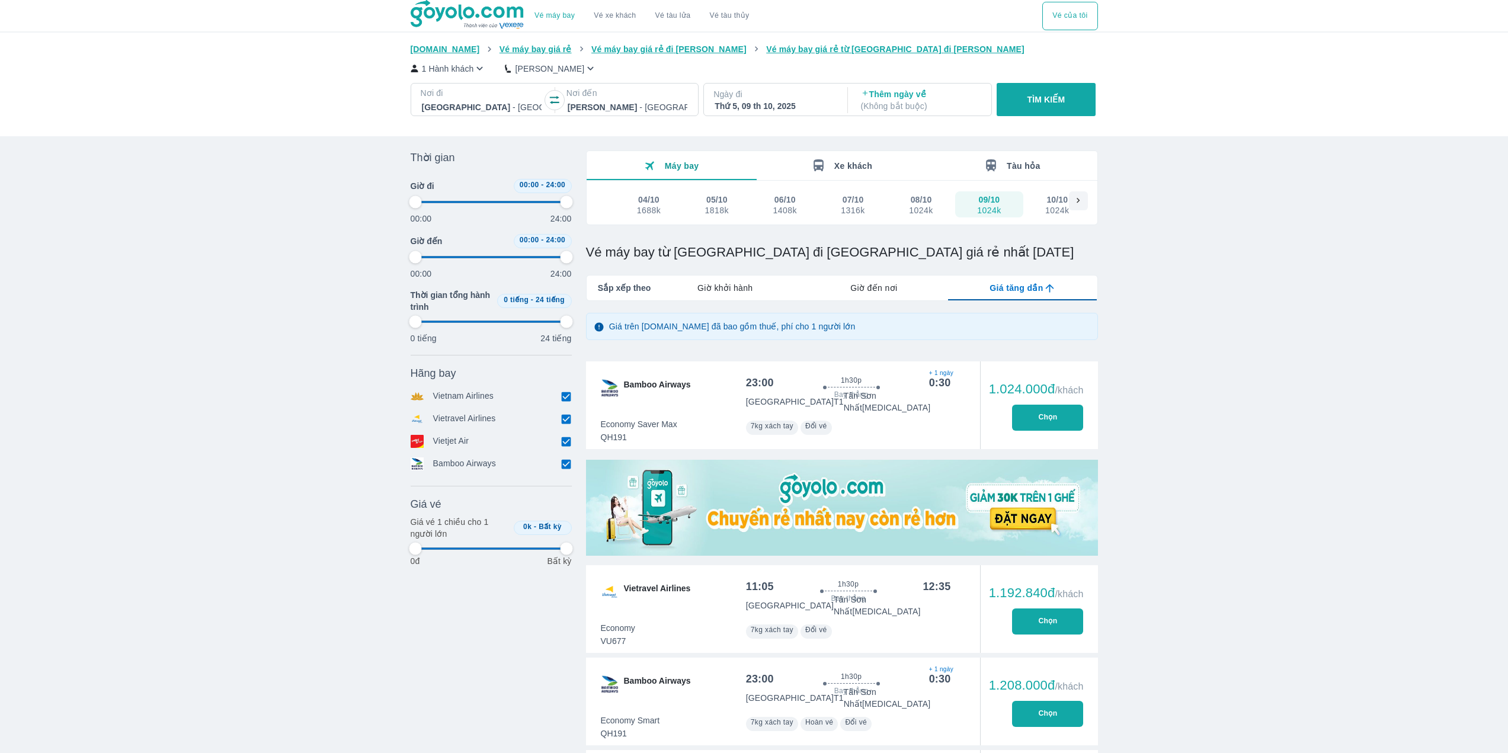
type input "97.9166666666667"
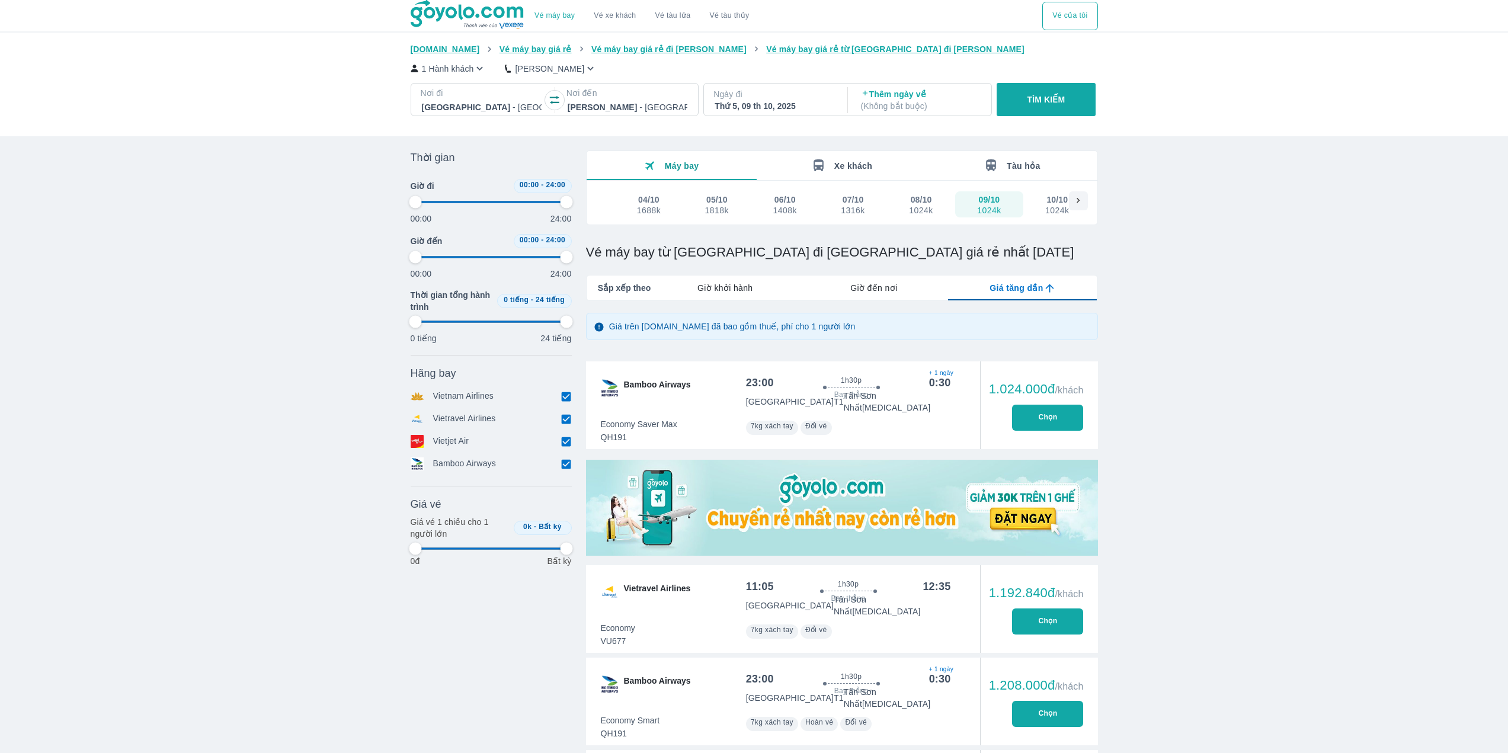
type input "97.9166666666667"
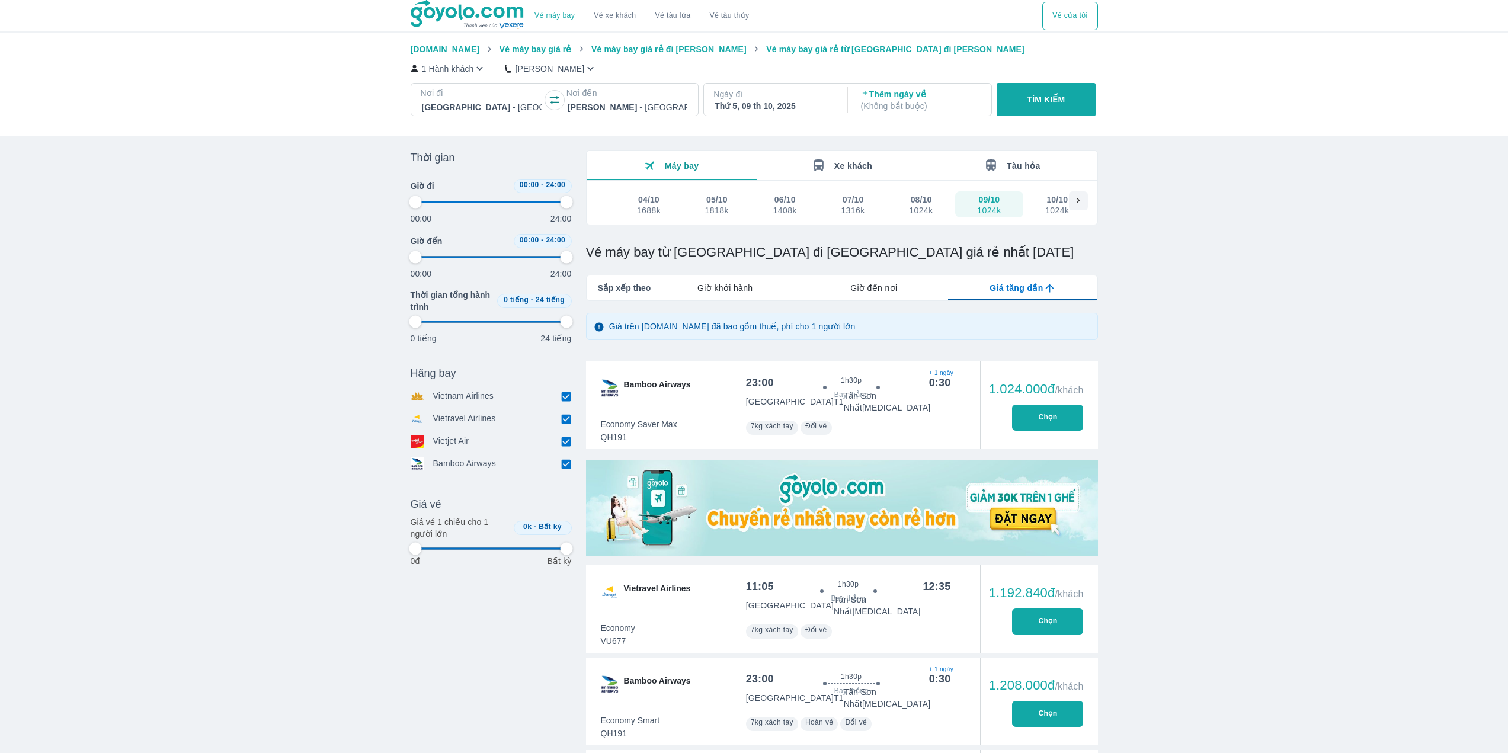
type input "97.9166666666667"
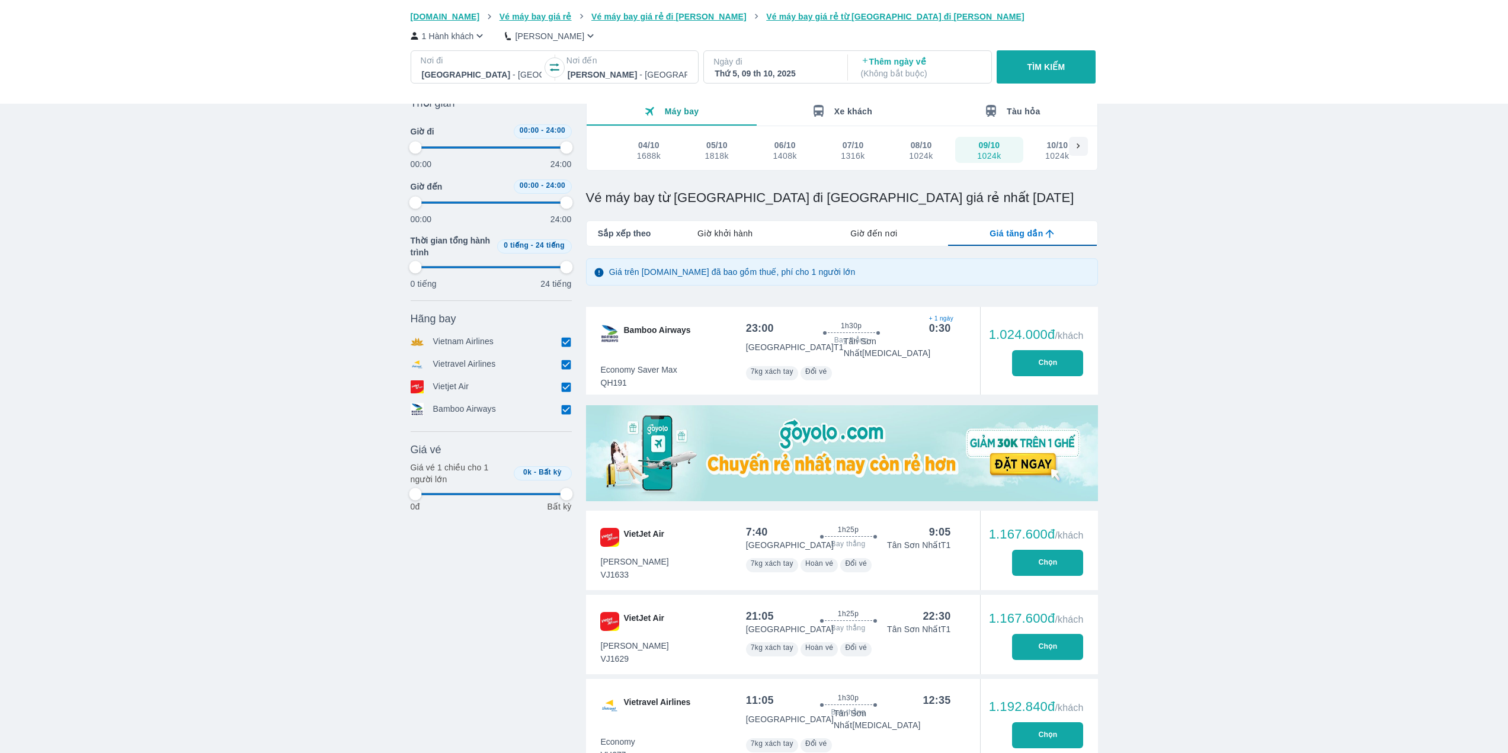
scroll to position [59, 0]
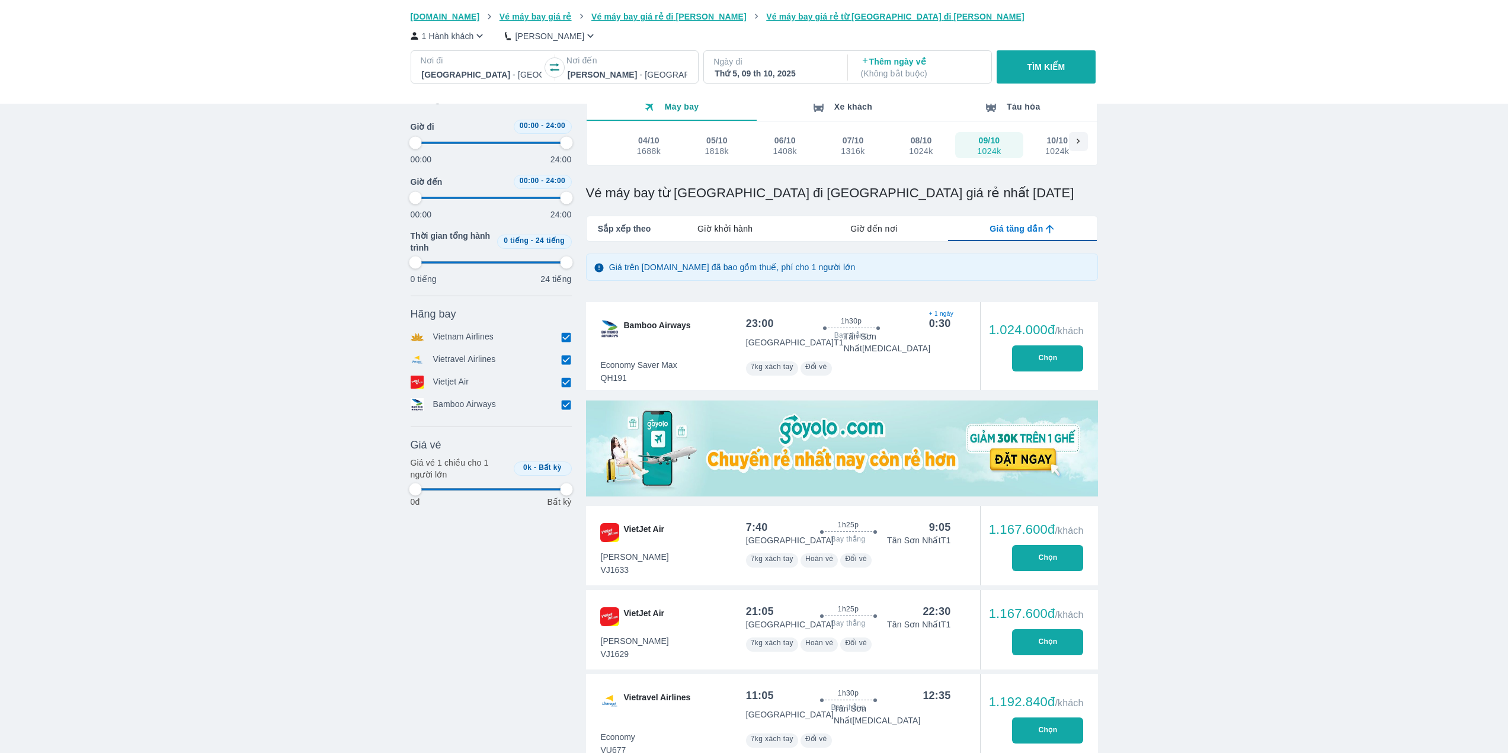
type input "97.9166666666667"
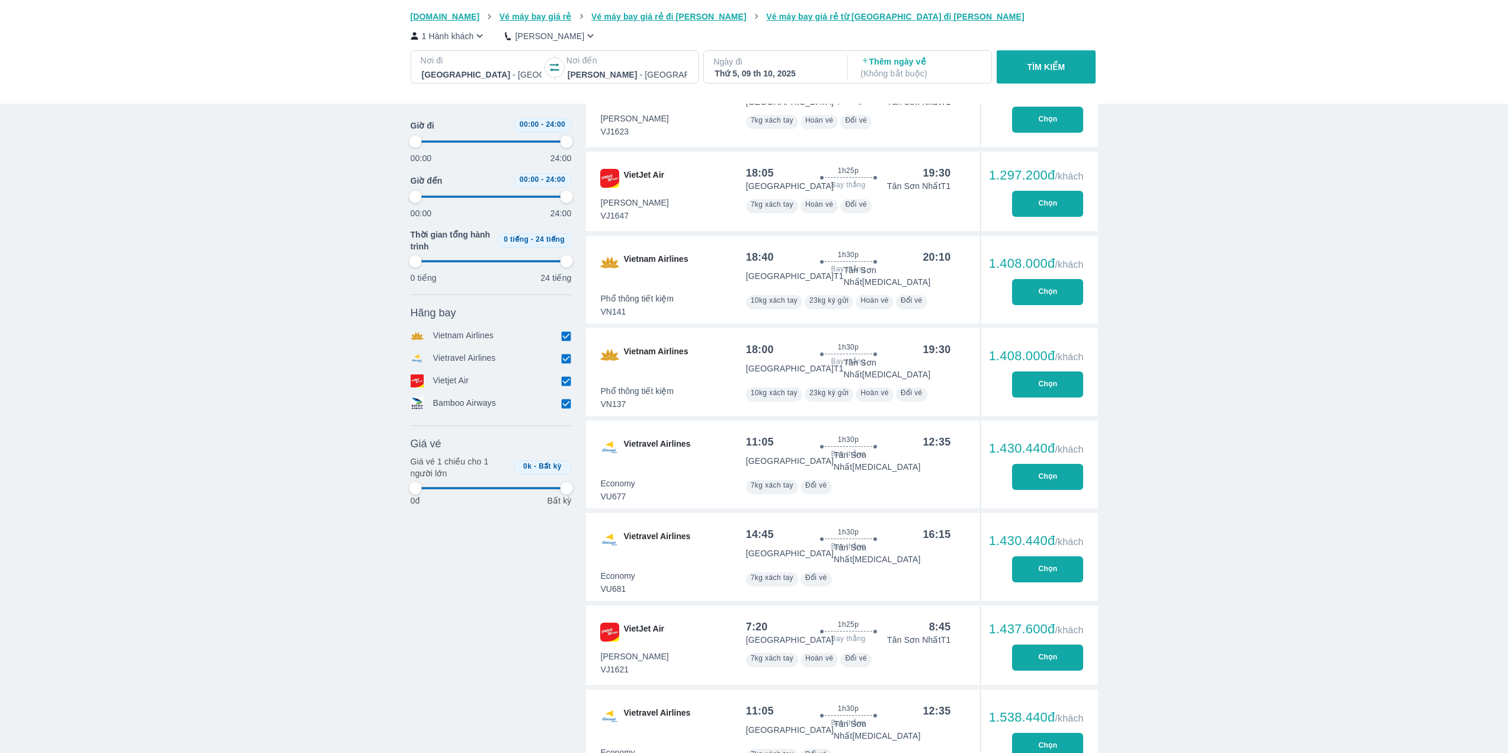
scroll to position [1185, 0]
